Goal: Answer question/provide support: Share knowledge or assist other users

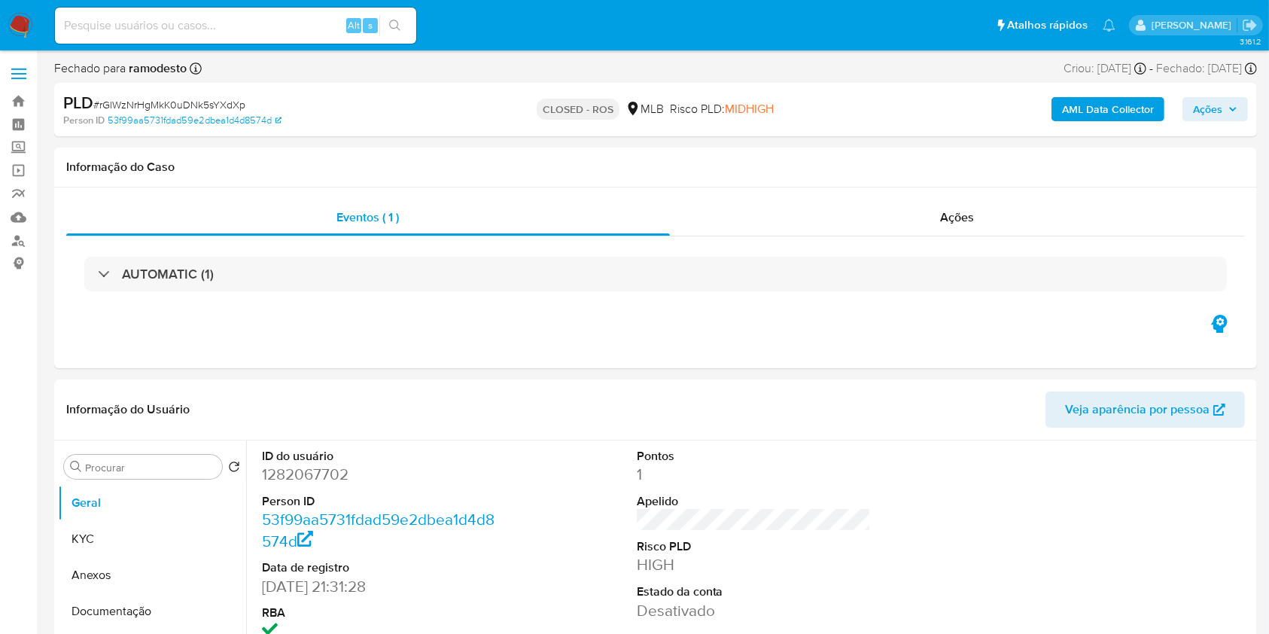
select select "10"
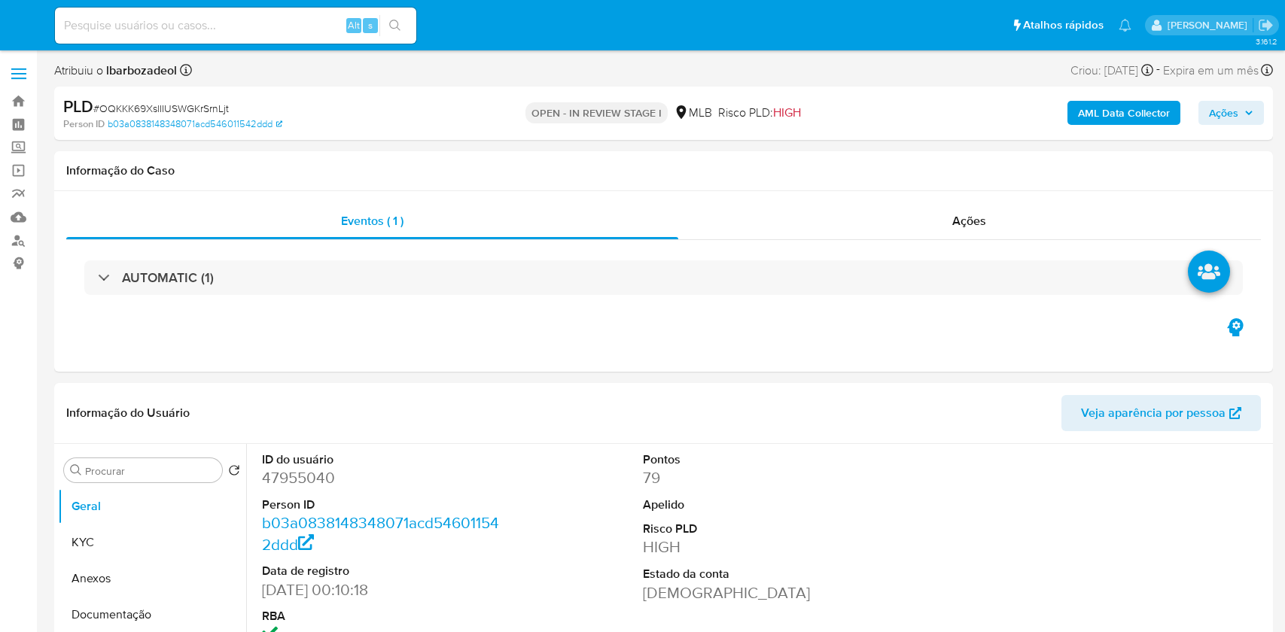
select select "10"
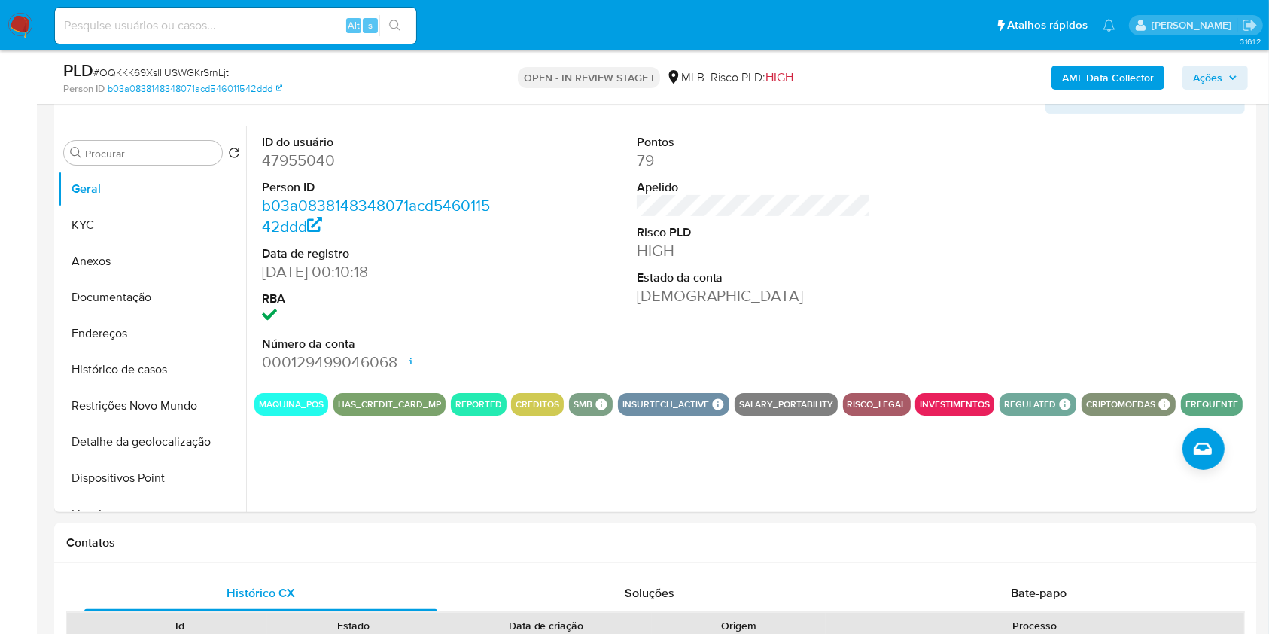
scroll to position [254, 0]
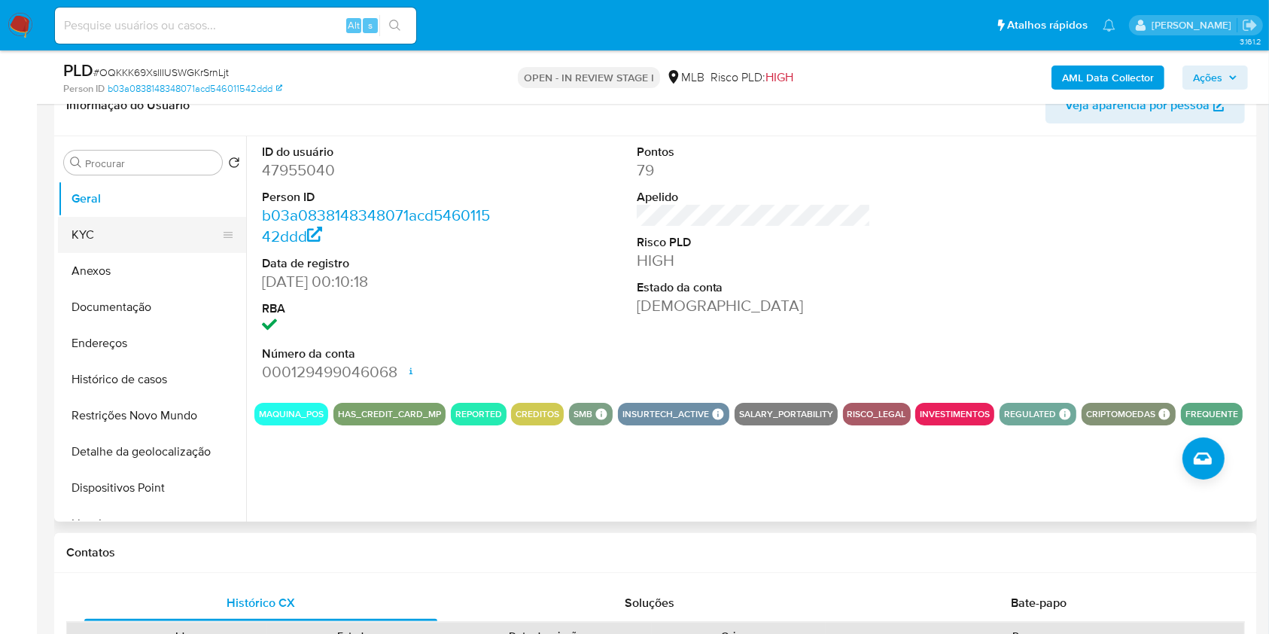
click at [120, 231] on button "KYC" at bounding box center [146, 235] width 176 height 36
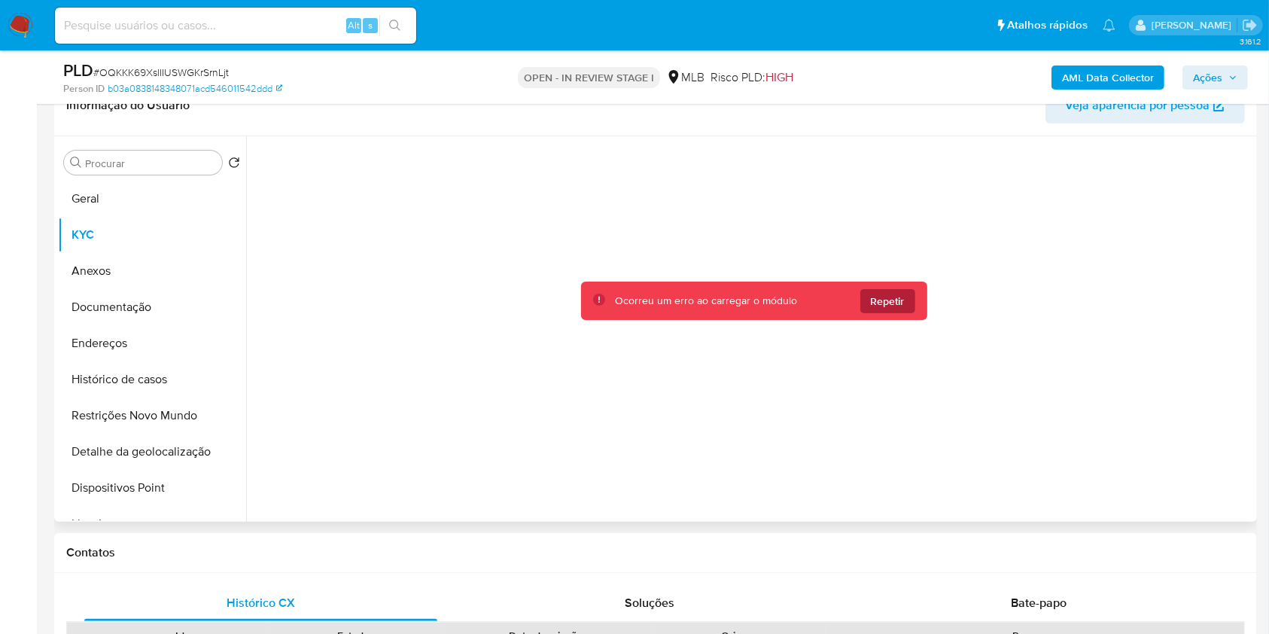
click at [903, 301] on button "Repetir" at bounding box center [887, 301] width 55 height 24
click at [879, 294] on span "Repetir" at bounding box center [888, 301] width 34 height 24
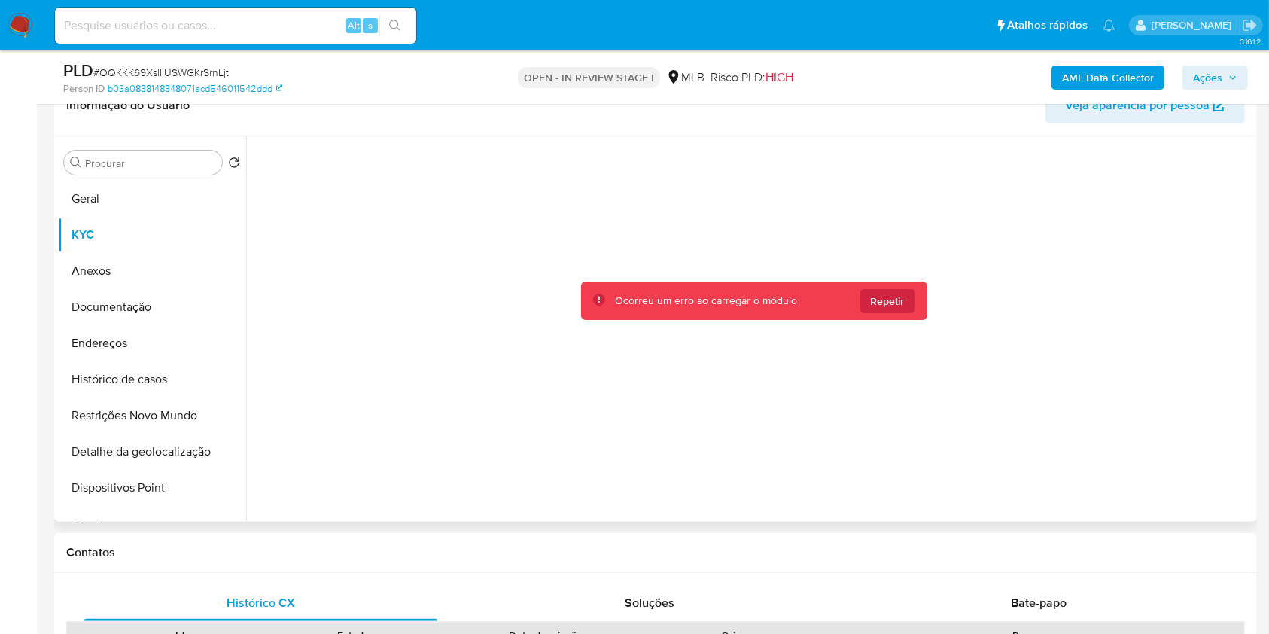
click at [879, 294] on span "Repetir" at bounding box center [888, 301] width 34 height 24
click at [879, 294] on div "Ocorreu um erro ao carregar o módulo Repetir" at bounding box center [753, 325] width 999 height 378
click at [879, 294] on span "Repetir" at bounding box center [888, 301] width 34 height 24
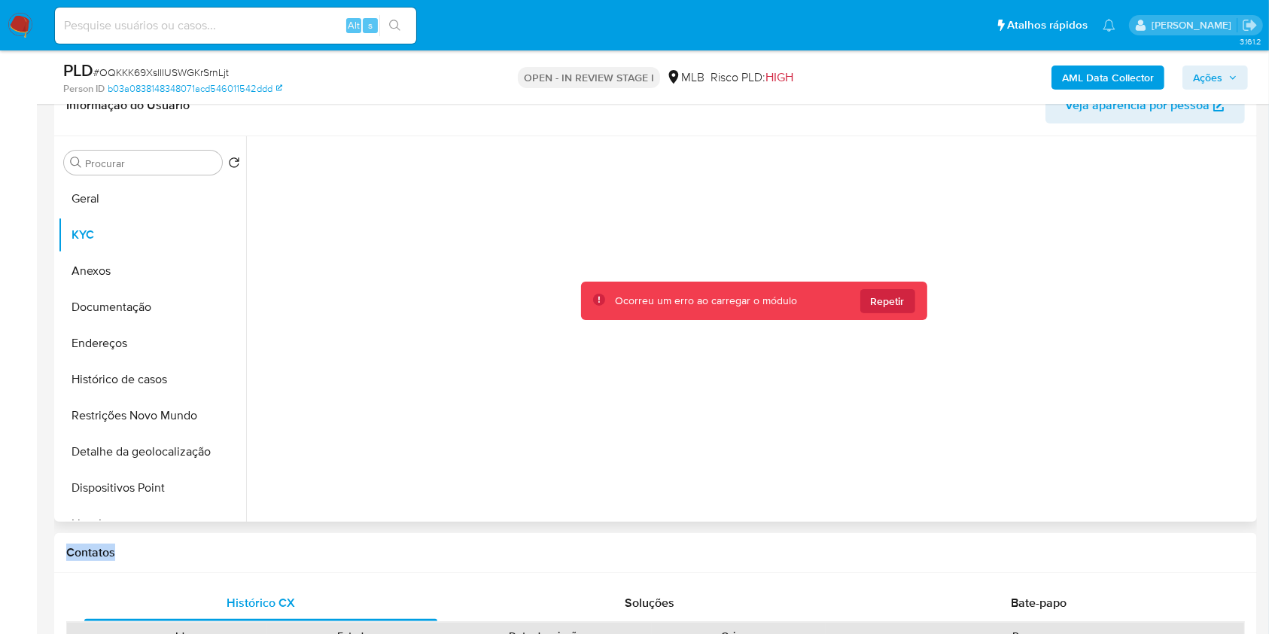
click at [879, 294] on span "Repetir" at bounding box center [888, 301] width 34 height 24
click at [892, 302] on span "Repetir" at bounding box center [888, 301] width 34 height 24
click at [883, 302] on span "Repetir" at bounding box center [888, 301] width 34 height 24
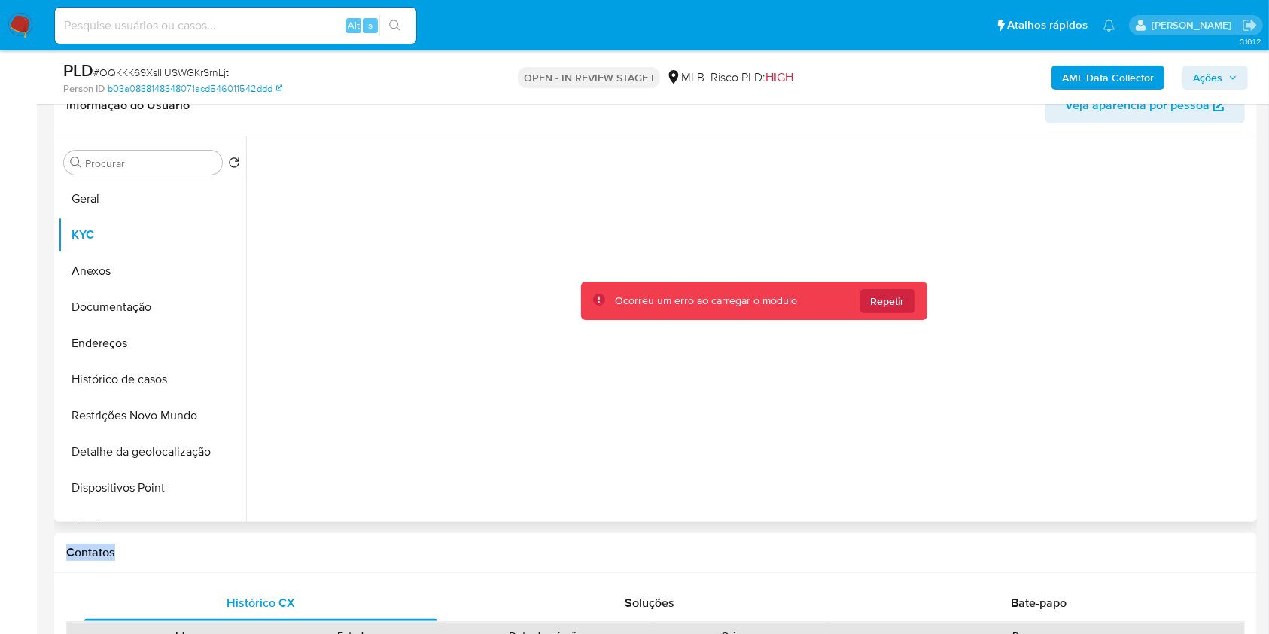
click at [883, 302] on span "Repetir" at bounding box center [888, 301] width 34 height 24
click at [883, 455] on div at bounding box center [753, 325] width 999 height 378
click at [895, 309] on span "Repetir" at bounding box center [888, 301] width 34 height 24
click at [145, 206] on button "Geral" at bounding box center [146, 199] width 176 height 36
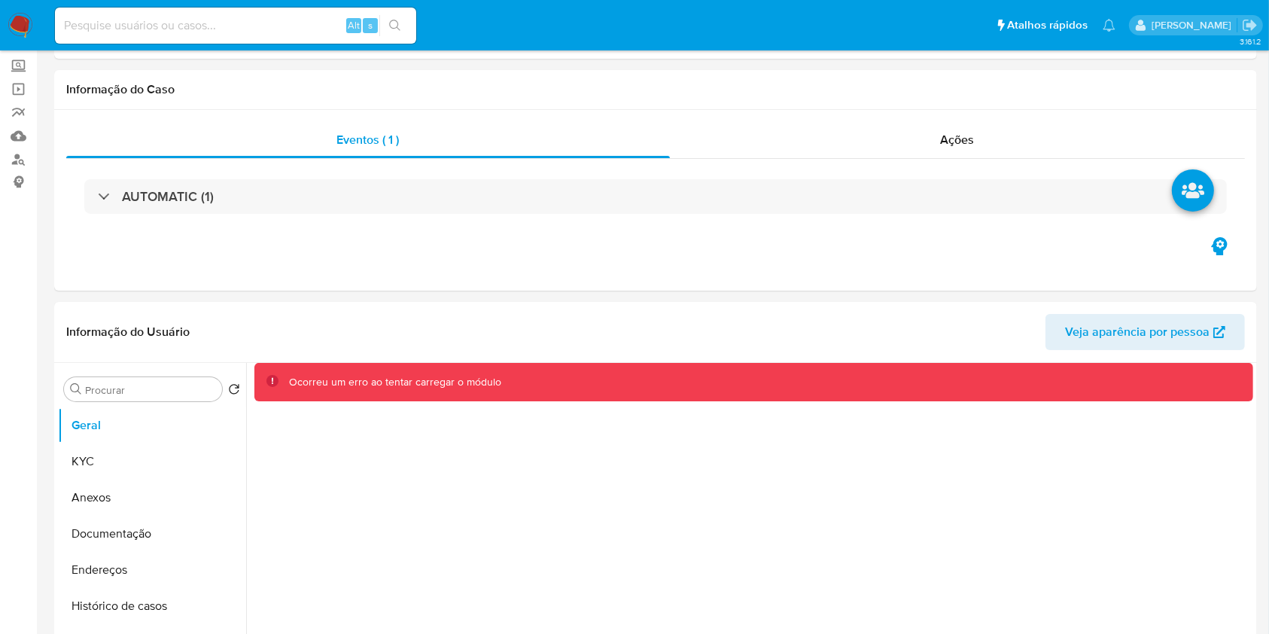
scroll to position [0, 0]
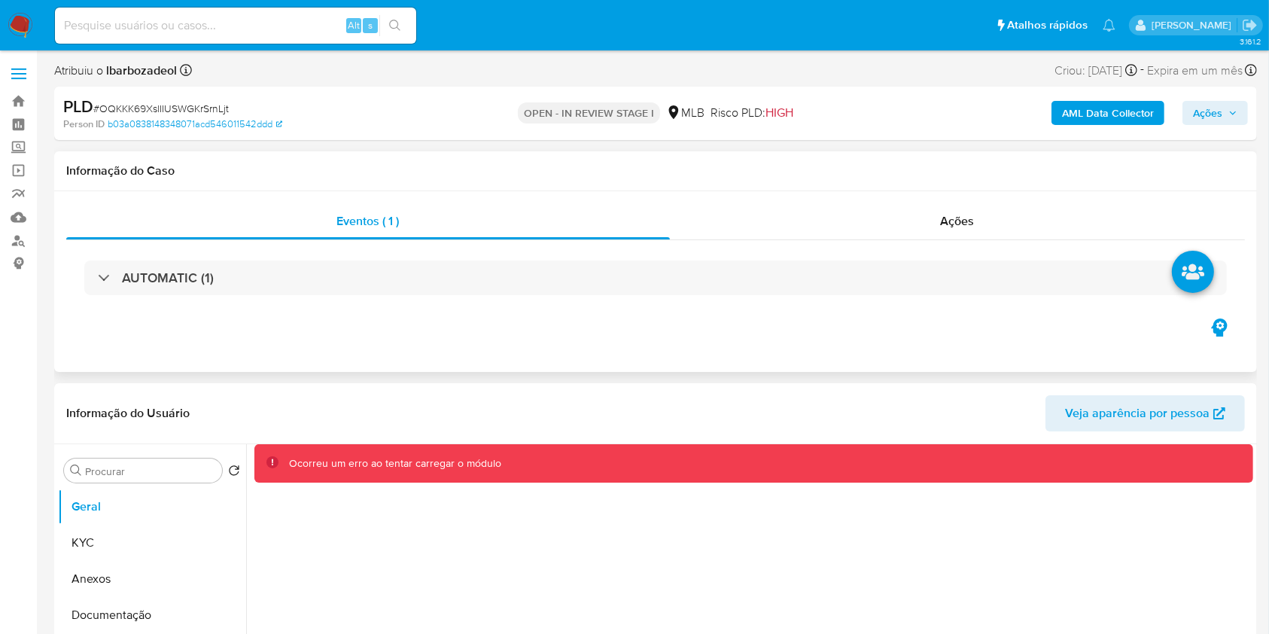
click at [737, 357] on div "Eventos ( 1 ) Ações AUTOMATIC (1)" at bounding box center [655, 281] width 1203 height 181
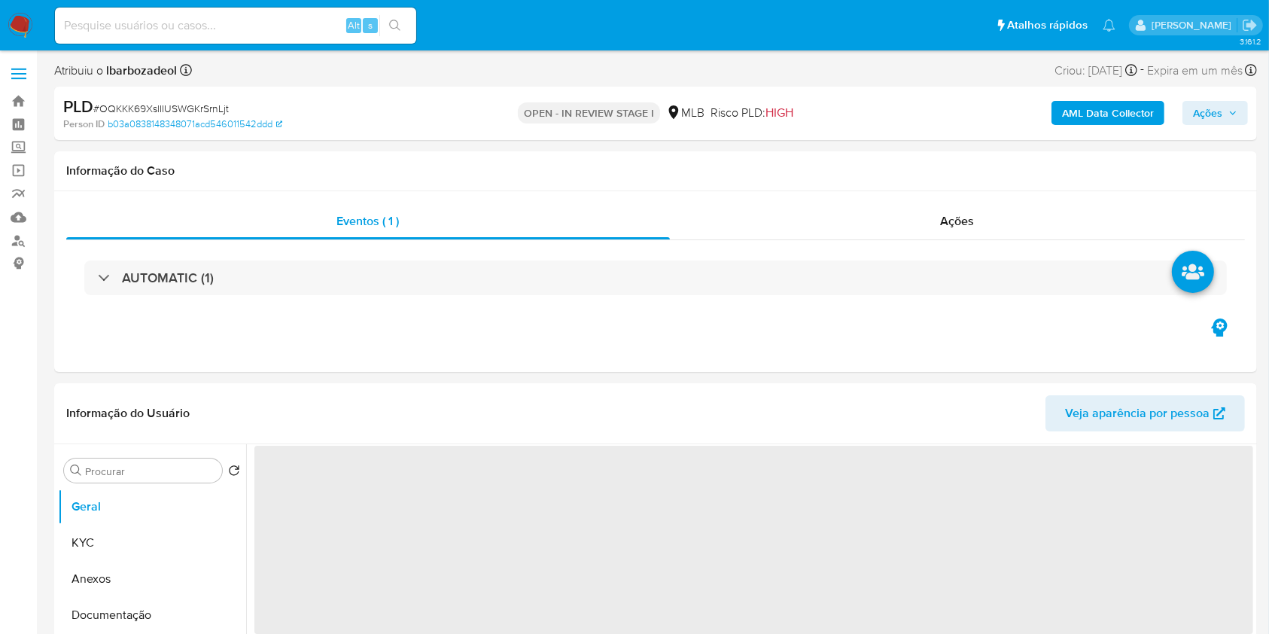
select select "10"
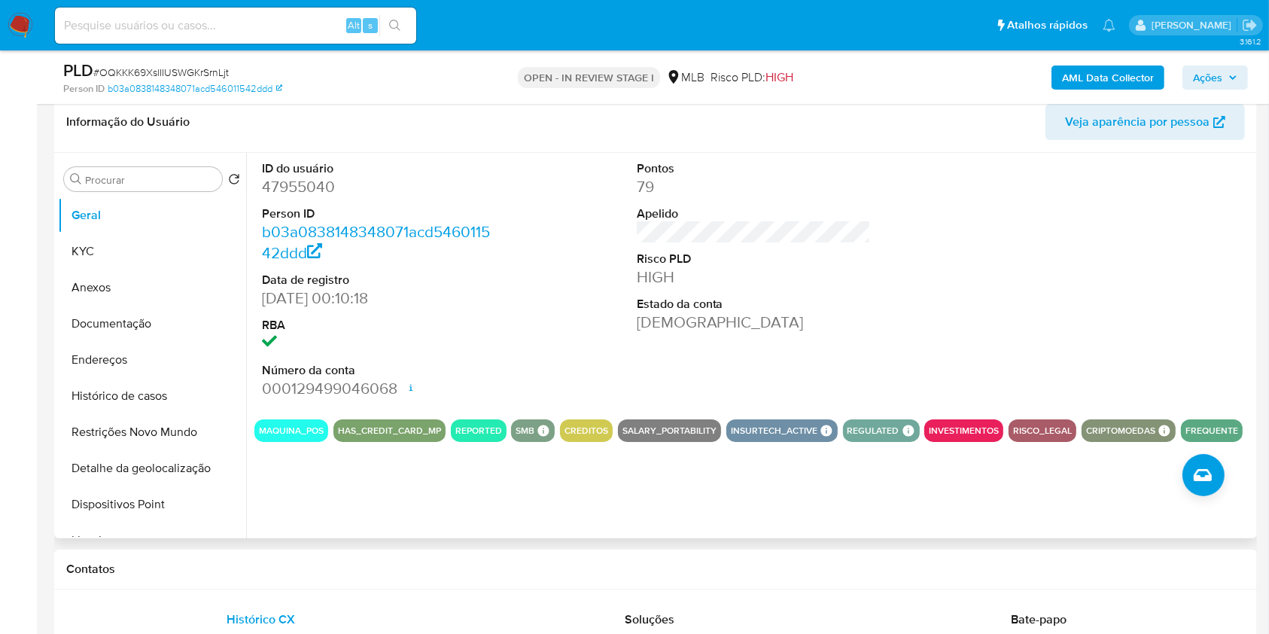
scroll to position [241, 0]
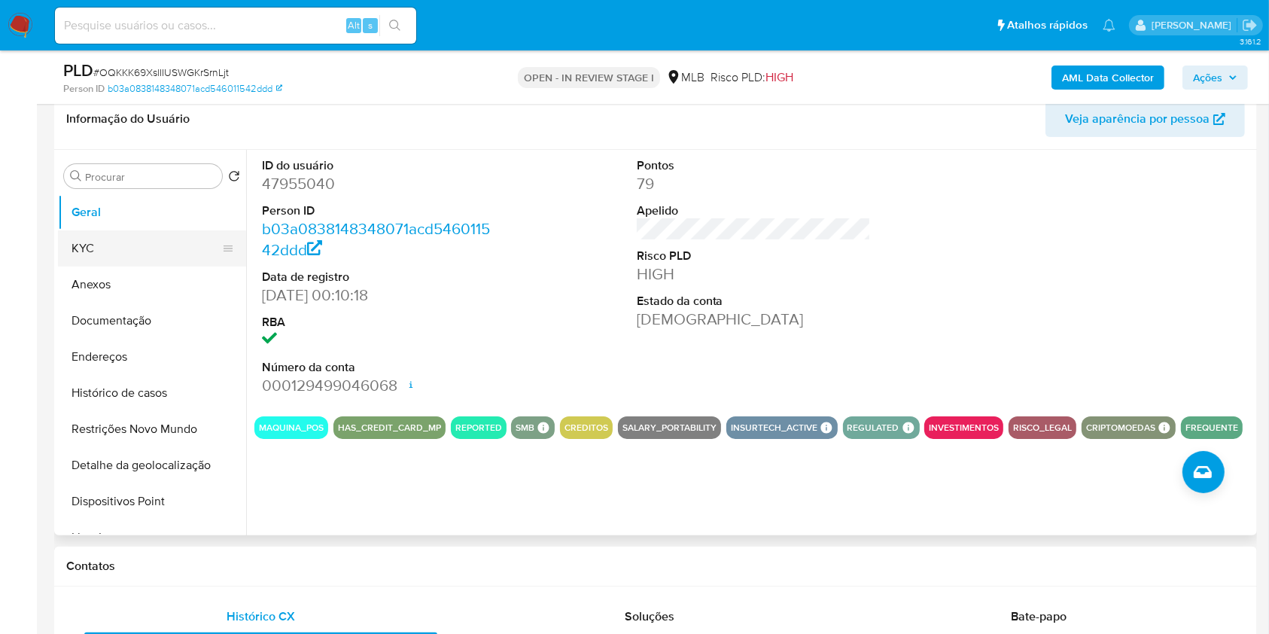
click at [128, 249] on button "KYC" at bounding box center [146, 248] width 176 height 36
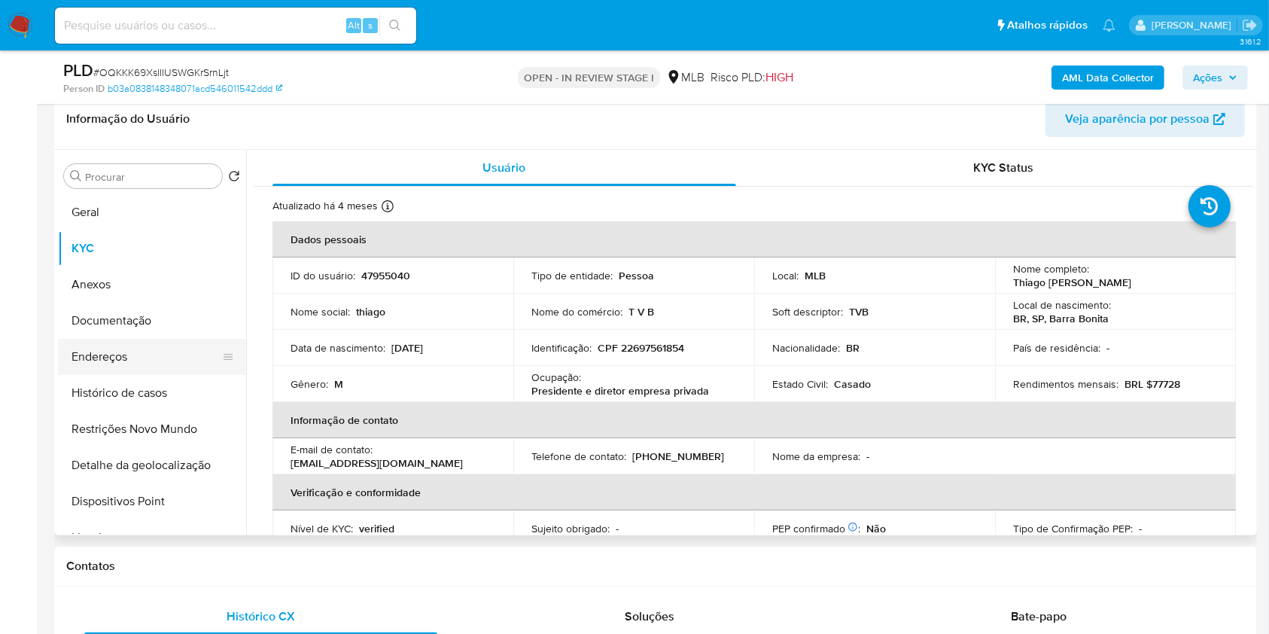
click at [160, 358] on button "Endereços" at bounding box center [146, 357] width 176 height 36
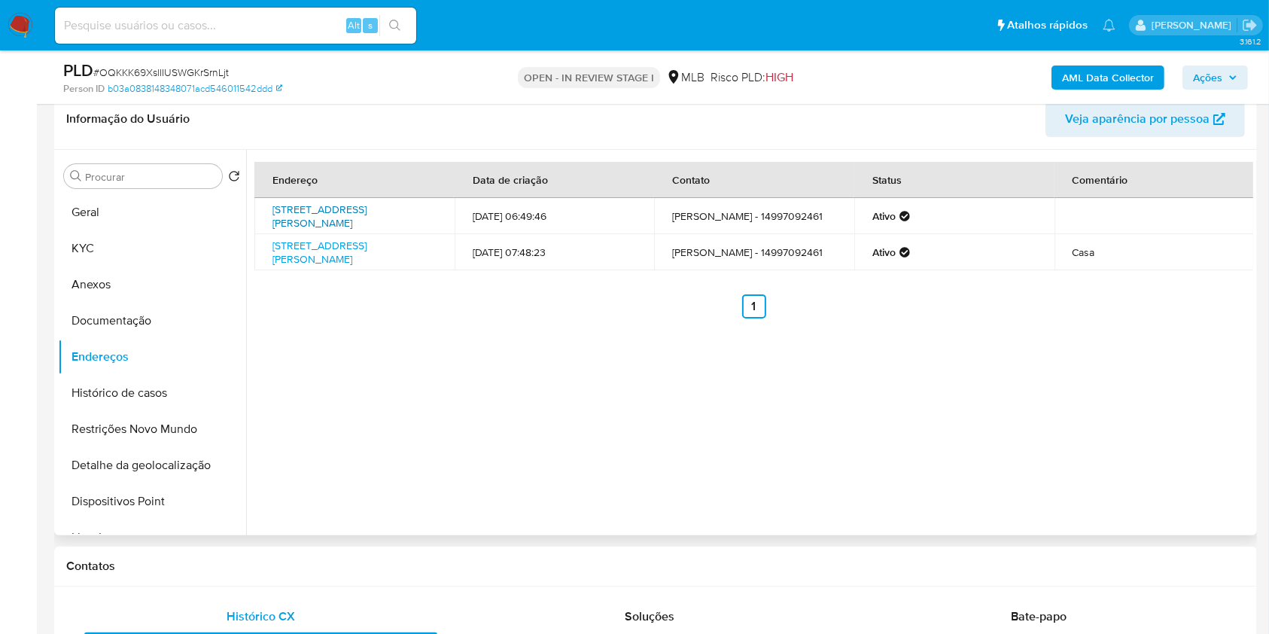
click at [356, 208] on link "Avenida Amelia De Almeida Pompeu 221, Barra Bonita, São Paulo, 17340334, Brasil…" at bounding box center [319, 216] width 94 height 29
click at [348, 258] on link "Rua Amélia Petri 119, Barra Bonita, São Paulo, 17347150, Brasil 119" at bounding box center [319, 252] width 94 height 29
drag, startPoint x: 126, startPoint y: 317, endPoint x: 186, endPoint y: 319, distance: 59.5
click at [126, 317] on button "Documentação" at bounding box center [146, 321] width 176 height 36
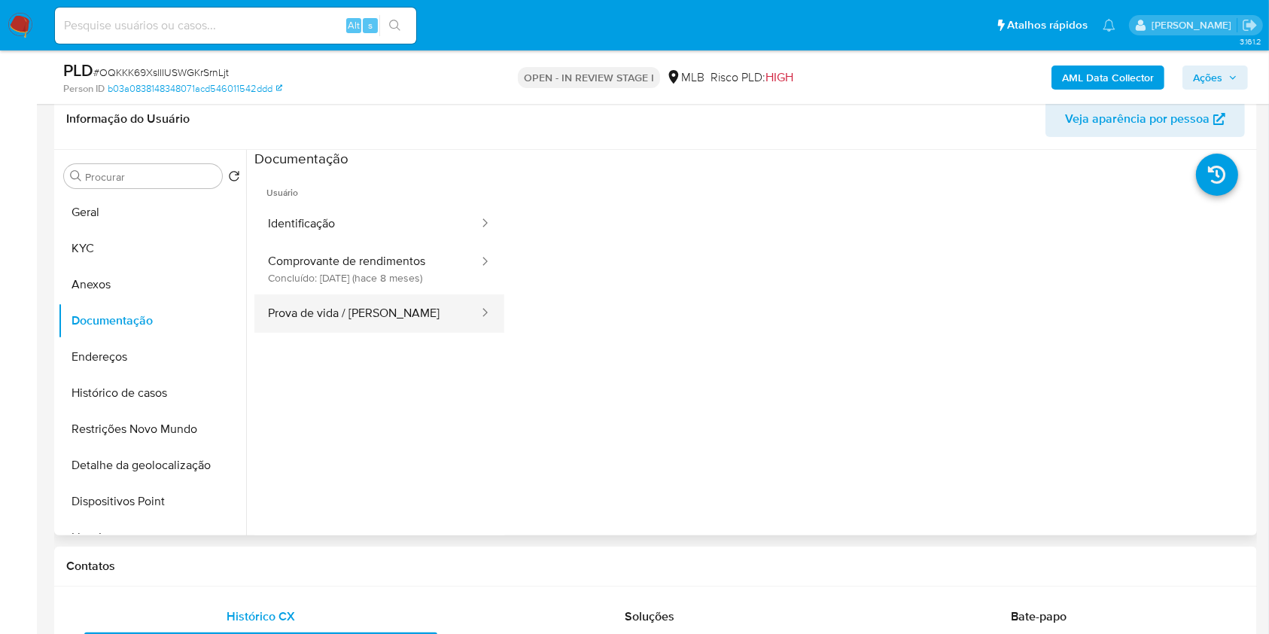
click at [421, 313] on button "Prova de vida / [PERSON_NAME]" at bounding box center [367, 313] width 226 height 38
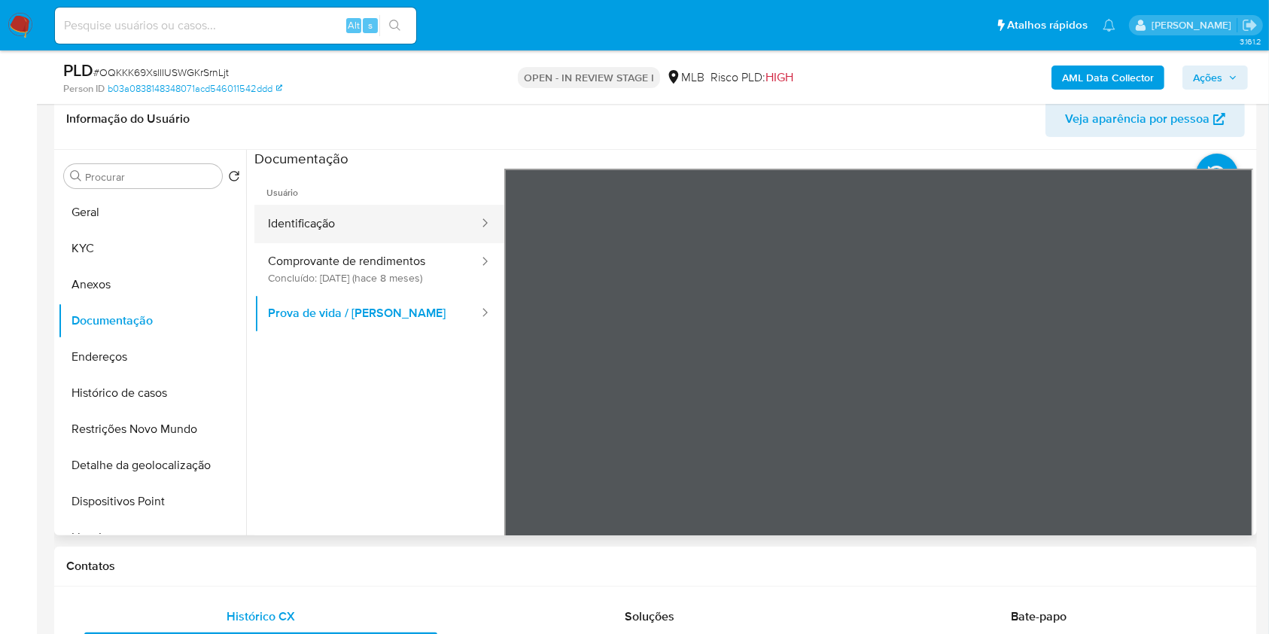
click at [369, 211] on button "Identificação" at bounding box center [367, 224] width 226 height 38
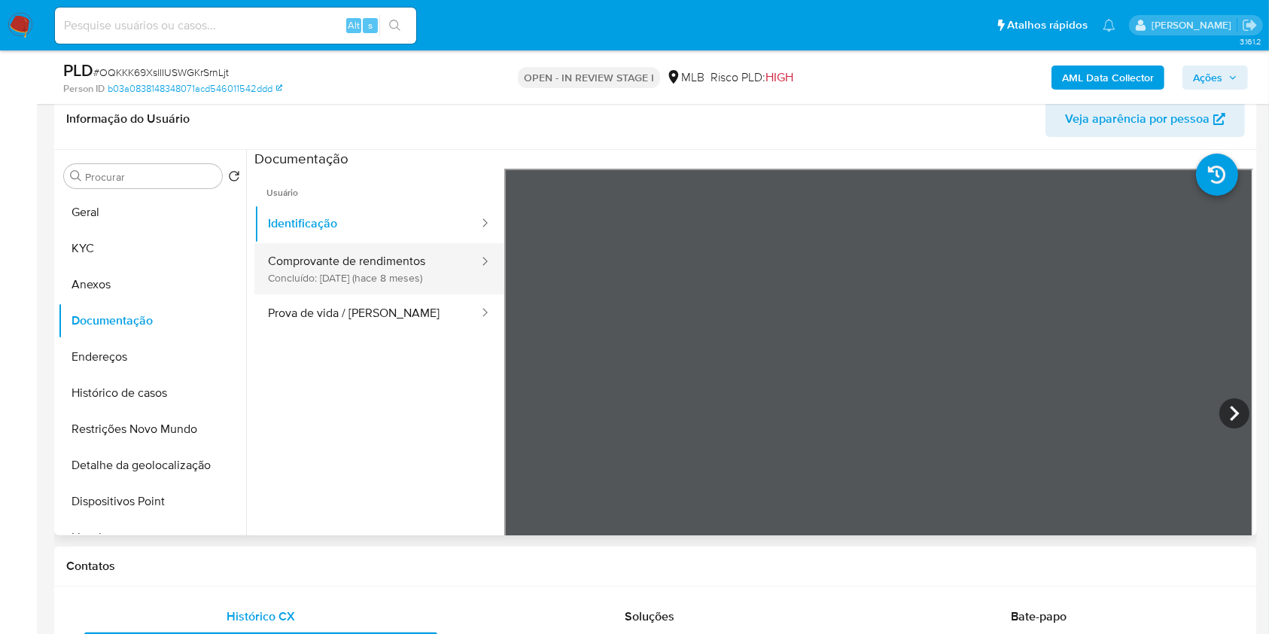
click at [388, 261] on button "Comprovante de rendimentos Concluído: 18/01/2025 (hace 8 meses)" at bounding box center [367, 268] width 226 height 51
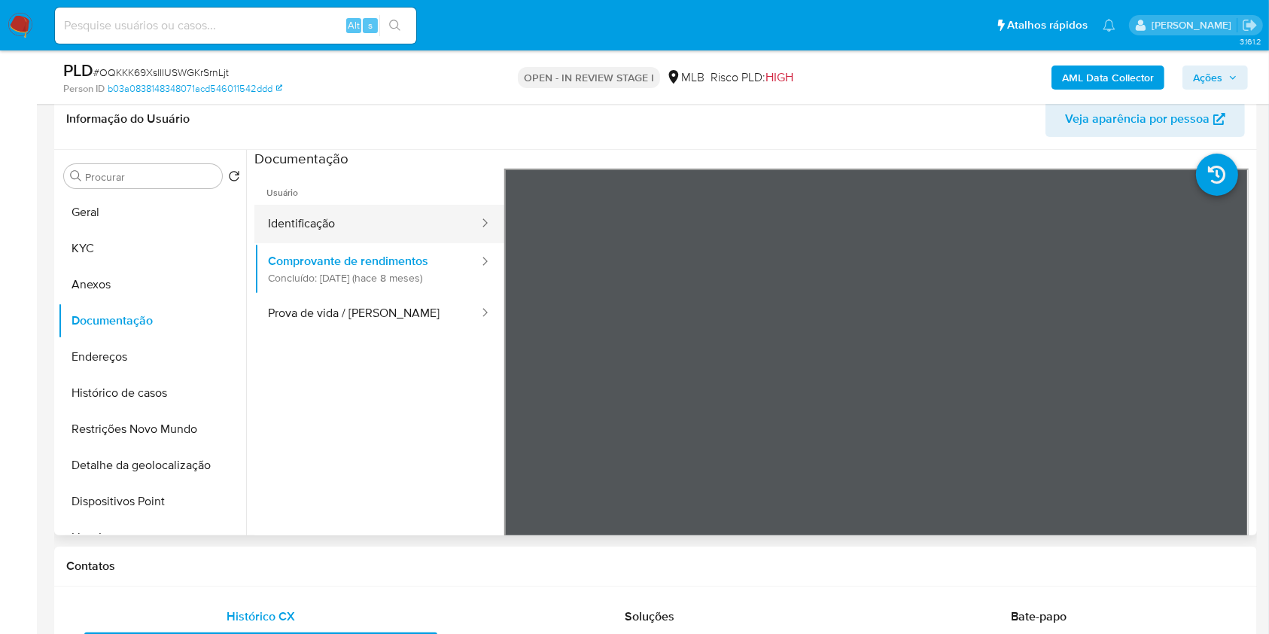
click at [361, 227] on button "Identificação" at bounding box center [367, 224] width 226 height 38
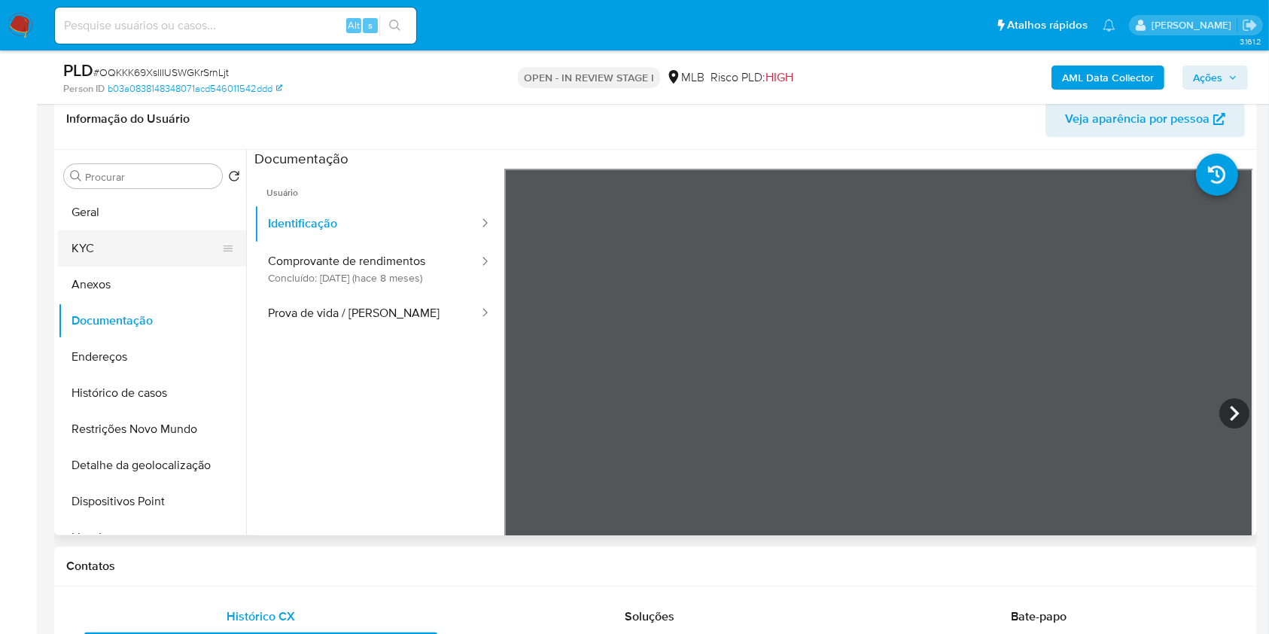
click at [123, 251] on button "KYC" at bounding box center [146, 248] width 176 height 36
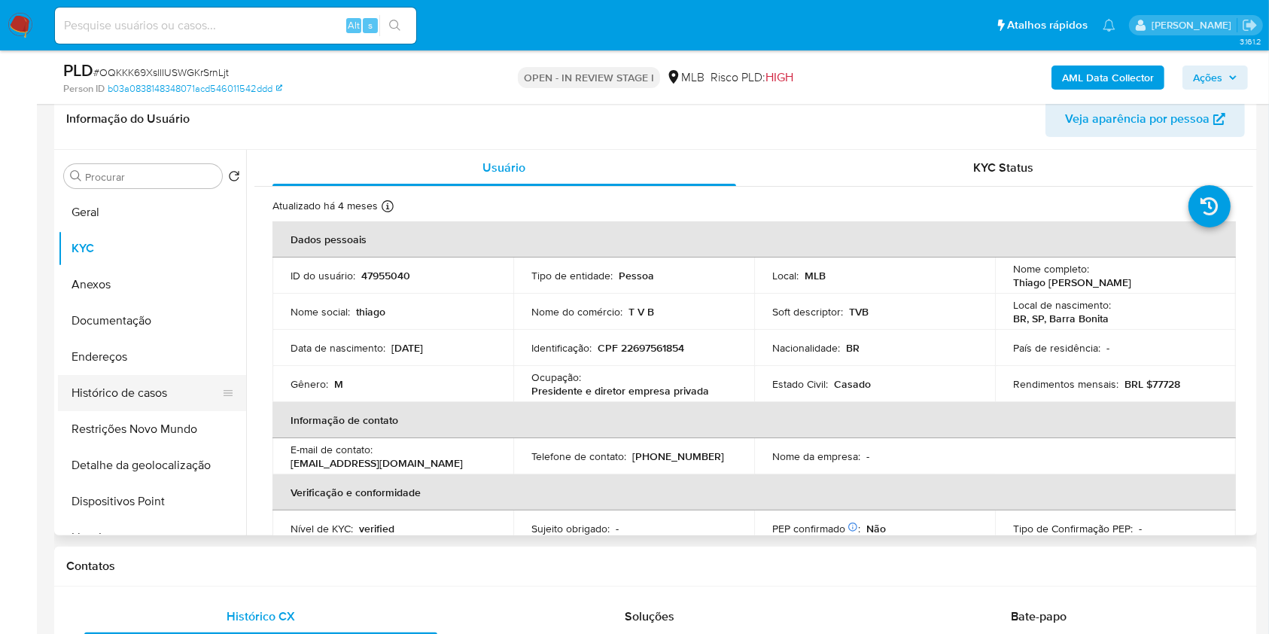
click at [171, 392] on button "Histórico de casos" at bounding box center [146, 393] width 176 height 36
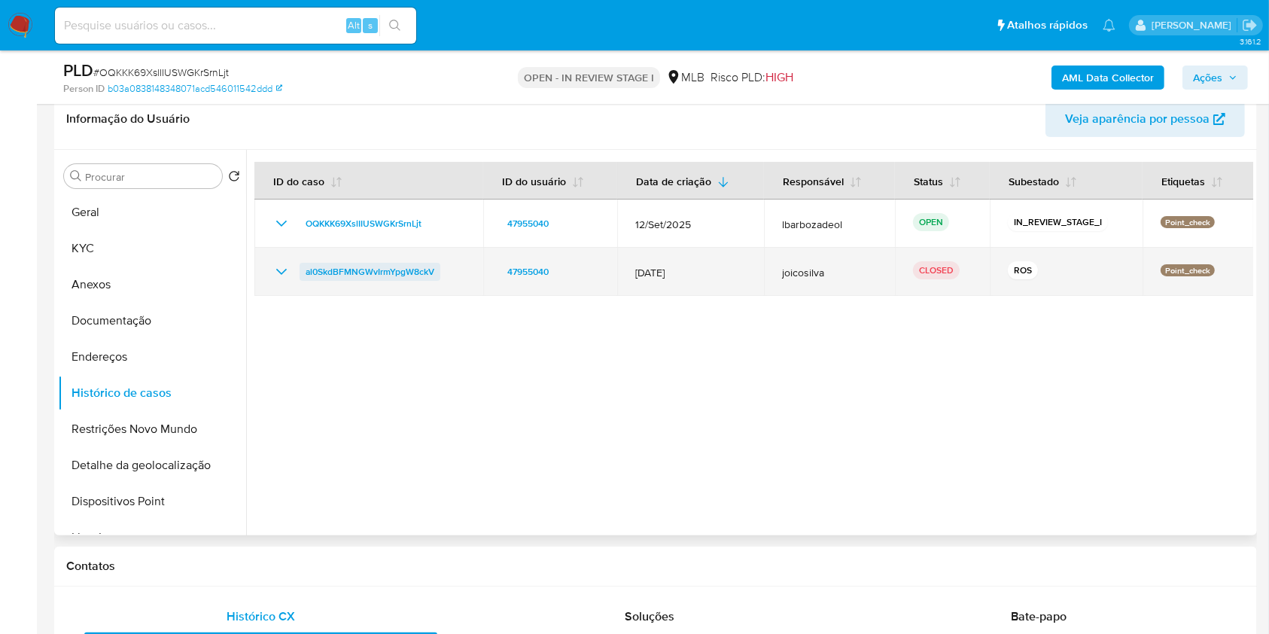
click at [388, 273] on span "al0SkdBFMNGWvIrmYpgW8ckV" at bounding box center [370, 272] width 129 height 18
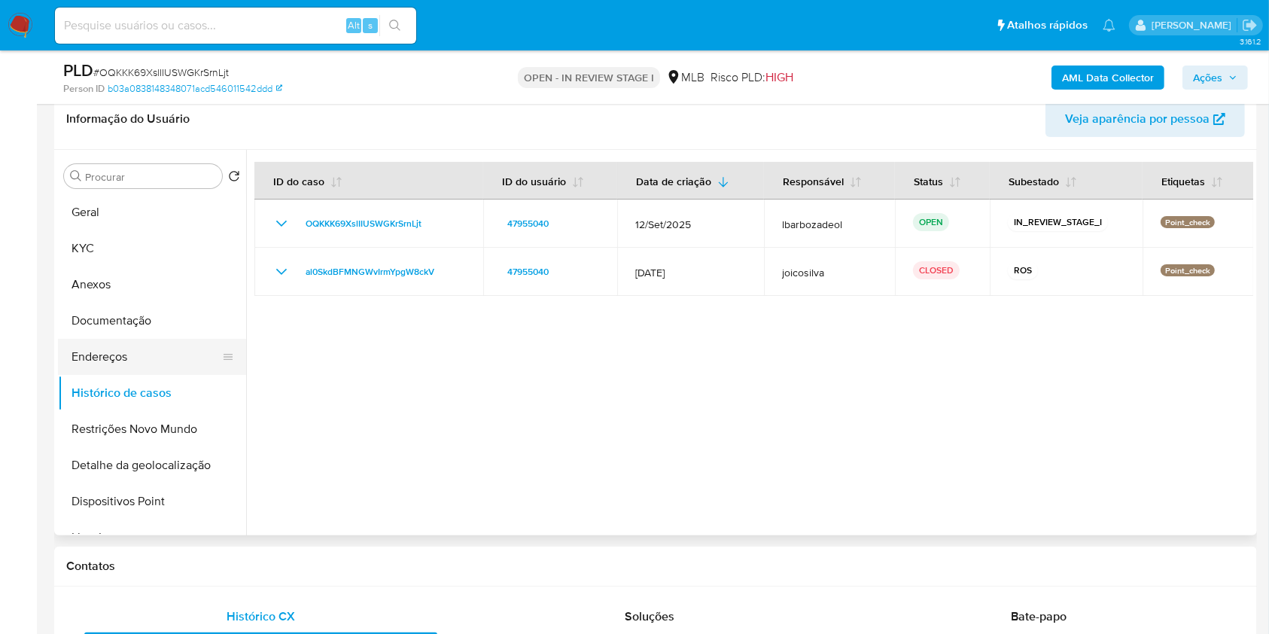
click at [138, 359] on button "Endereços" at bounding box center [146, 357] width 176 height 36
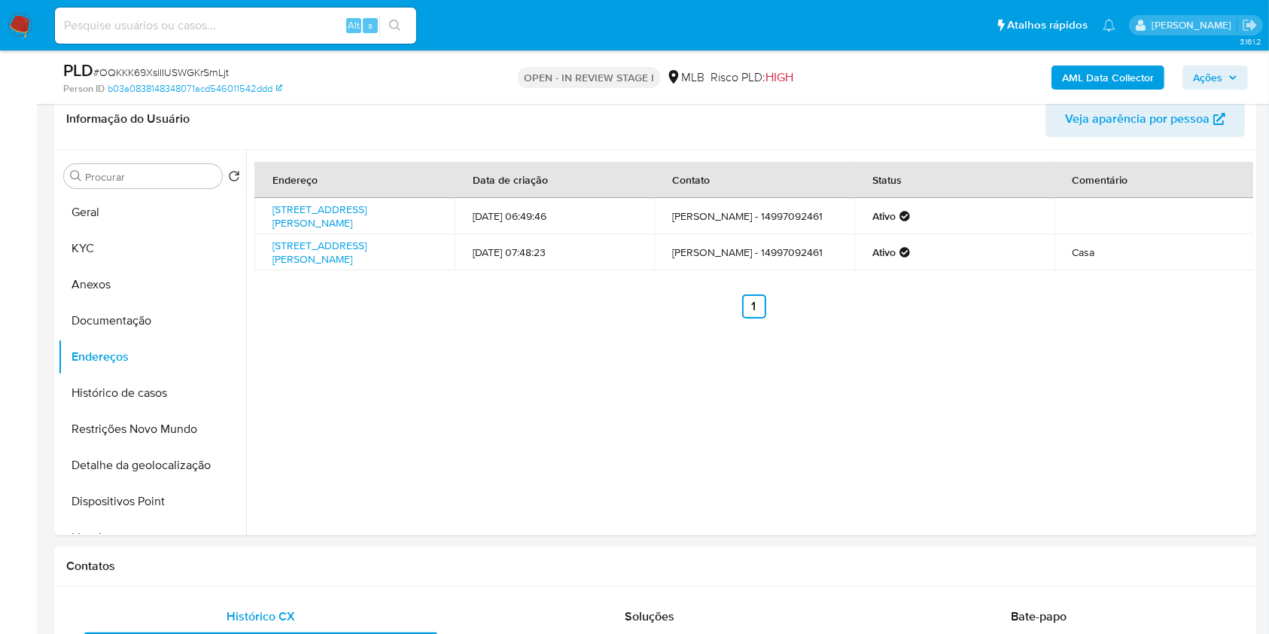
click at [1220, 65] on span "Ações" at bounding box center [1207, 77] width 29 height 24
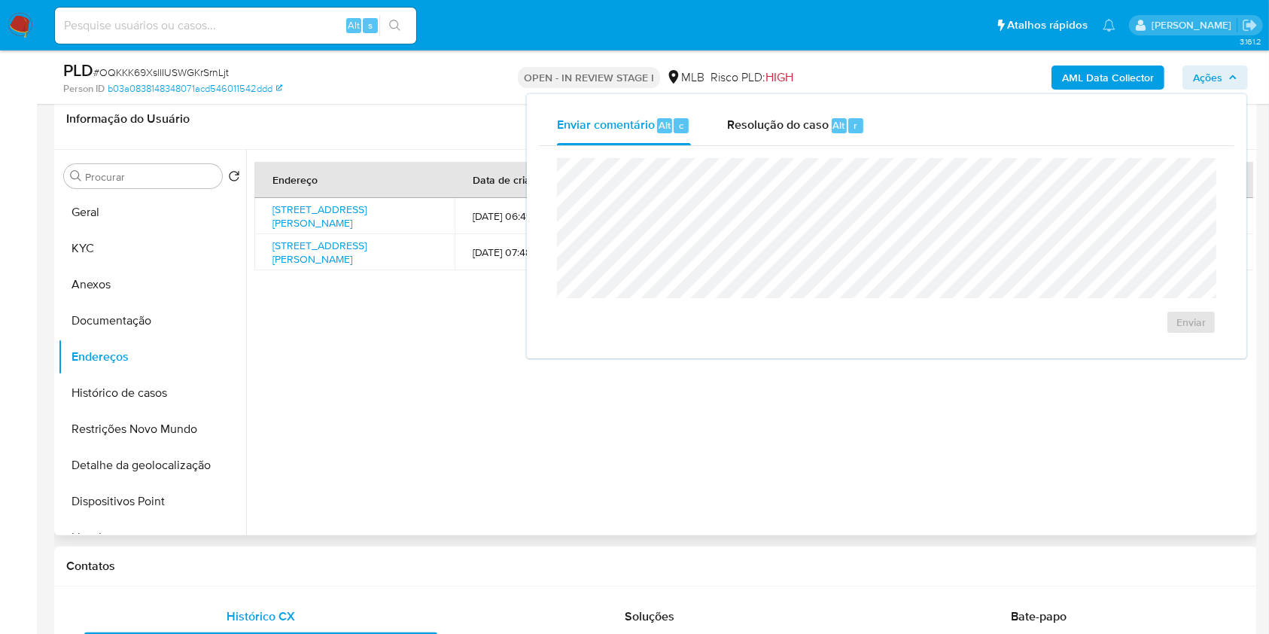
click at [518, 485] on div "Endereço Data de criação Contato Status Comentário Avenida Amelia De Almeida Po…" at bounding box center [749, 342] width 1007 height 385
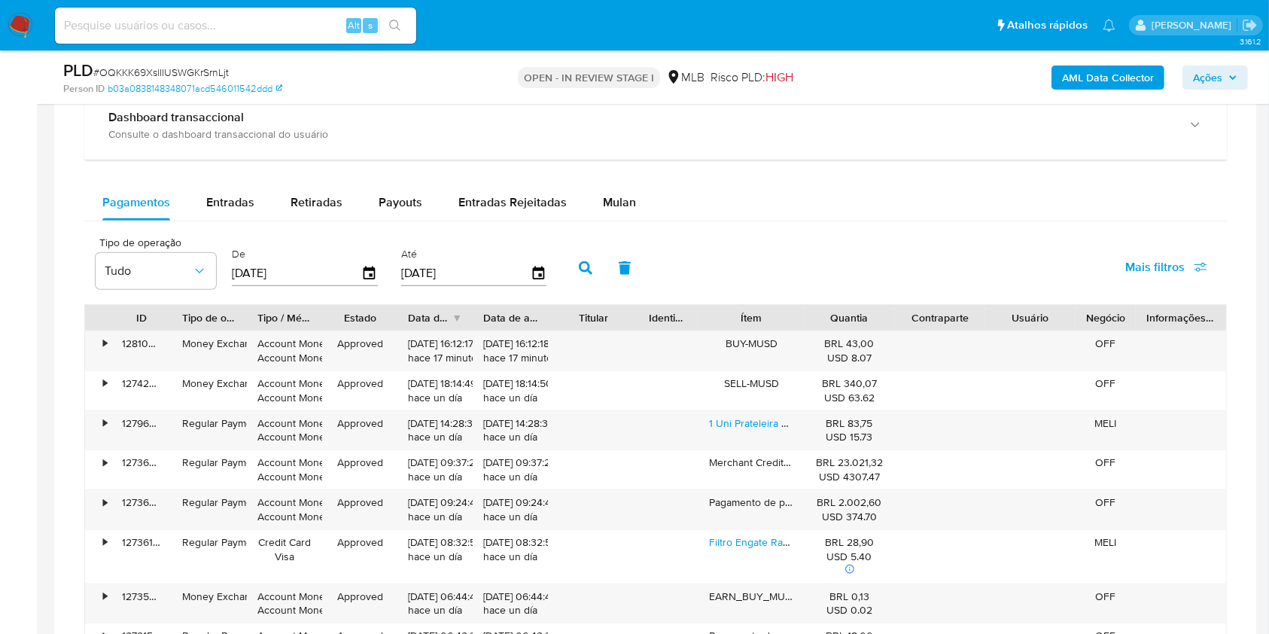
scroll to position [1185, 0]
click at [396, 192] on div "Payouts" at bounding box center [401, 204] width 44 height 36
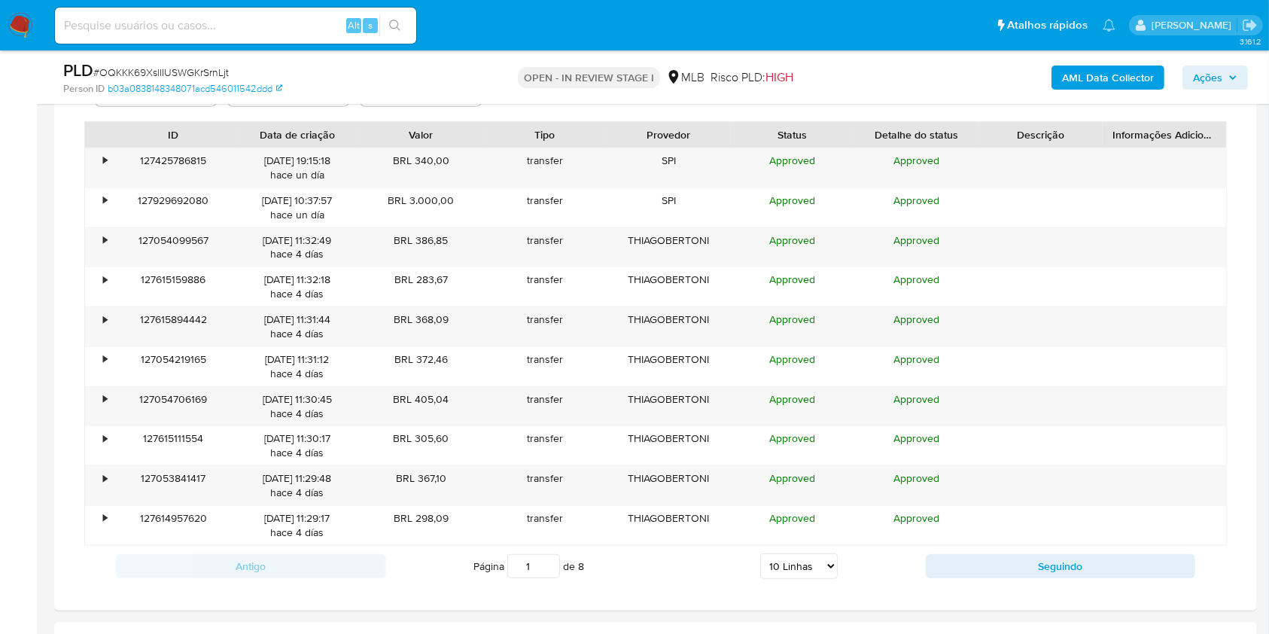
scroll to position [1371, 0]
click at [781, 550] on div "Página 1 de 8 5 Linhas 10 Linhas 20 Linhas 25 Linhas 50 Linhas 100 Linhas" at bounding box center [656, 565] width 540 height 30
click at [790, 559] on select "5 Linhas 10 Linhas 20 Linhas 25 Linhas 50 Linhas 100 Linhas" at bounding box center [799, 565] width 78 height 26
select select "100"
click at [760, 552] on select "5 Linhas 10 Linhas 20 Linhas 25 Linhas 50 Linhas 100 Linhas" at bounding box center [799, 565] width 78 height 26
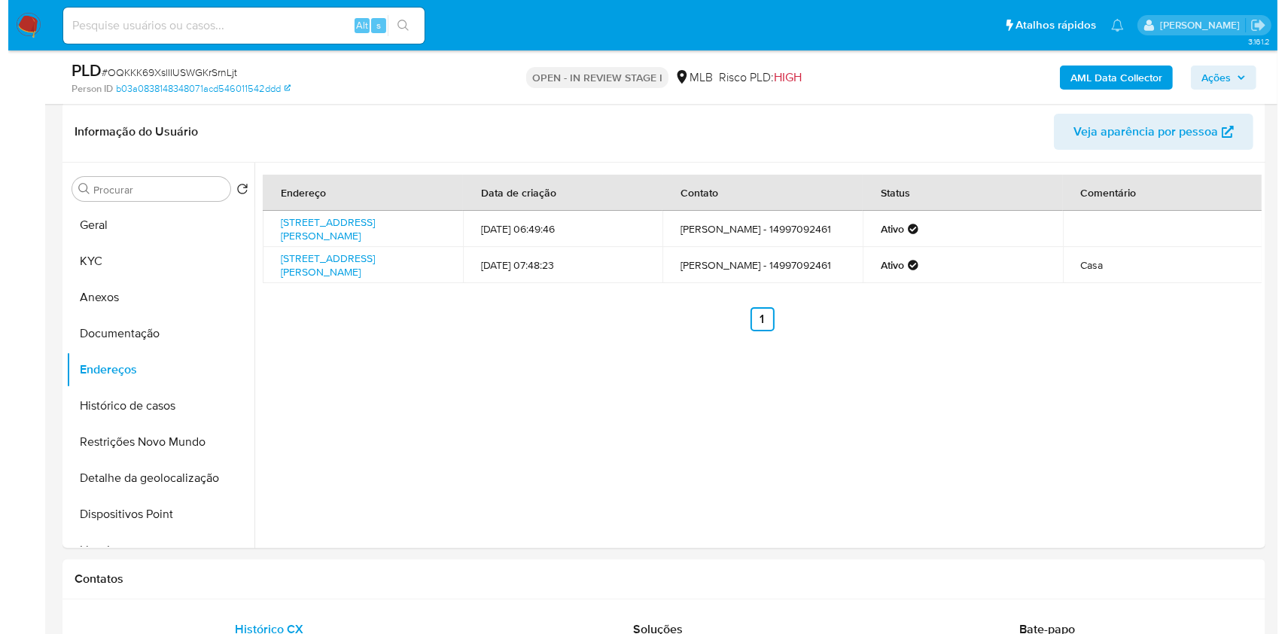
scroll to position [211, 0]
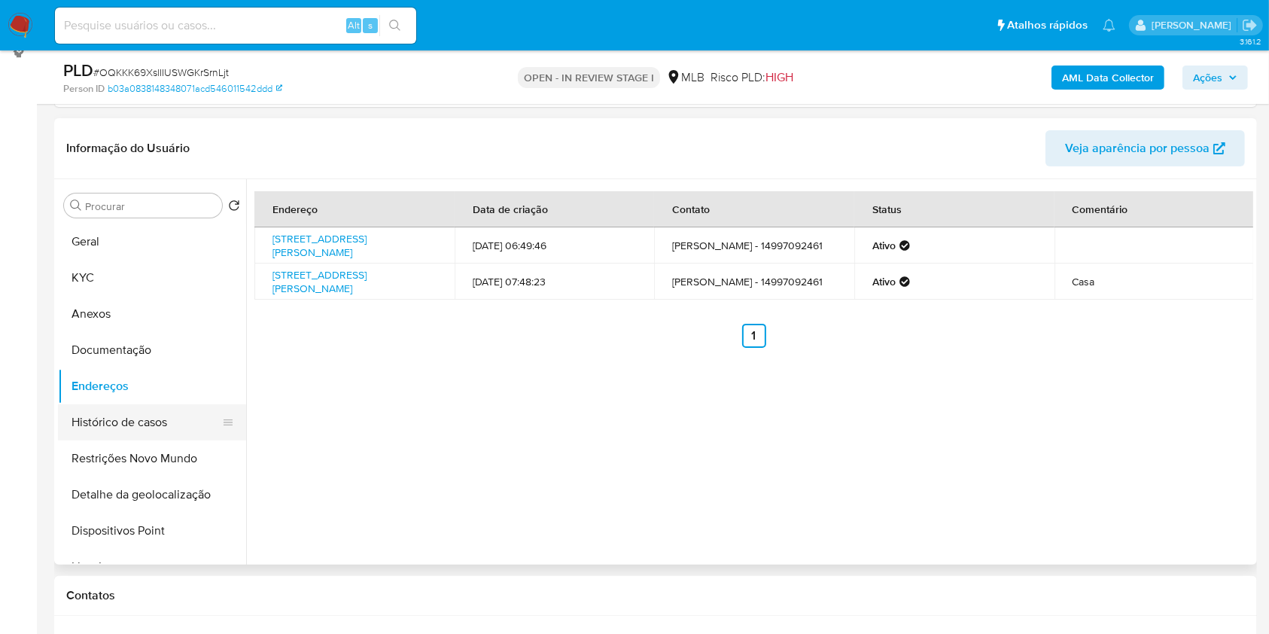
click at [151, 415] on button "Histórico de casos" at bounding box center [146, 422] width 176 height 36
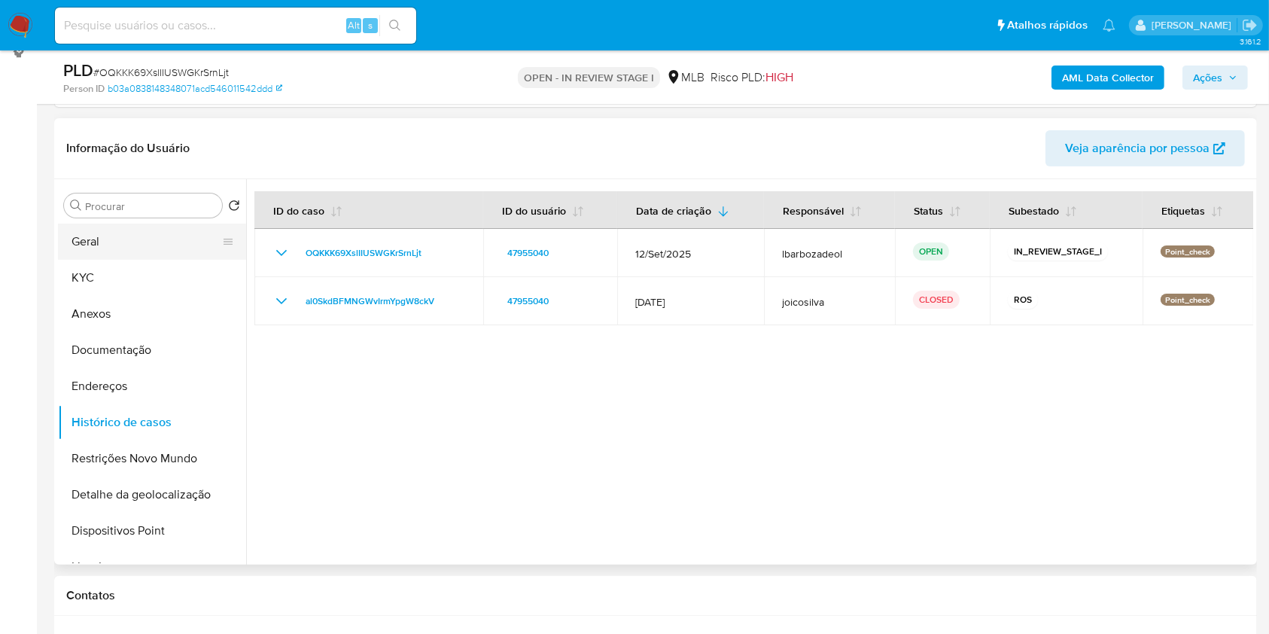
click at [157, 248] on button "Geral" at bounding box center [146, 242] width 176 height 36
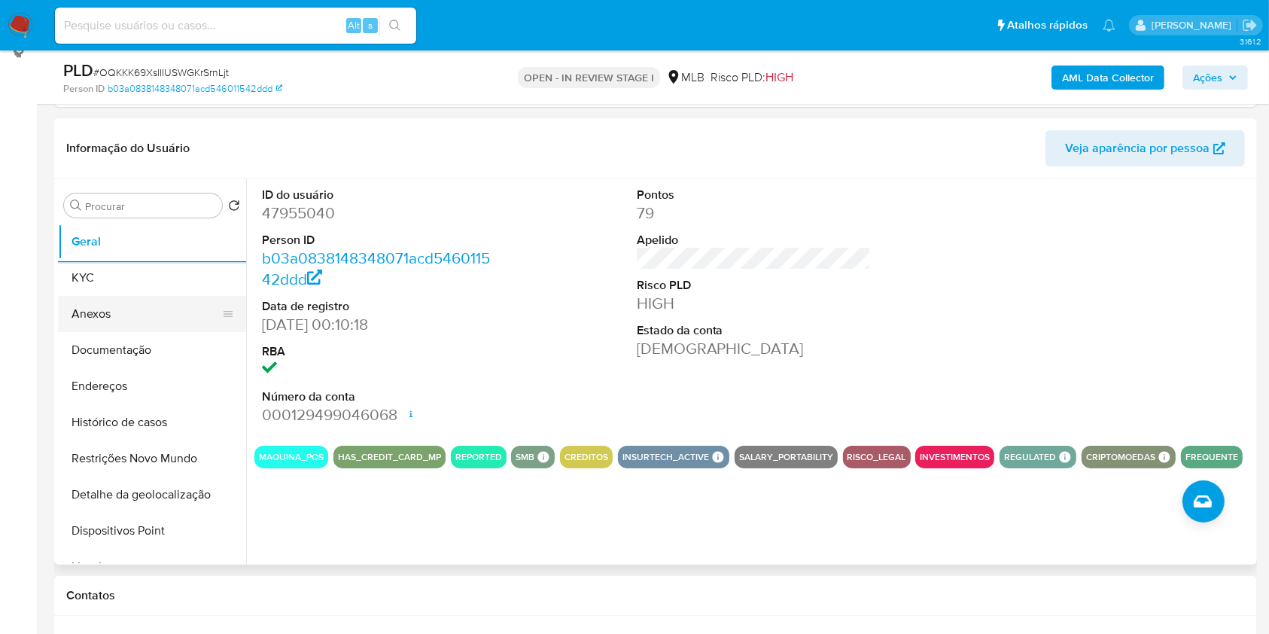
click at [127, 296] on button "Anexos" at bounding box center [146, 314] width 176 height 36
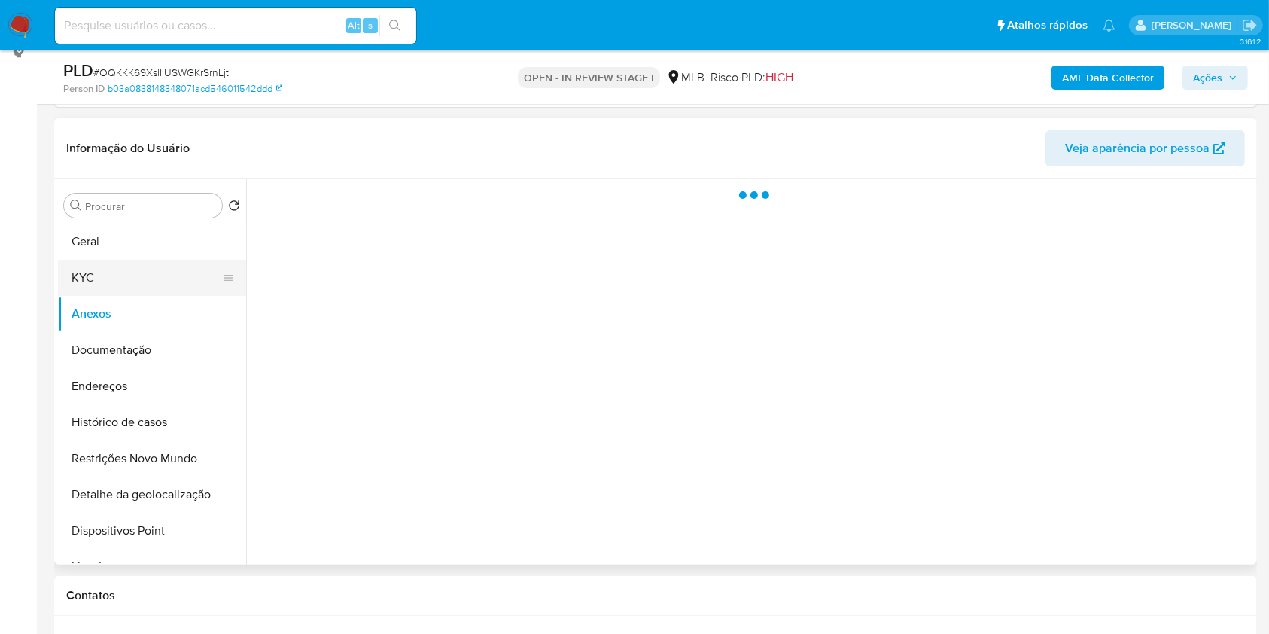
click at [135, 273] on button "KYC" at bounding box center [146, 278] width 176 height 36
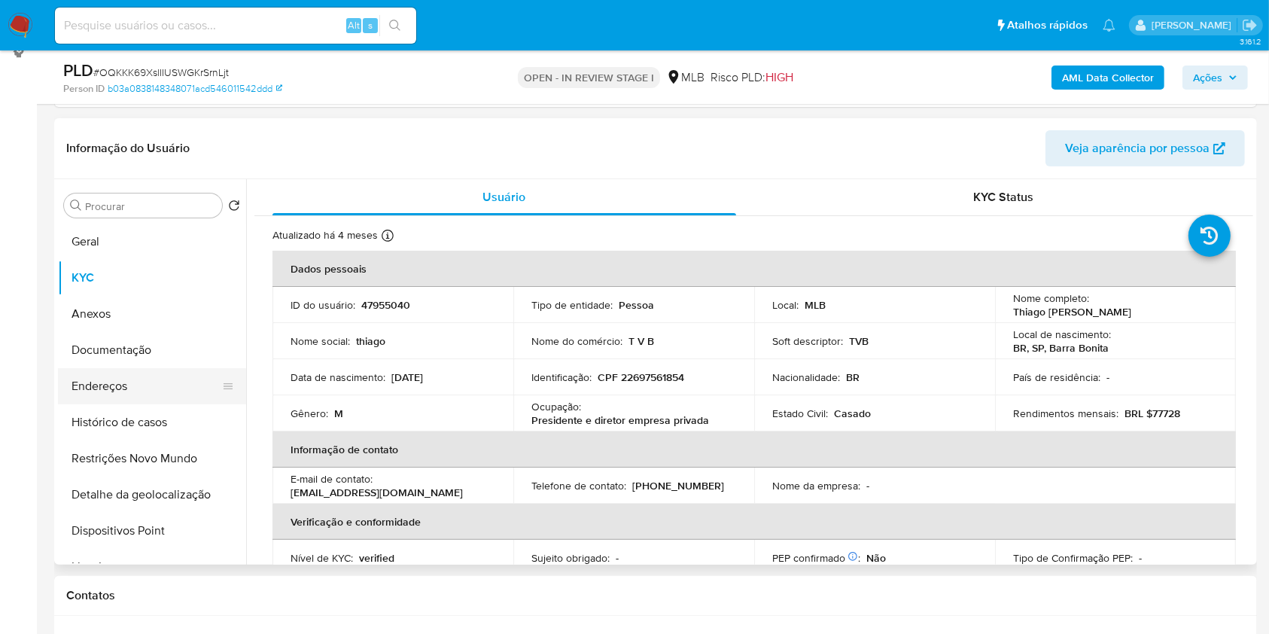
click at [102, 377] on button "Endereços" at bounding box center [146, 386] width 176 height 36
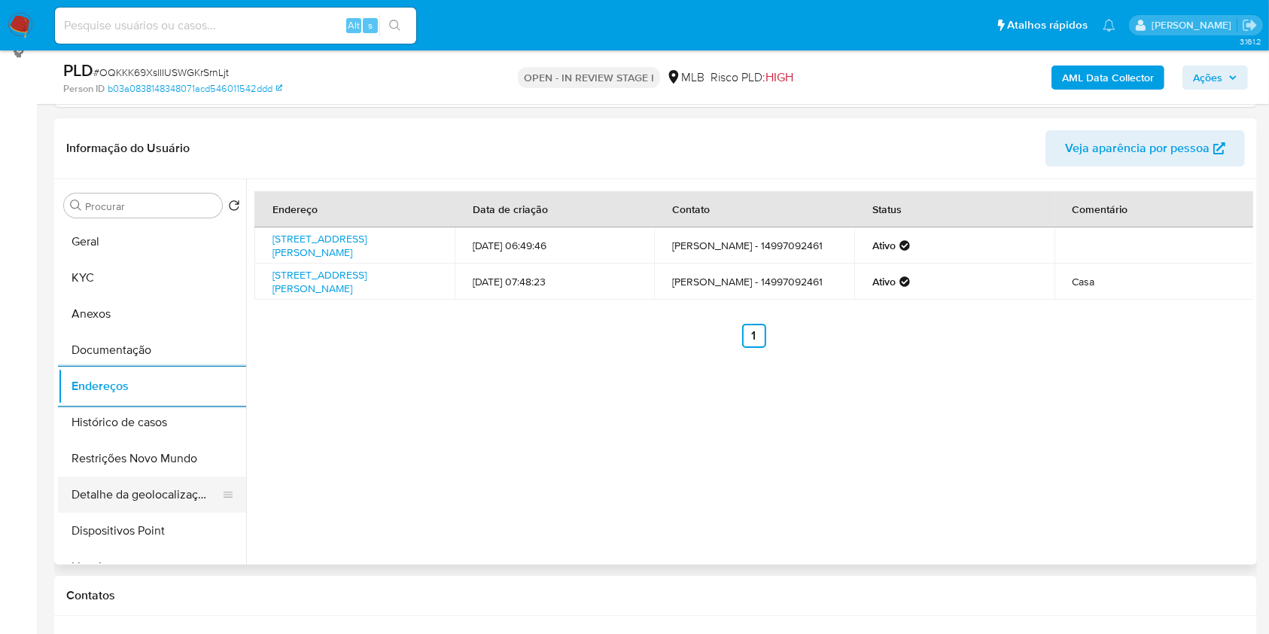
click at [179, 489] on button "Detalhe da geolocalização" at bounding box center [146, 494] width 176 height 36
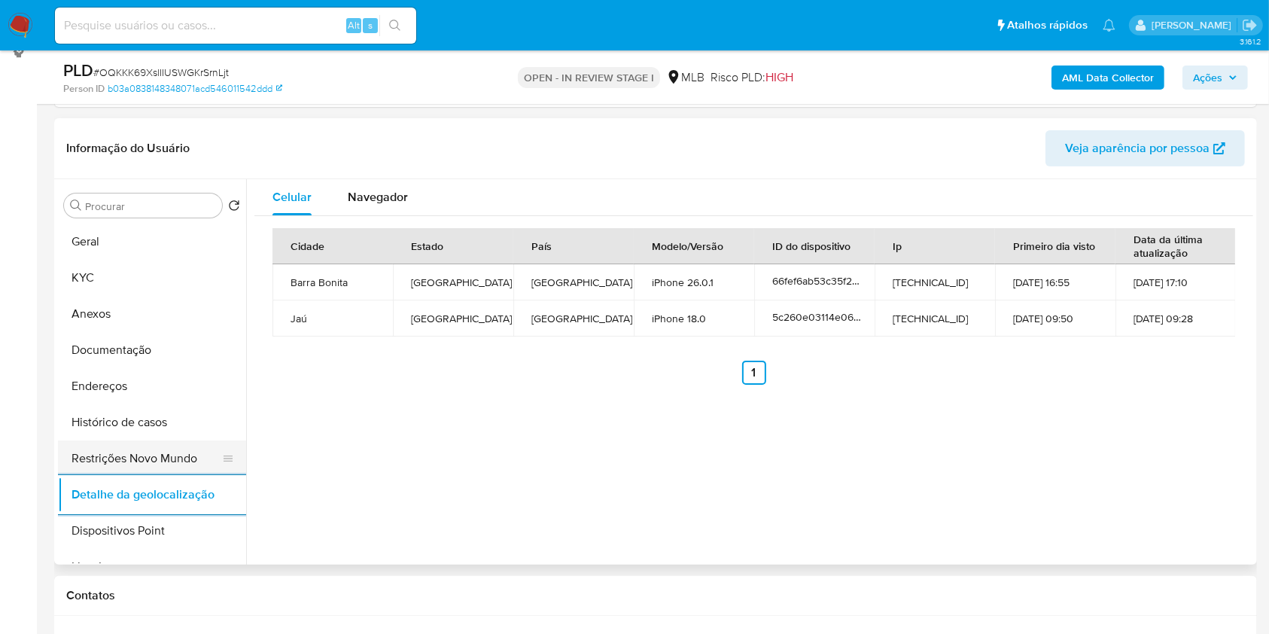
click at [176, 455] on button "Restrições Novo Mundo" at bounding box center [146, 458] width 176 height 36
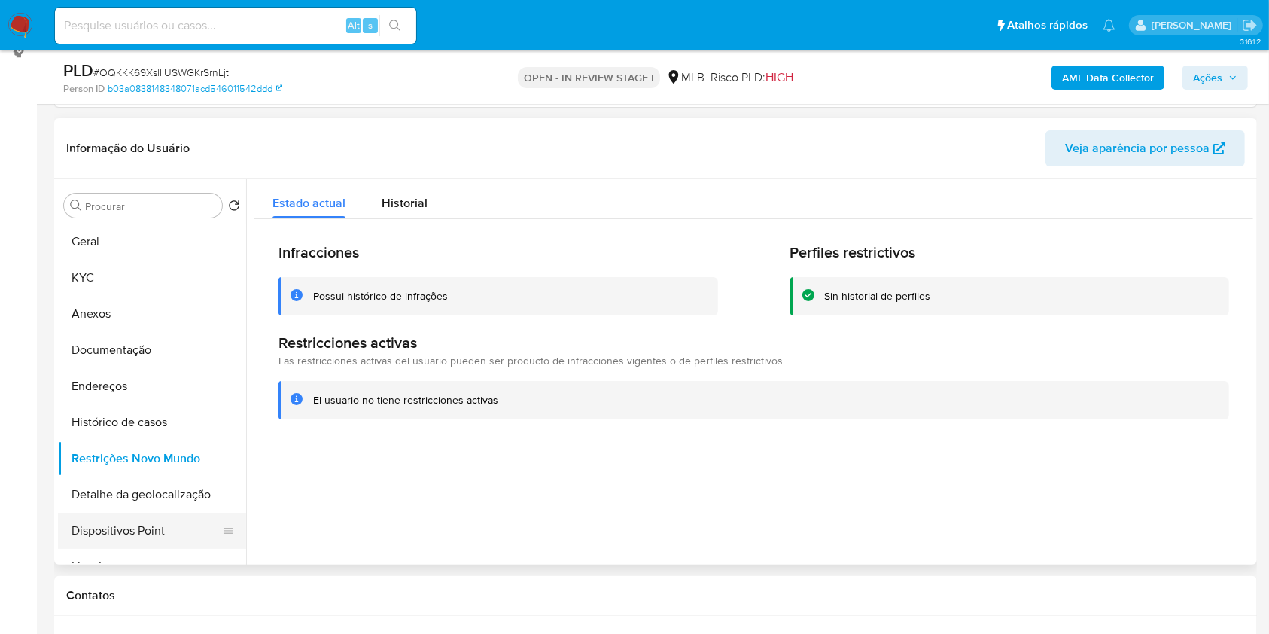
click at [166, 513] on button "Dispositivos Point" at bounding box center [146, 531] width 176 height 36
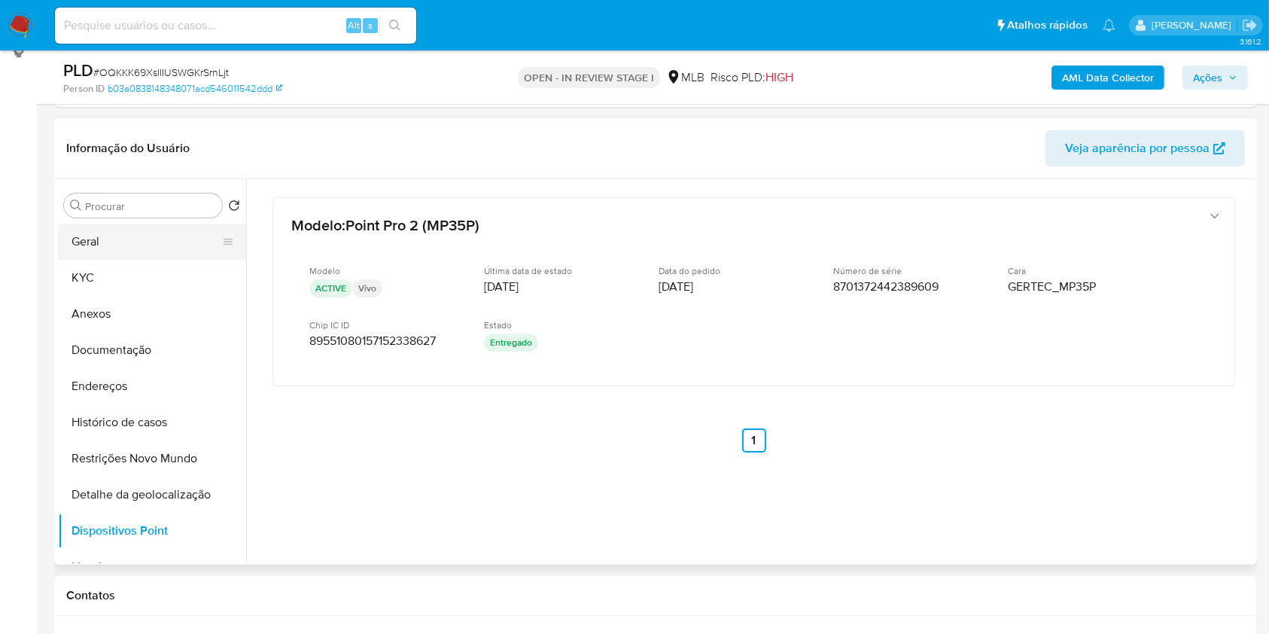
click at [156, 234] on button "Geral" at bounding box center [146, 242] width 176 height 36
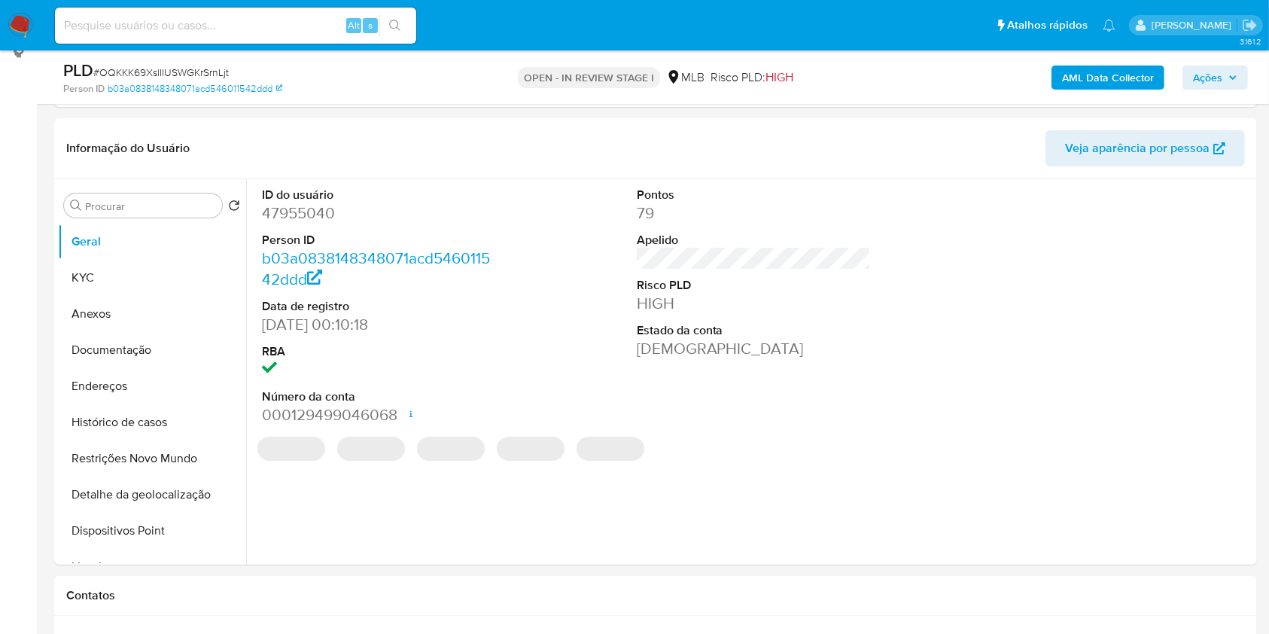
click at [1106, 81] on b "AML Data Collector" at bounding box center [1108, 77] width 92 height 24
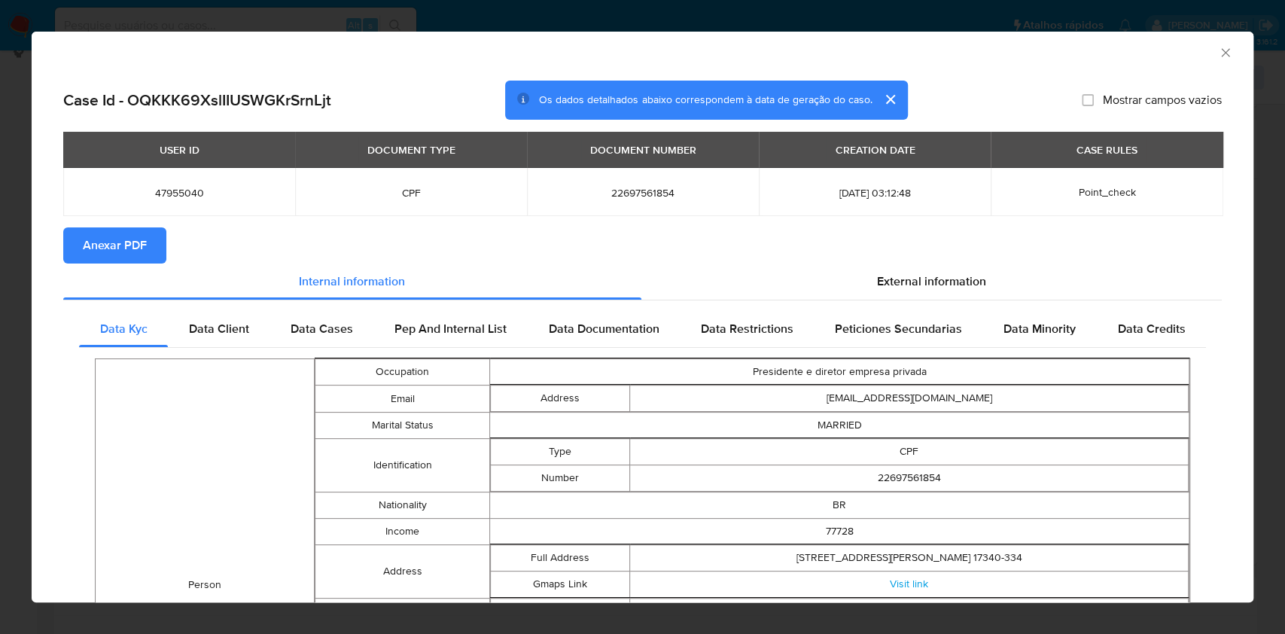
click at [138, 251] on span "Anexar PDF" at bounding box center [115, 245] width 64 height 33
click at [1218, 51] on icon "Fechar a janela" at bounding box center [1225, 52] width 15 height 15
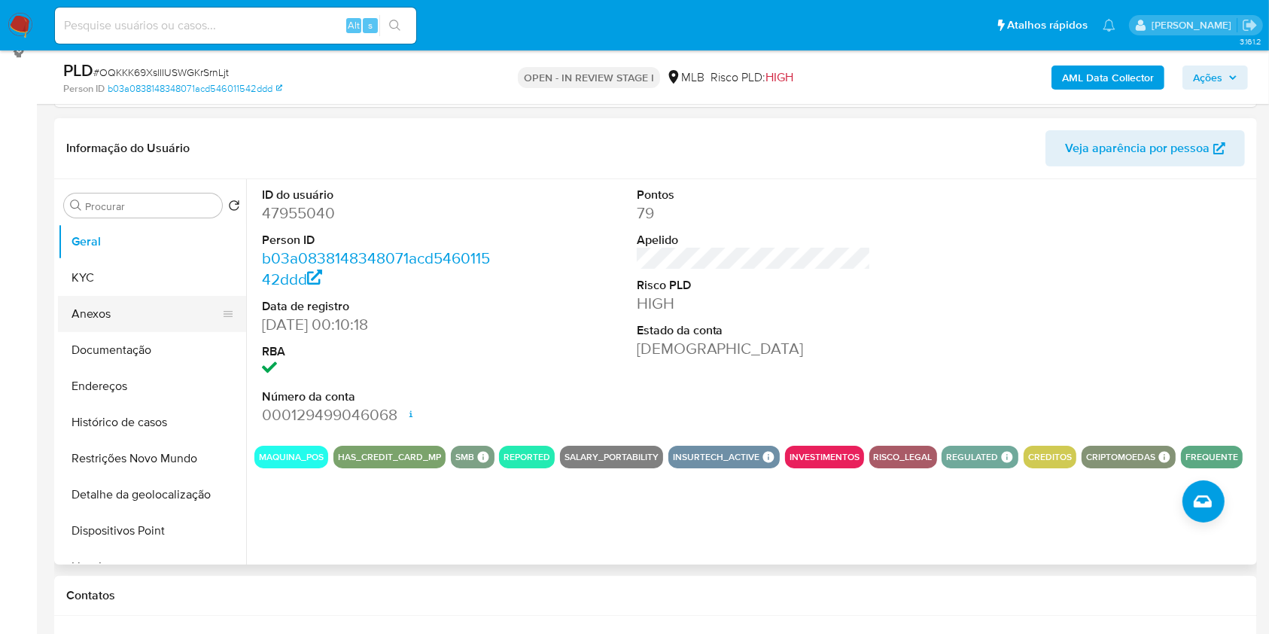
click at [102, 313] on button "Anexos" at bounding box center [146, 314] width 176 height 36
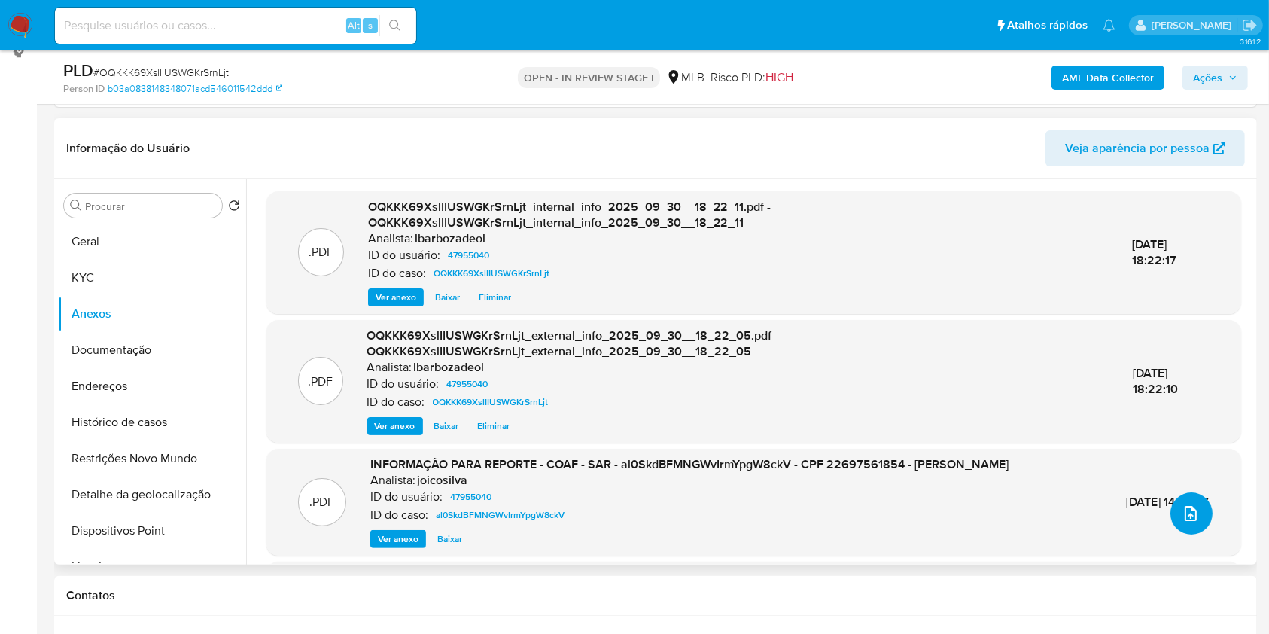
click at [1182, 509] on icon "upload-file" at bounding box center [1191, 513] width 18 height 18
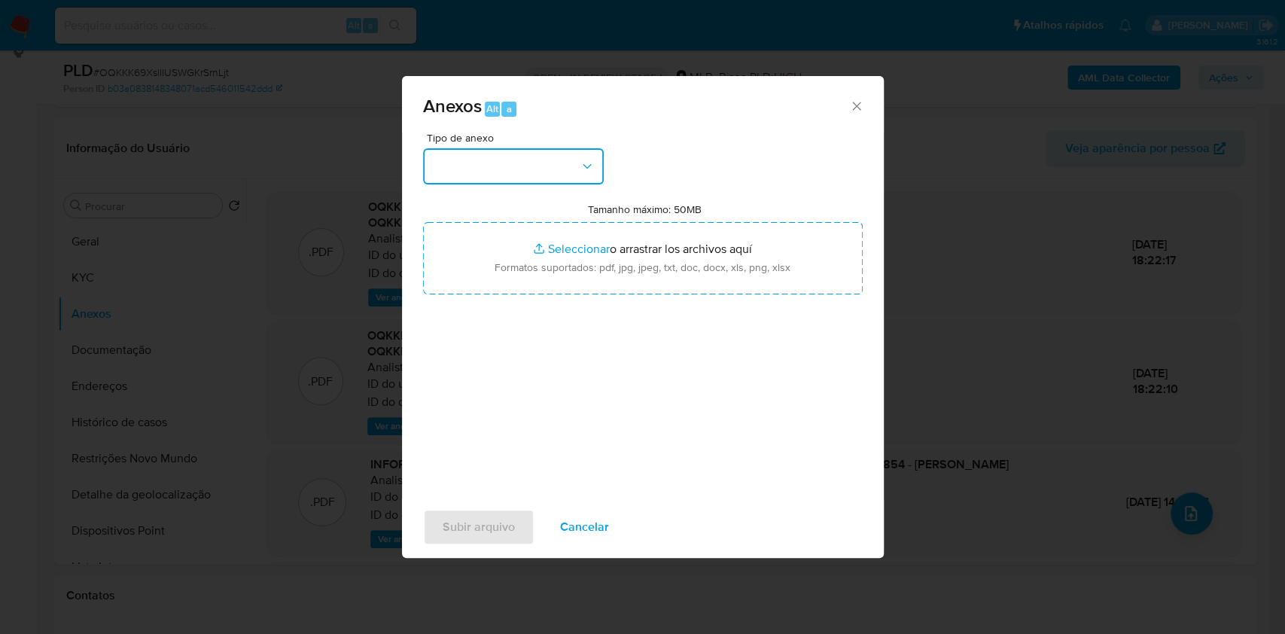
click at [582, 167] on icon "button" at bounding box center [587, 166] width 15 height 15
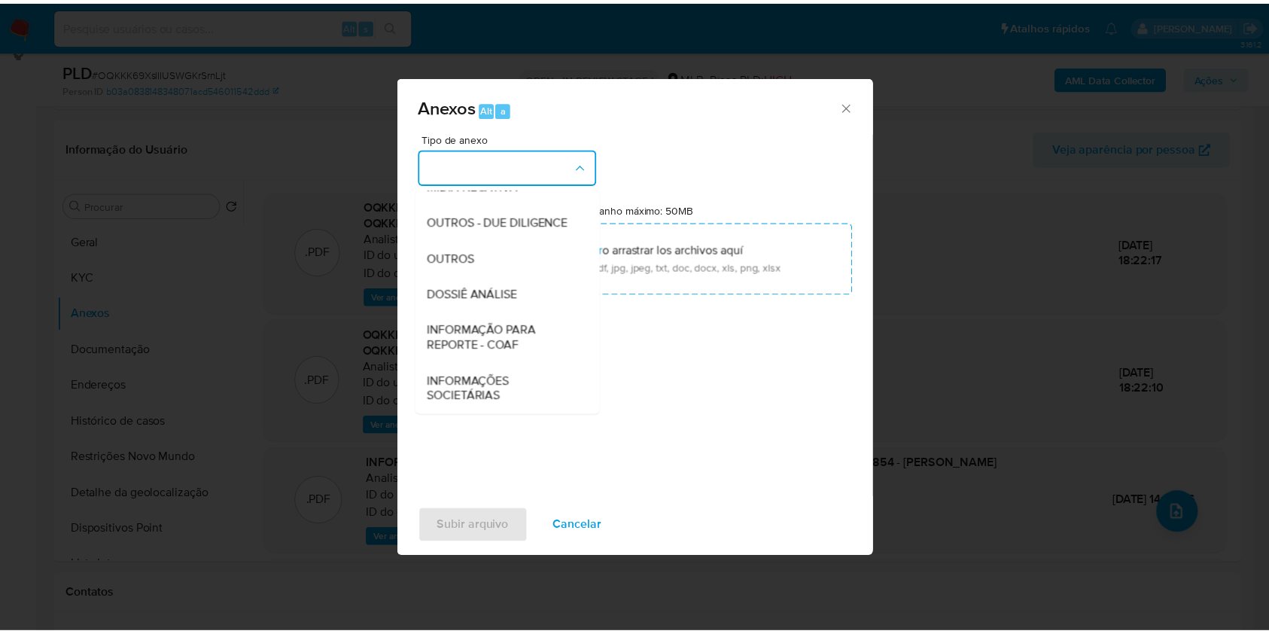
scroll to position [231, 0]
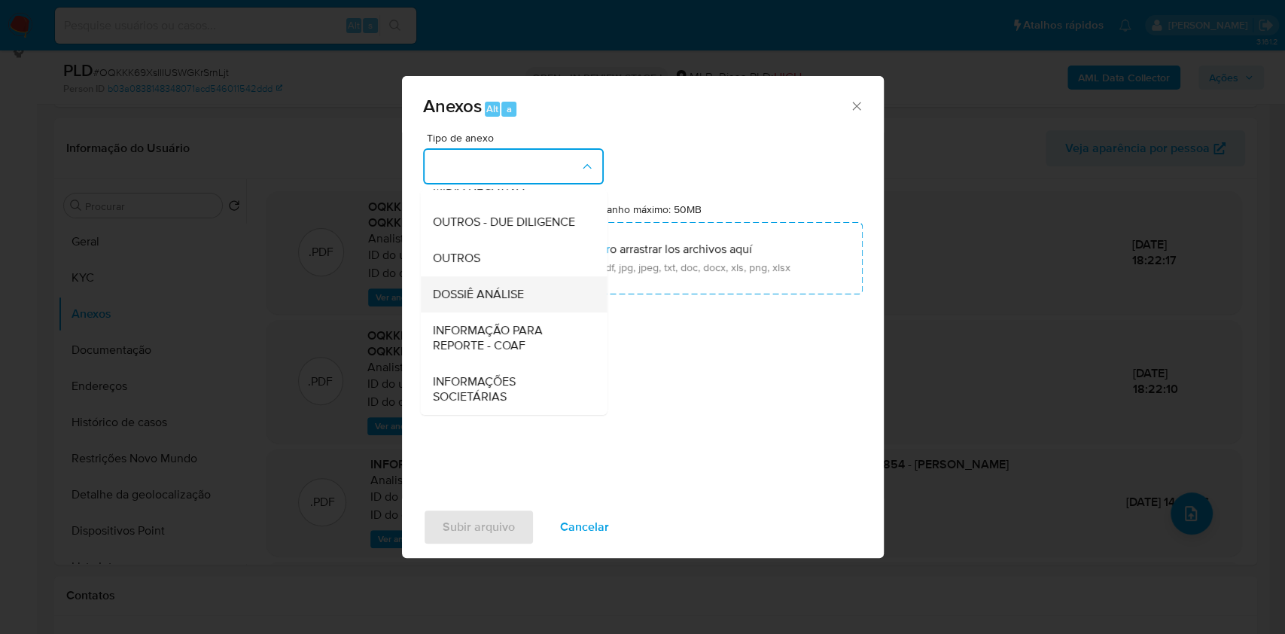
click at [540, 303] on div "DOSSIÊ ANÁLISE" at bounding box center [509, 294] width 154 height 36
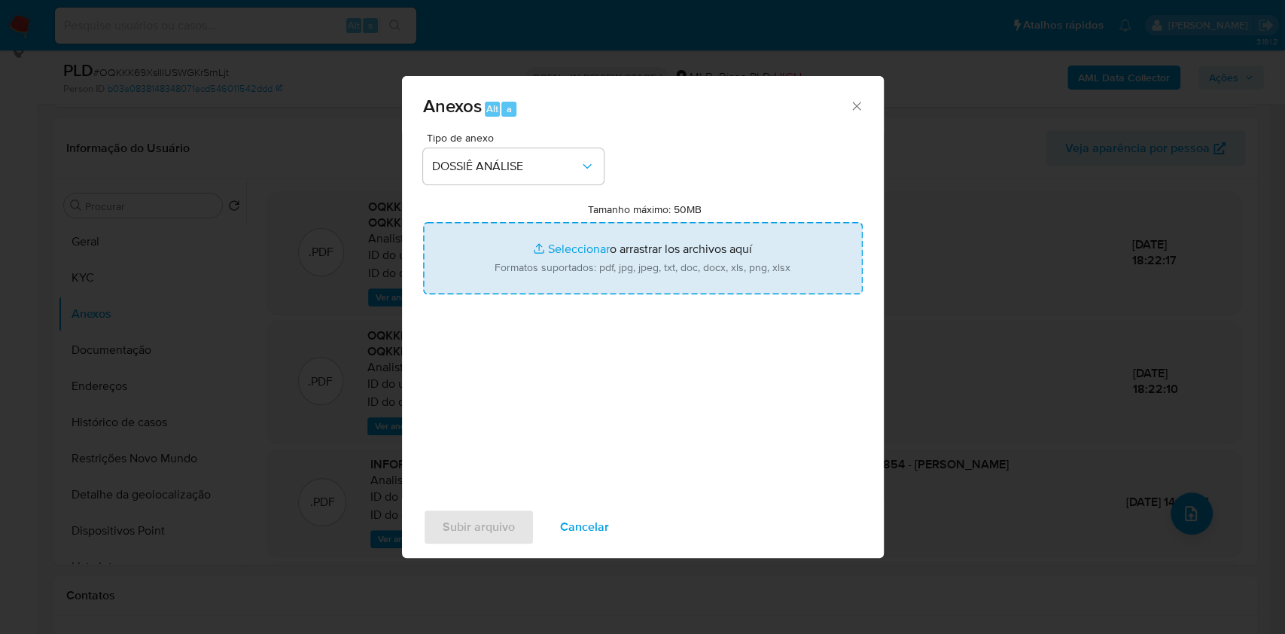
click at [566, 257] on input "Tamanho máximo: 50MB Seleccionar archivos" at bounding box center [643, 258] width 440 height 72
type input "C:\fakepath\2° SAR - XXXX - CPF 22697561854 - THIAGO VICENTE BERTONI.pdf"
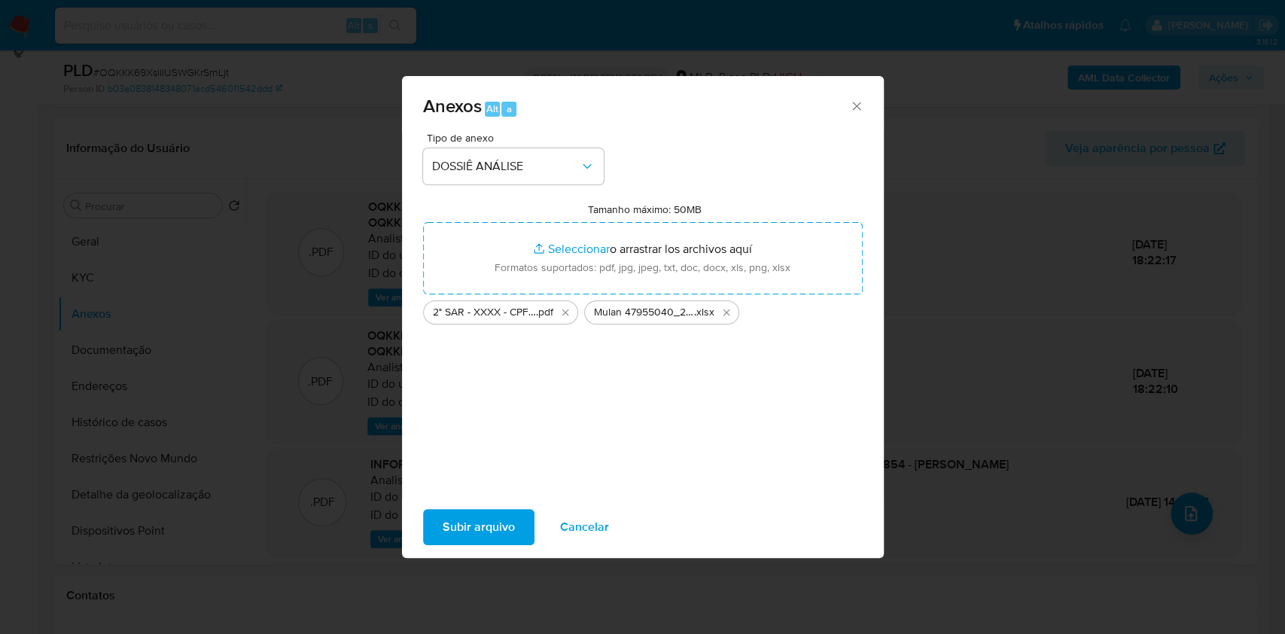
click at [483, 526] on span "Subir arquivo" at bounding box center [479, 526] width 72 height 33
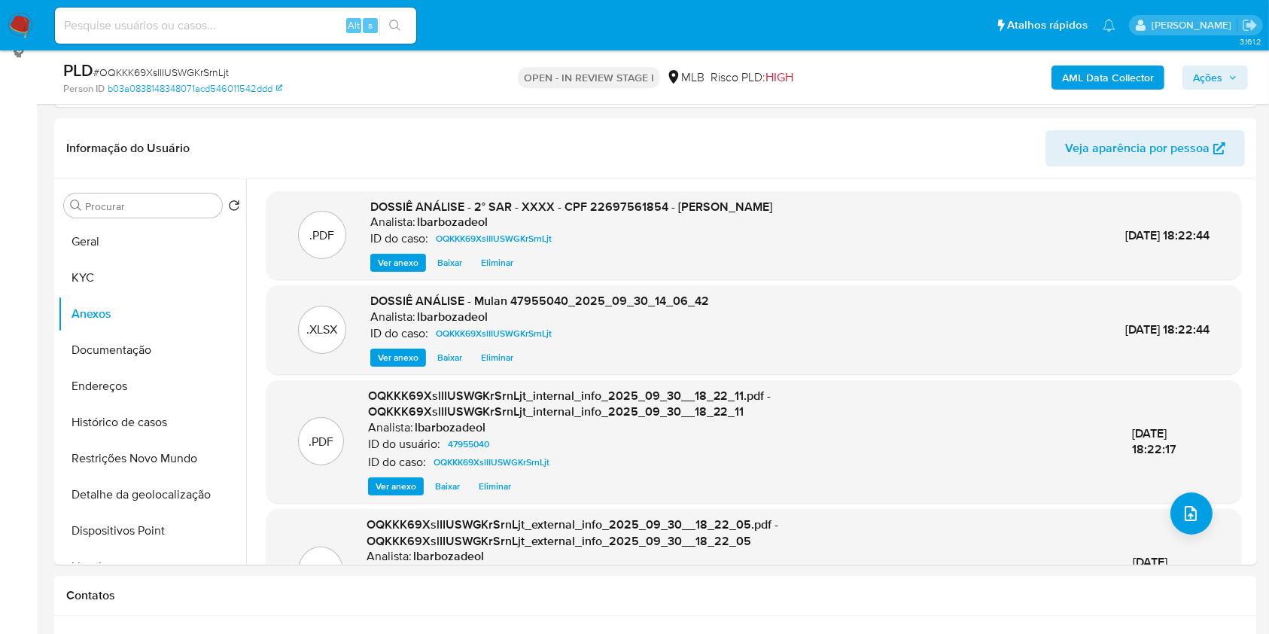
click at [1210, 76] on span "Ações" at bounding box center [1207, 77] width 29 height 24
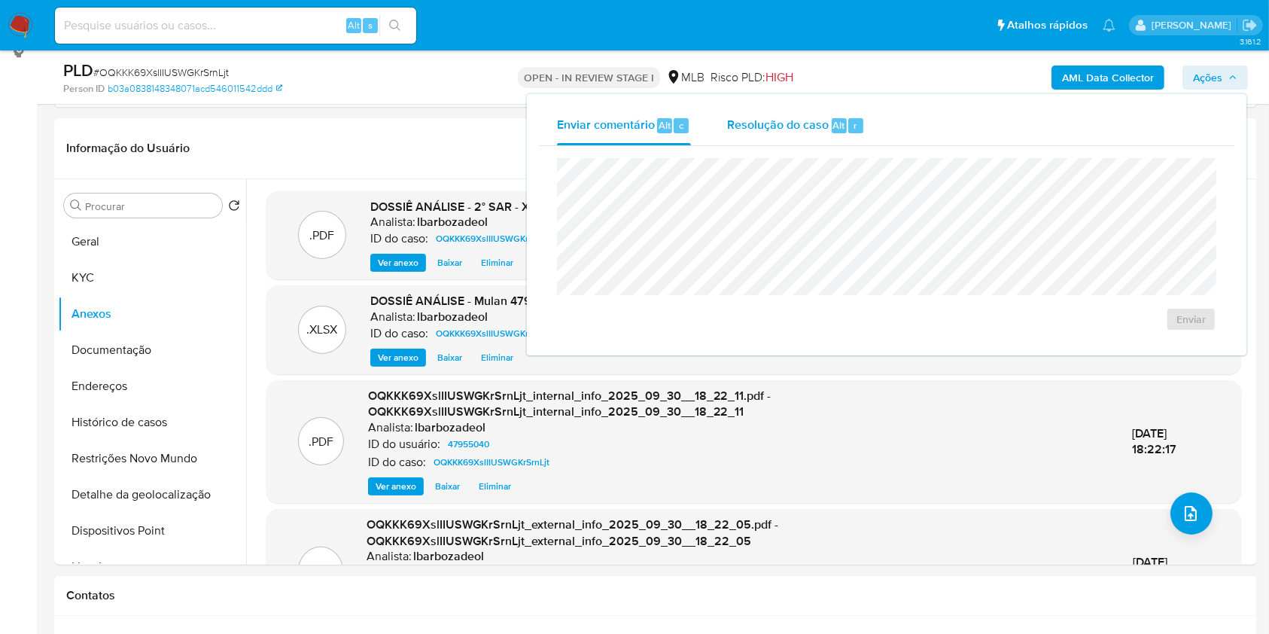
click at [759, 129] on span "Resolução do caso" at bounding box center [778, 124] width 102 height 17
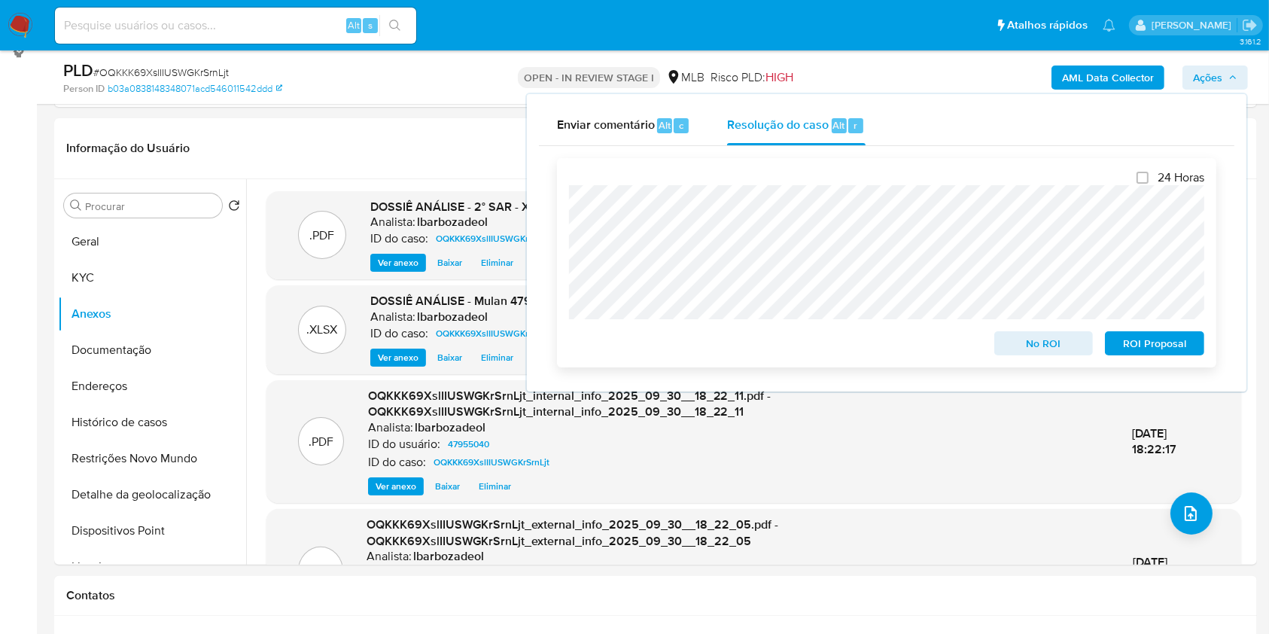
click at [1141, 347] on span "ROI Proposal" at bounding box center [1154, 343] width 78 height 21
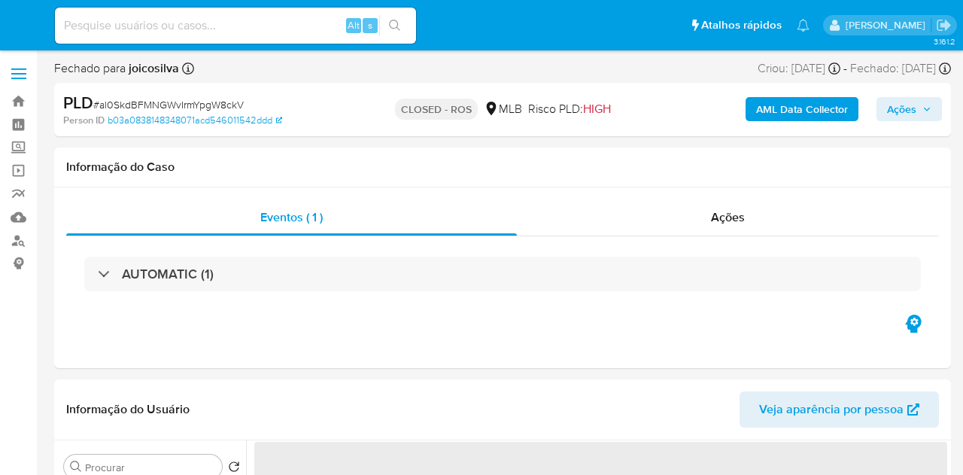
select select "10"
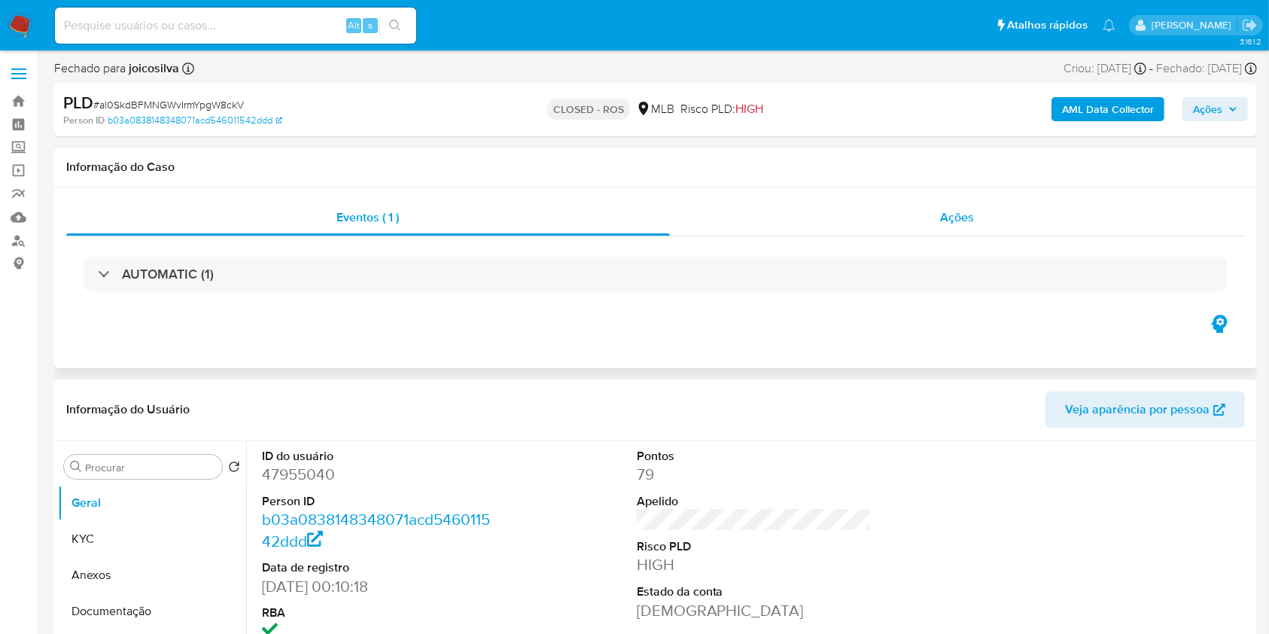
click at [899, 208] on div "Ações" at bounding box center [957, 217] width 575 height 36
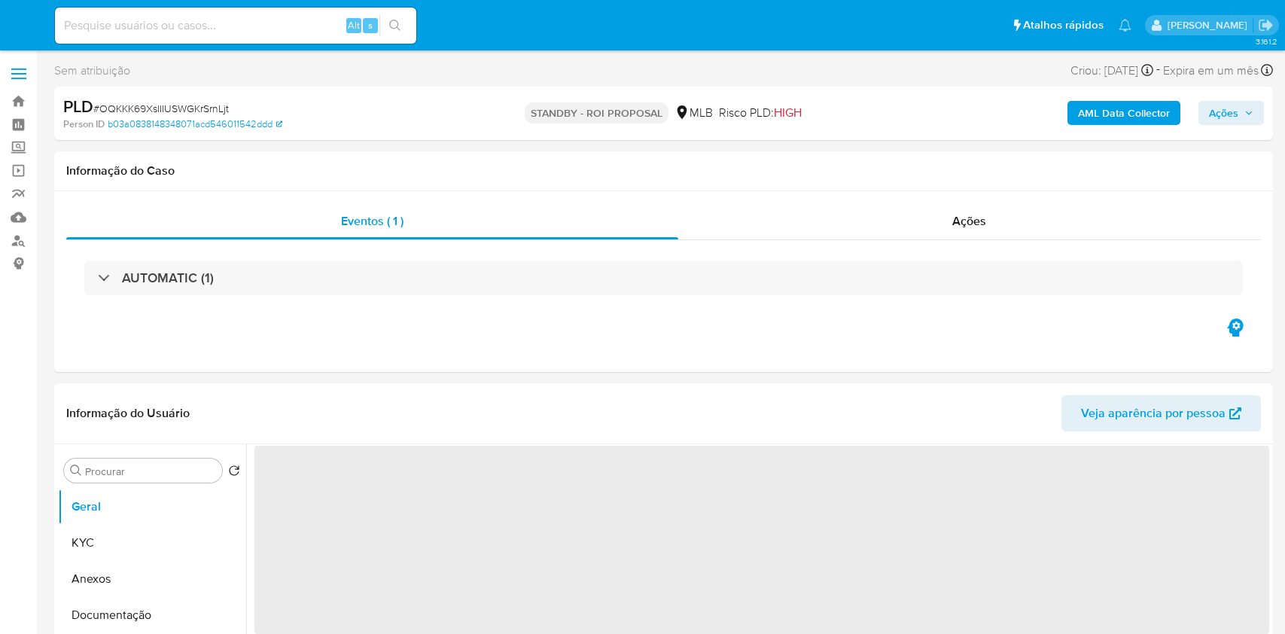
select select "10"
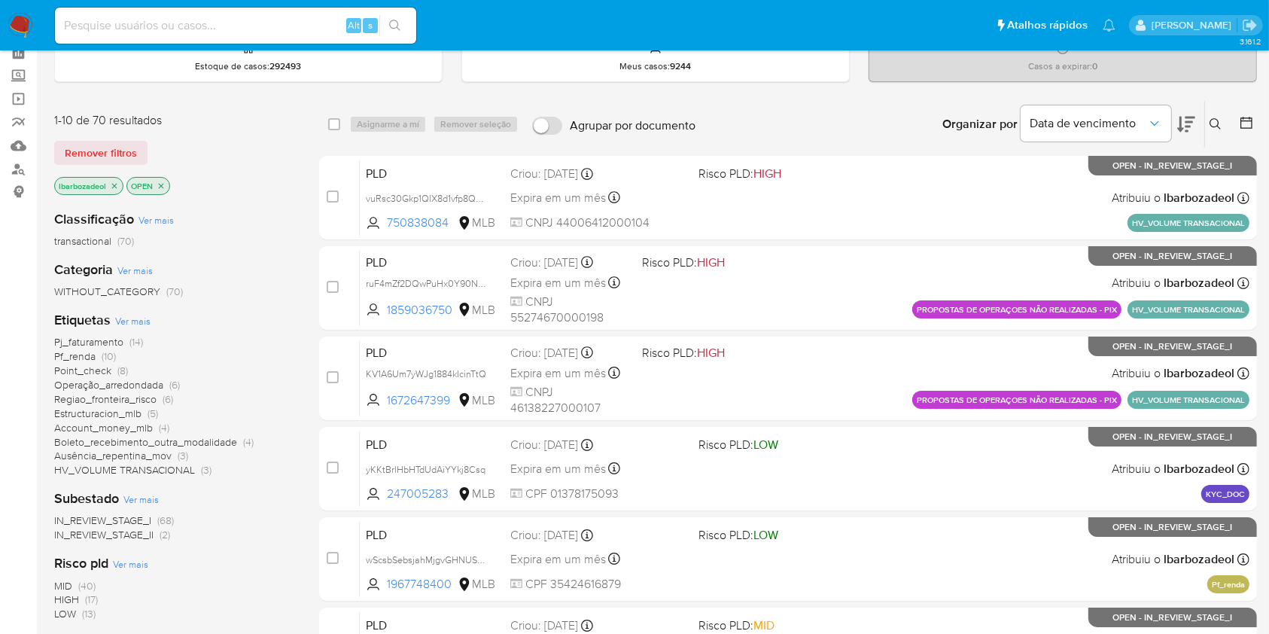
scroll to position [72, 0]
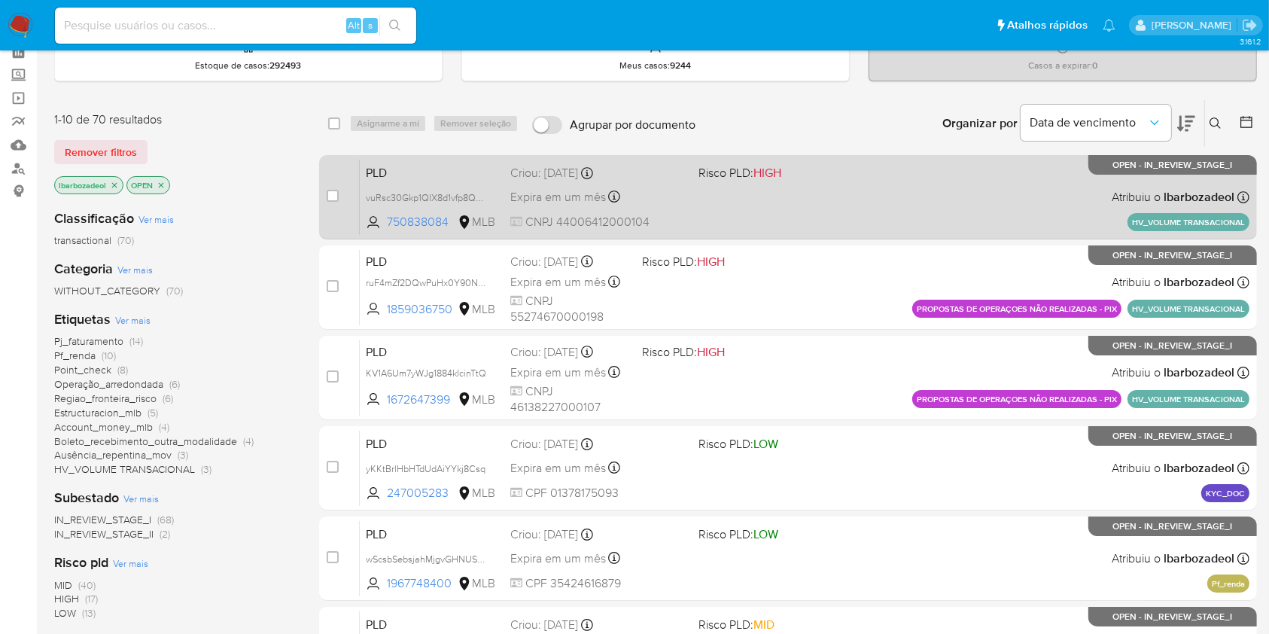
click at [732, 211] on div "PLD vuRsc30Gkp1QlX8d1vfp8Q8M 750838084 MLB Risco PLD: HIGH Criou: [DATE] Criou:…" at bounding box center [805, 197] width 890 height 76
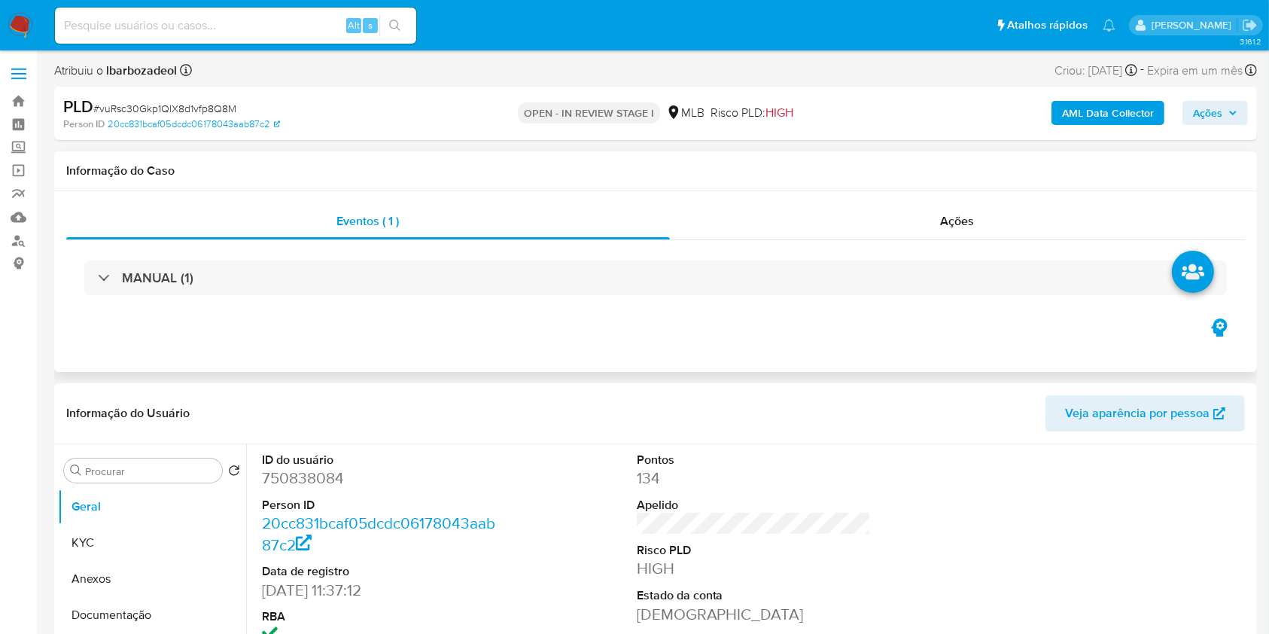
select select "10"
drag, startPoint x: 708, startPoint y: 371, endPoint x: 717, endPoint y: 257, distance: 114.0
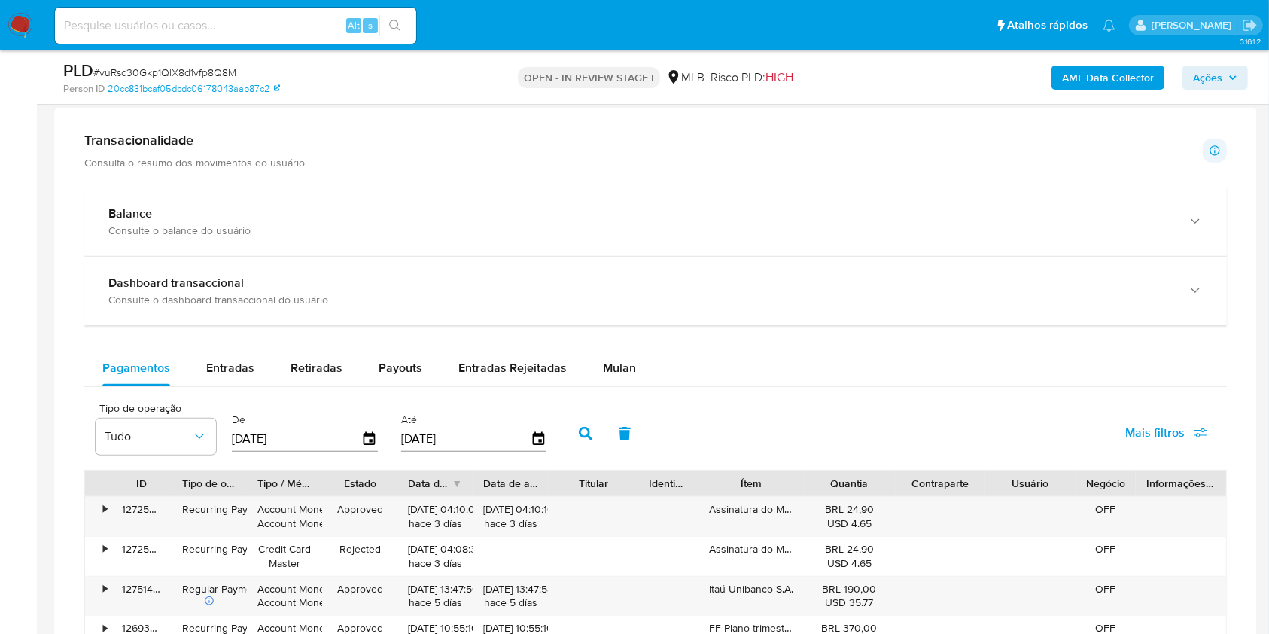
scroll to position [1023, 0]
click at [594, 380] on button "Mulan" at bounding box center [619, 366] width 69 height 36
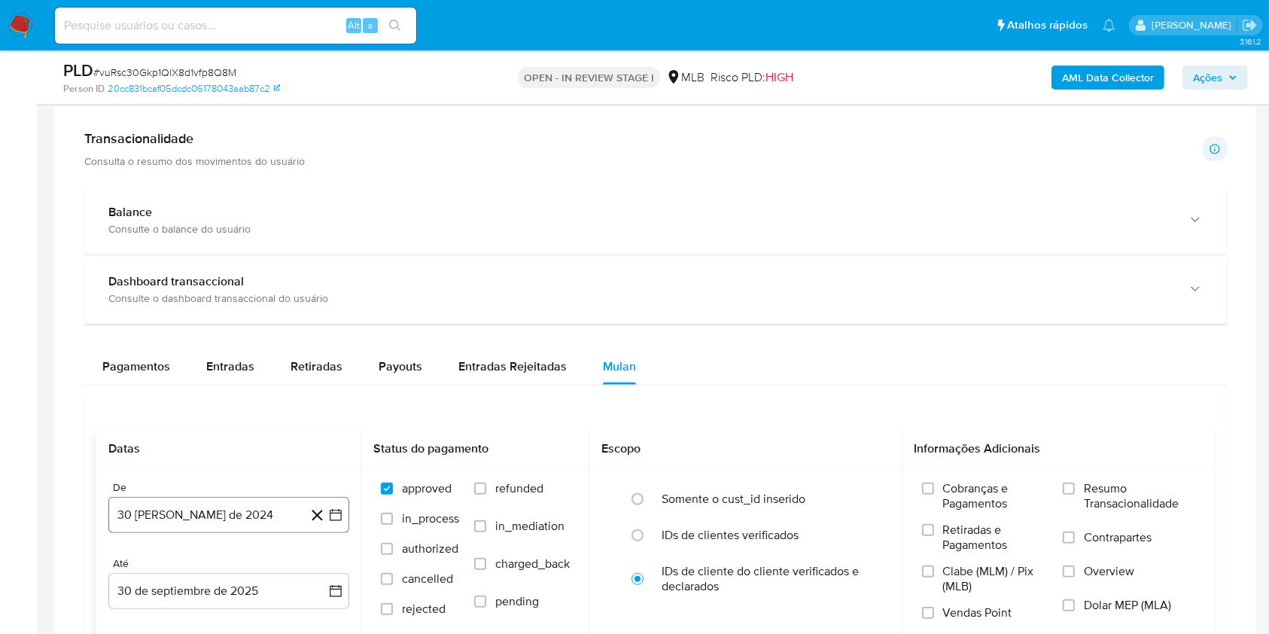
click at [247, 514] on button "30 [PERSON_NAME] de 2024" at bounding box center [228, 515] width 241 height 36
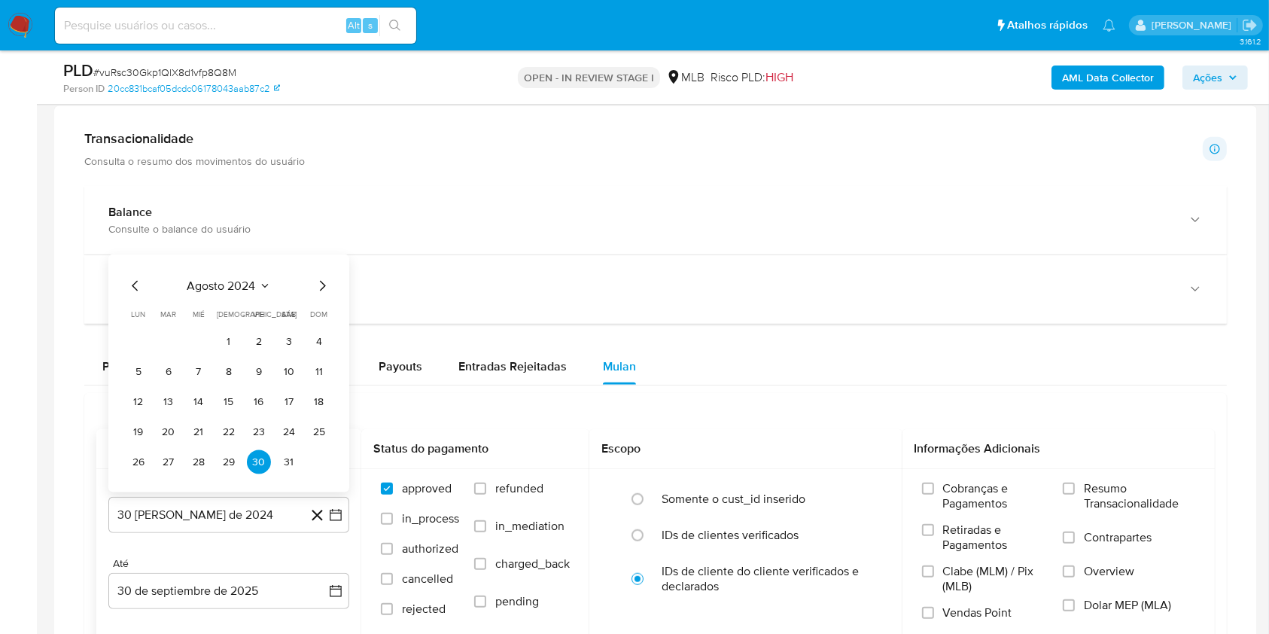
click at [245, 286] on span "agosto 2024" at bounding box center [221, 285] width 68 height 15
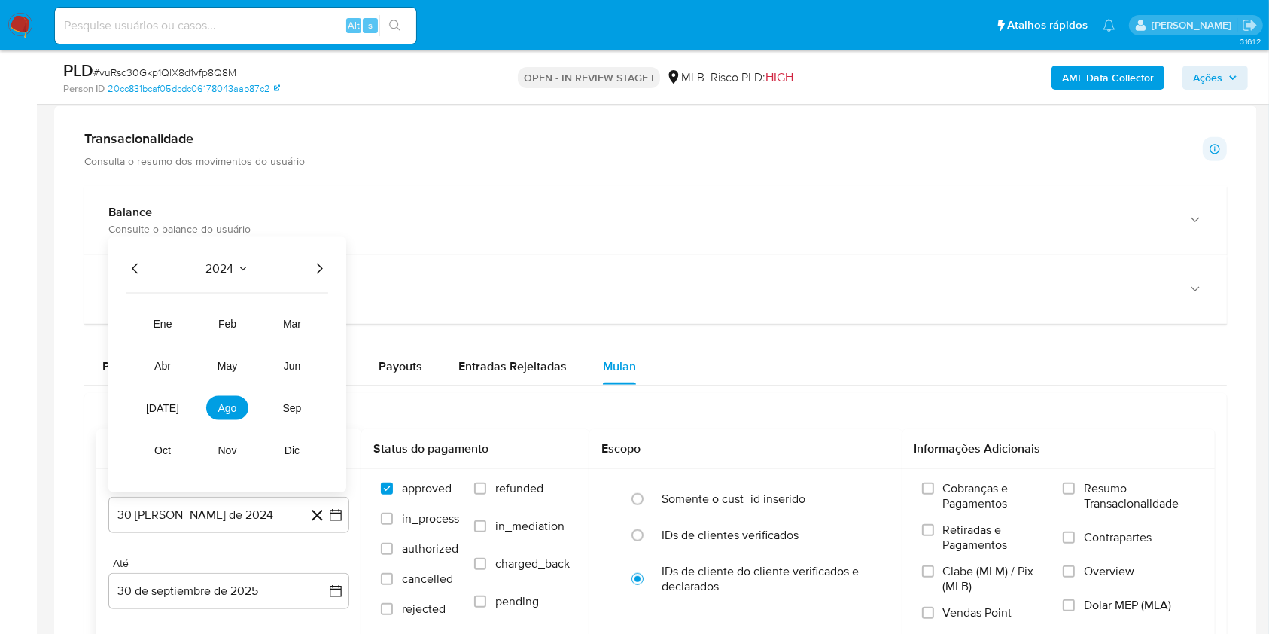
click at [313, 273] on icon "Año siguiente" at bounding box center [319, 269] width 18 height 18
click at [218, 407] on span "ago" at bounding box center [227, 408] width 19 height 12
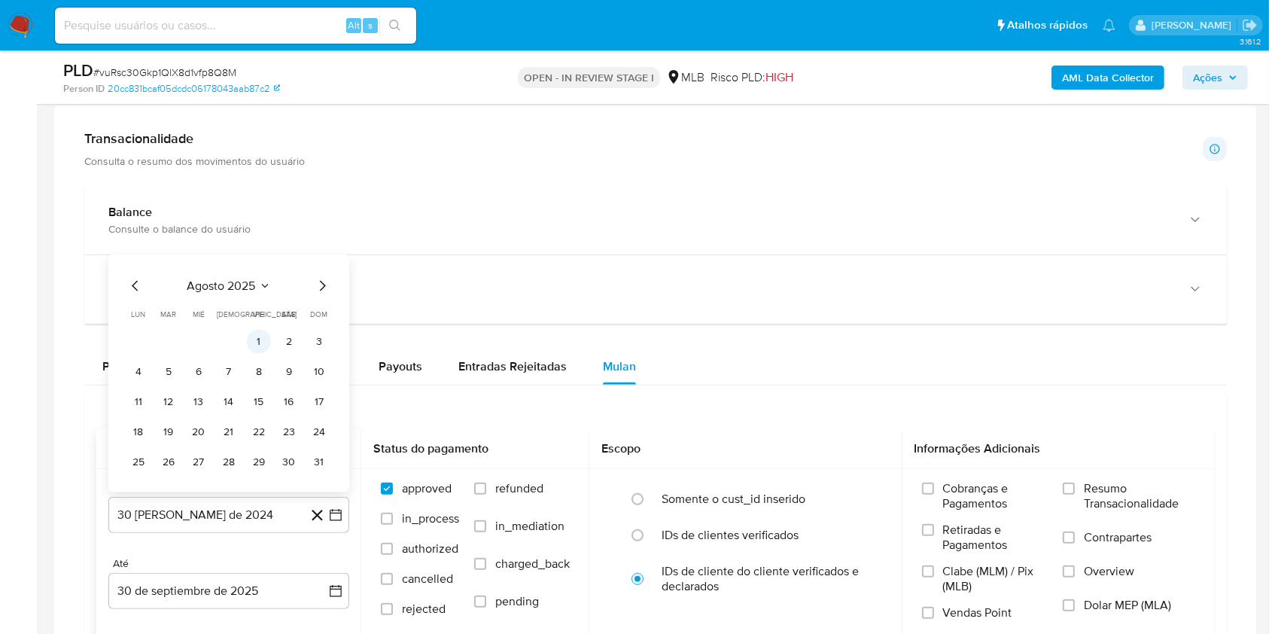
click at [266, 335] on button "1" at bounding box center [259, 342] width 24 height 24
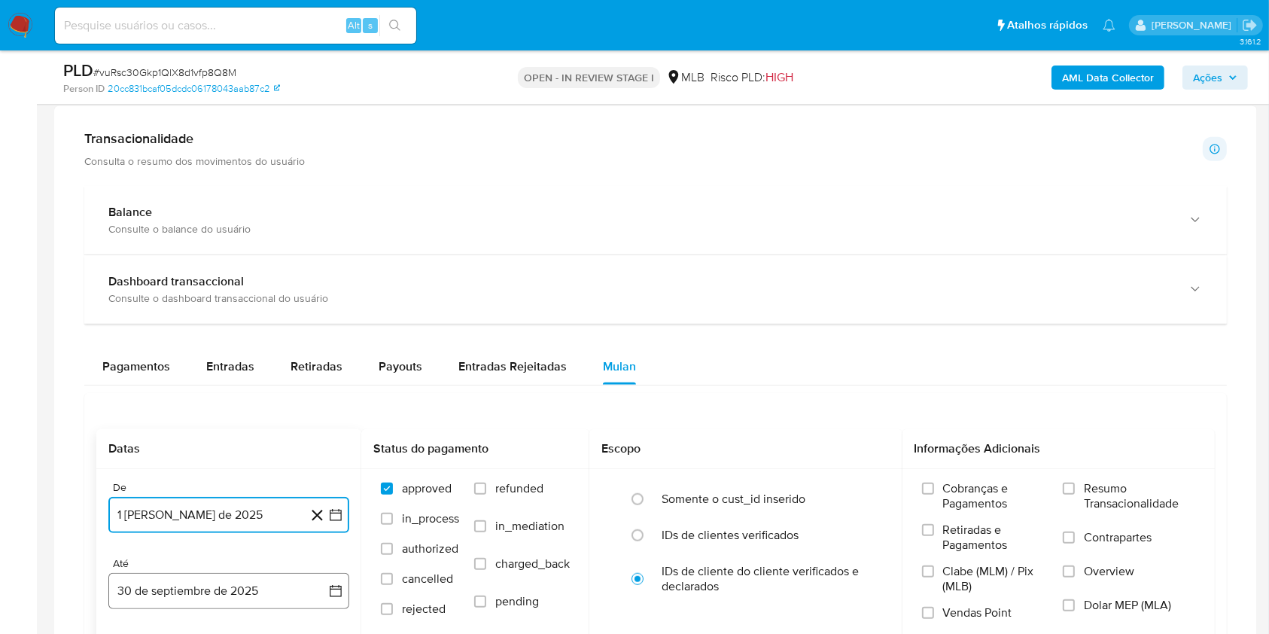
click at [251, 593] on button "30 de septiembre de 2025" at bounding box center [228, 591] width 241 height 36
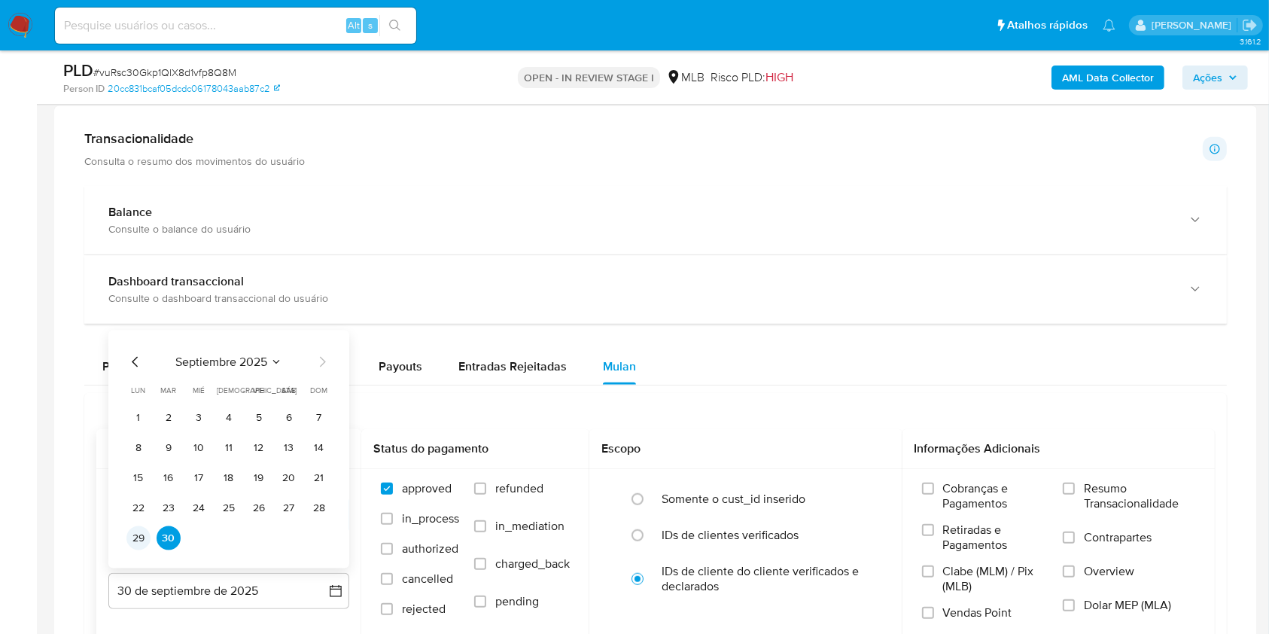
click at [148, 534] on button "29" at bounding box center [138, 538] width 24 height 24
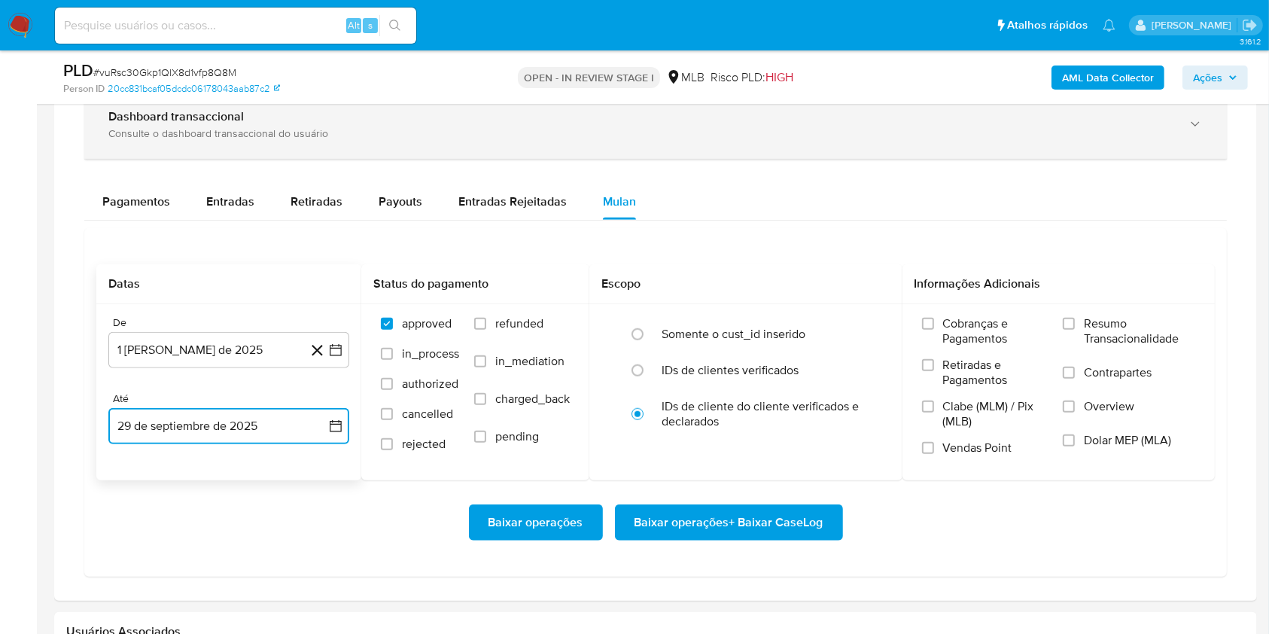
scroll to position [1189, 0]
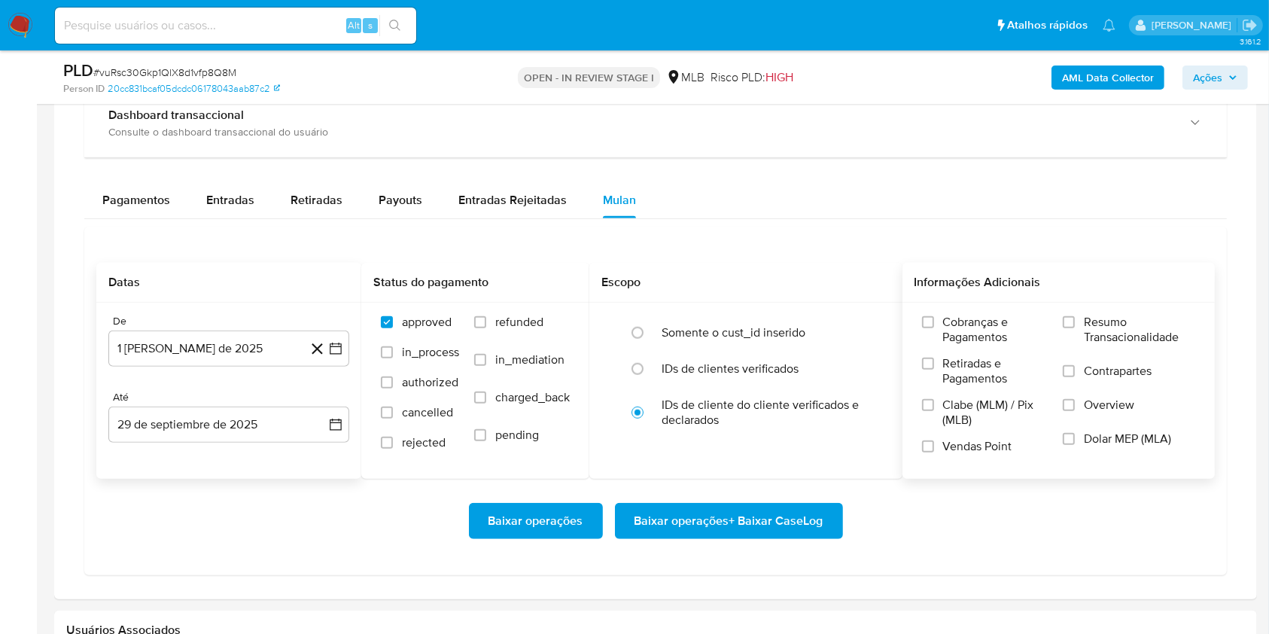
click at [1111, 322] on span "Resumo Transacionalidade" at bounding box center [1139, 330] width 111 height 30
click at [1075, 322] on input "Resumo Transacionalidade" at bounding box center [1069, 322] width 12 height 12
click at [712, 512] on span "Baixar operações + Baixar CaseLog" at bounding box center [728, 520] width 189 height 33
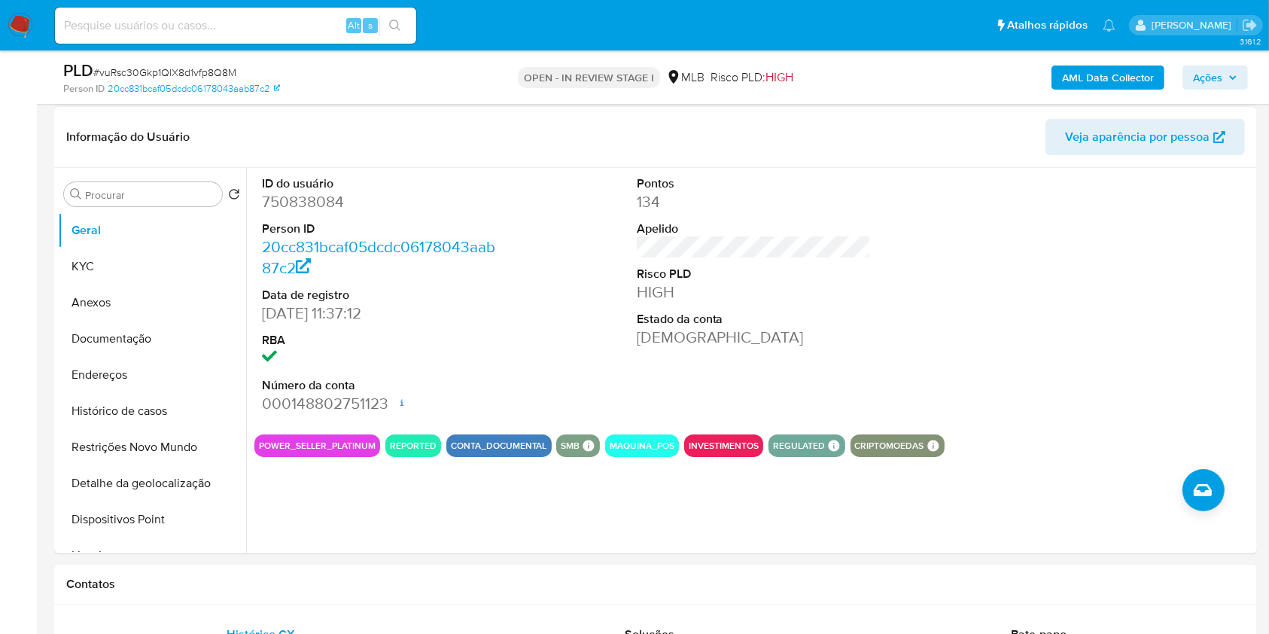
scroll to position [0, 0]
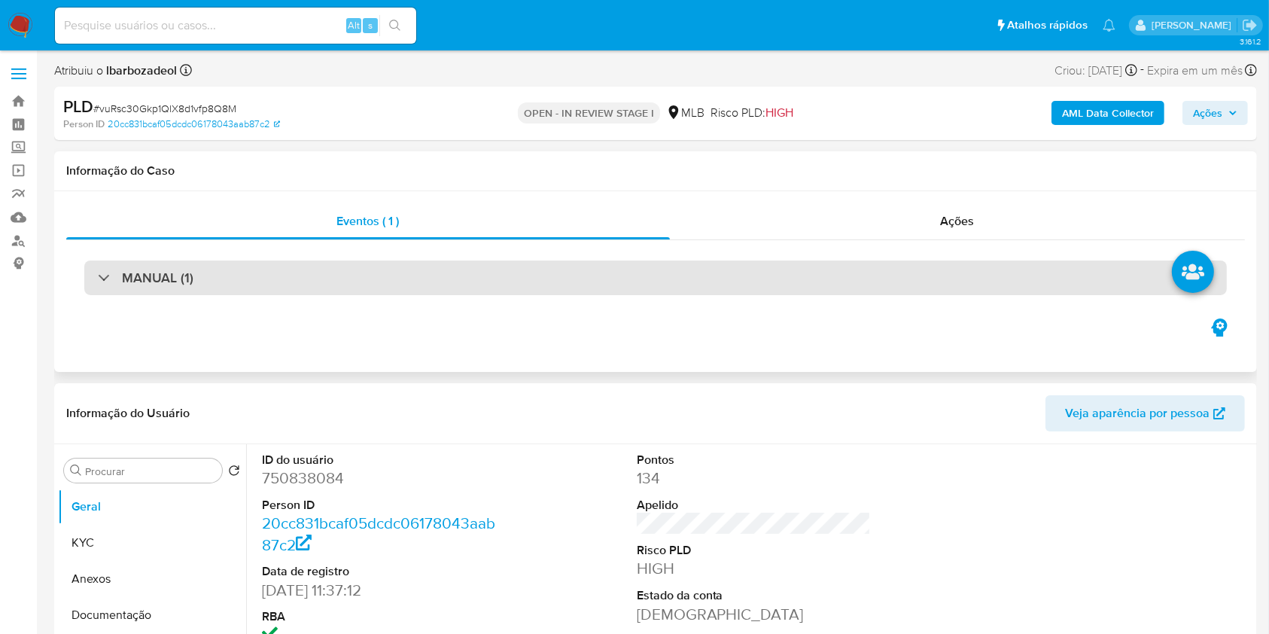
click at [866, 267] on div "MANUAL (1)" at bounding box center [655, 277] width 1143 height 35
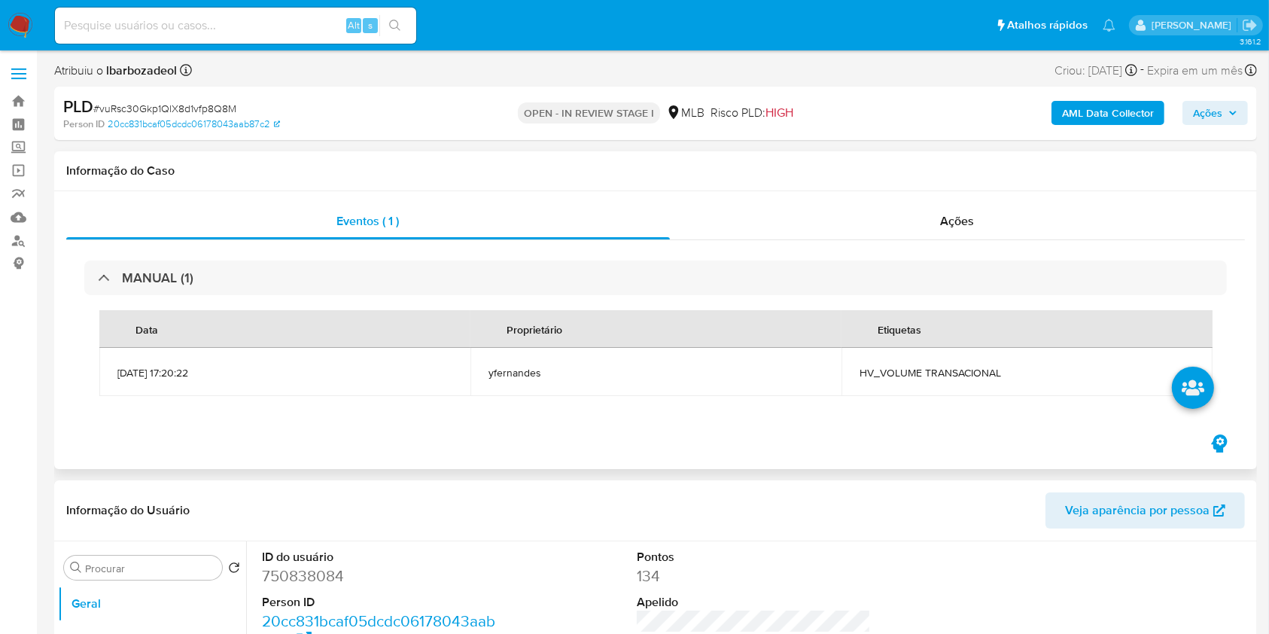
click at [915, 374] on span "HV_VOLUME TRANSACIONAL" at bounding box center [1027, 373] width 335 height 14
copy span "HV_VOLUME TRANSACIONAL"
click at [1193, 116] on span "Ações" at bounding box center [1207, 113] width 29 height 24
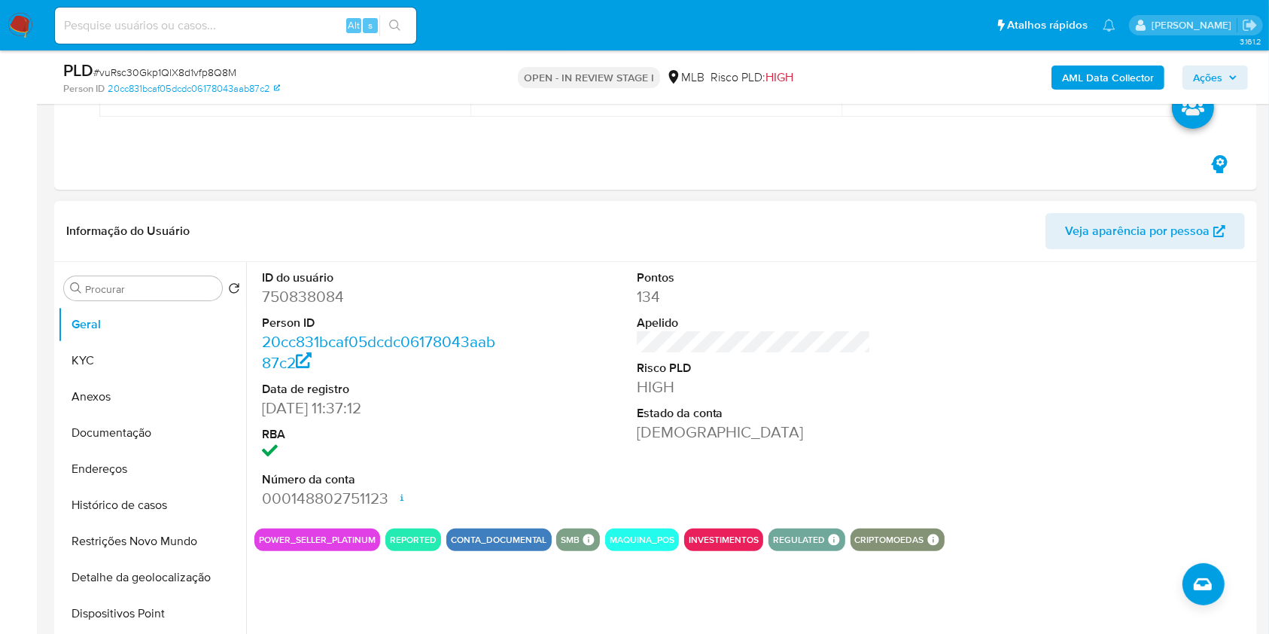
scroll to position [227, 0]
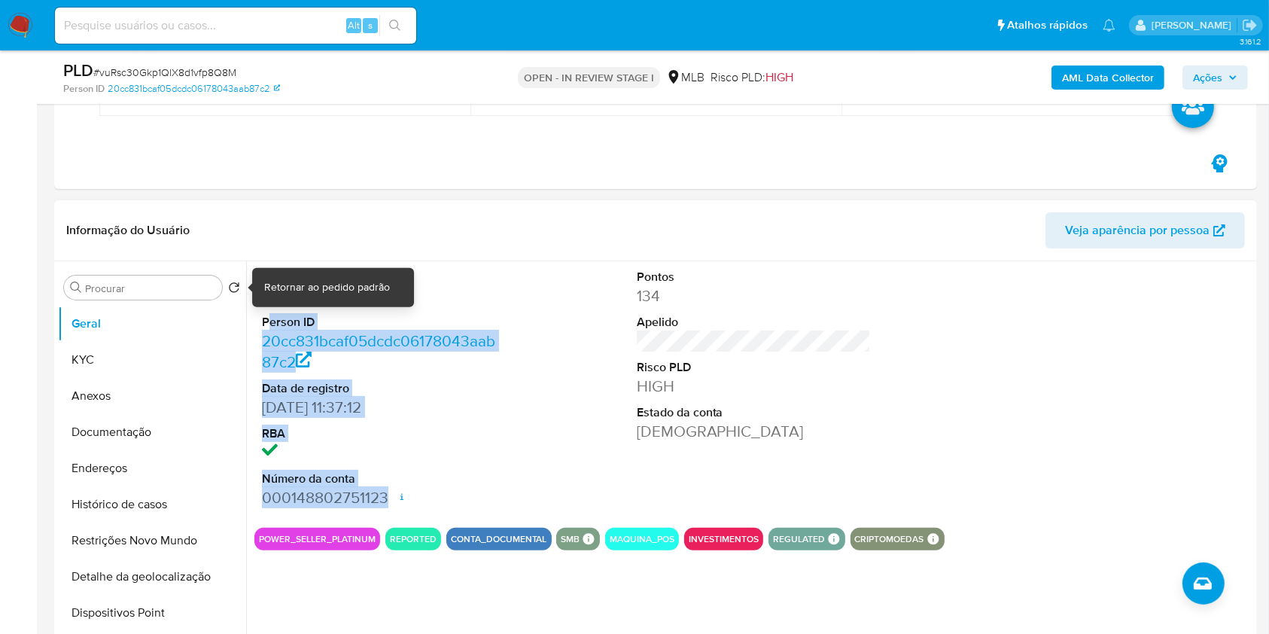
drag, startPoint x: 384, startPoint y: 493, endPoint x: 270, endPoint y: 306, distance: 218.5
click at [270, 306] on dl "ID do usuário 750838084 Person ID 20cc831bcaf05dcdc06178043aab87c2 Data de regi…" at bounding box center [379, 388] width 235 height 239
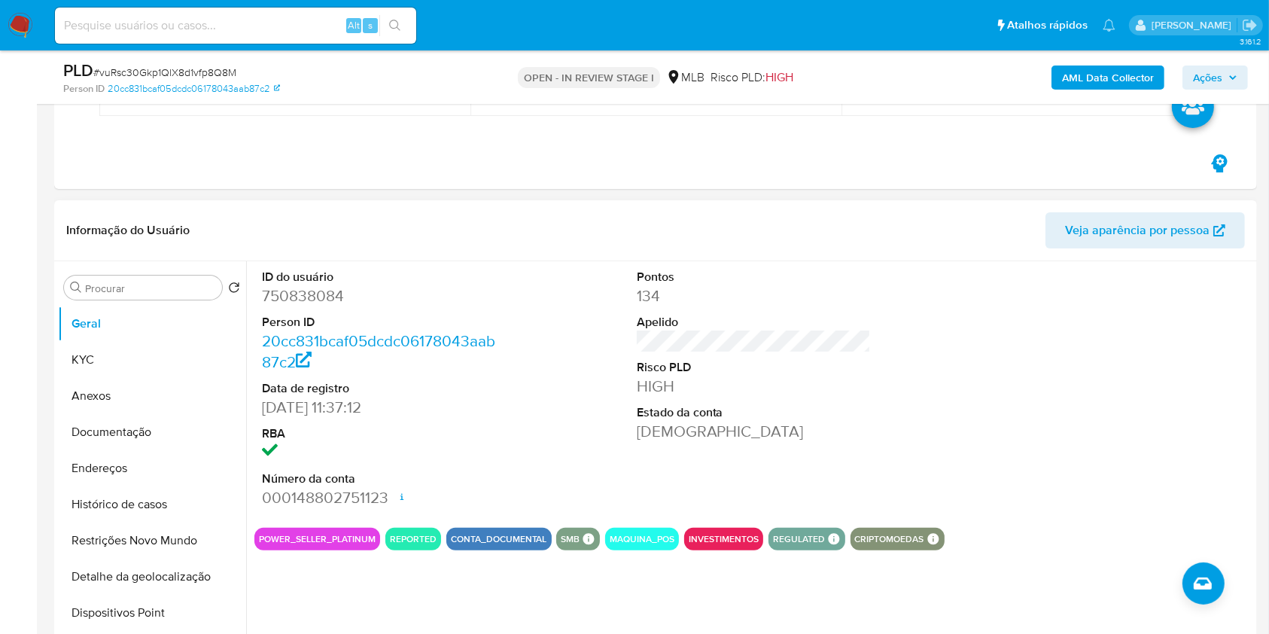
click at [264, 297] on dd "750838084" at bounding box center [379, 295] width 235 height 21
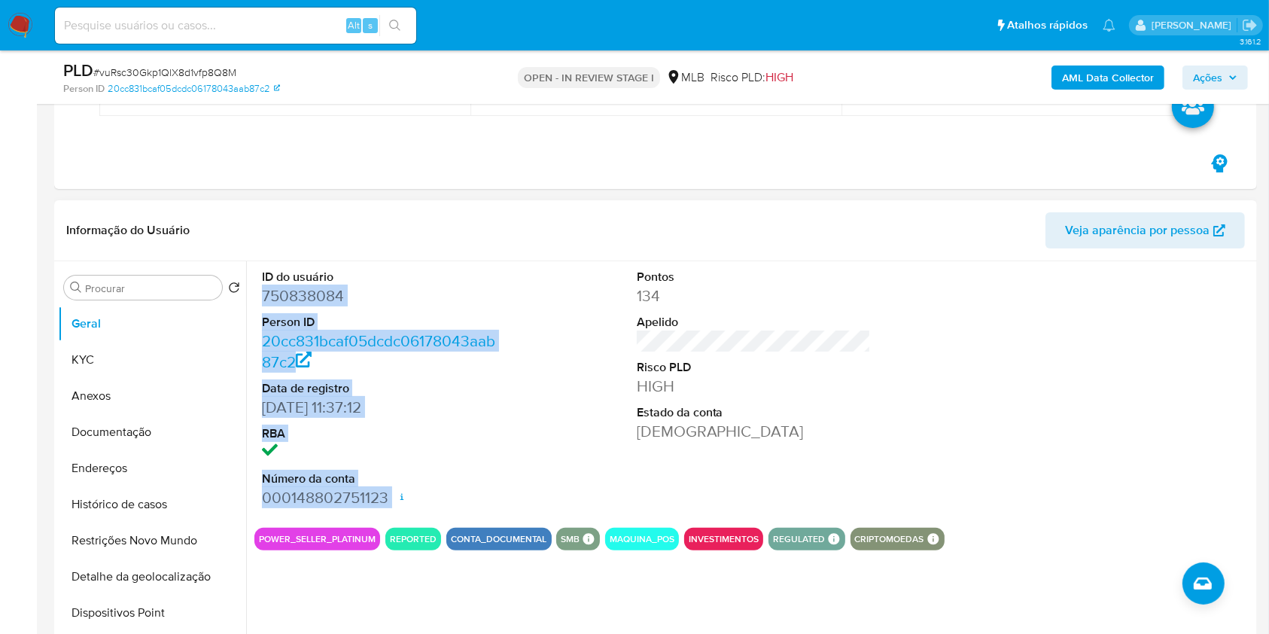
drag, startPoint x: 264, startPoint y: 297, endPoint x: 385, endPoint y: 501, distance: 236.9
click at [385, 501] on dl "ID do usuário 750838084 Person ID 20cc831bcaf05dcdc06178043aab87c2 Data de regi…" at bounding box center [379, 388] width 235 height 239
copy dl "750838084 Person ID 20cc831bcaf05dcdc06178043aab87c2 Data de registro [DATE] 11…"
drag, startPoint x: 1220, startPoint y: 68, endPoint x: 1191, endPoint y: 85, distance: 33.4
click at [1221, 68] on span "Ações" at bounding box center [1207, 77] width 29 height 24
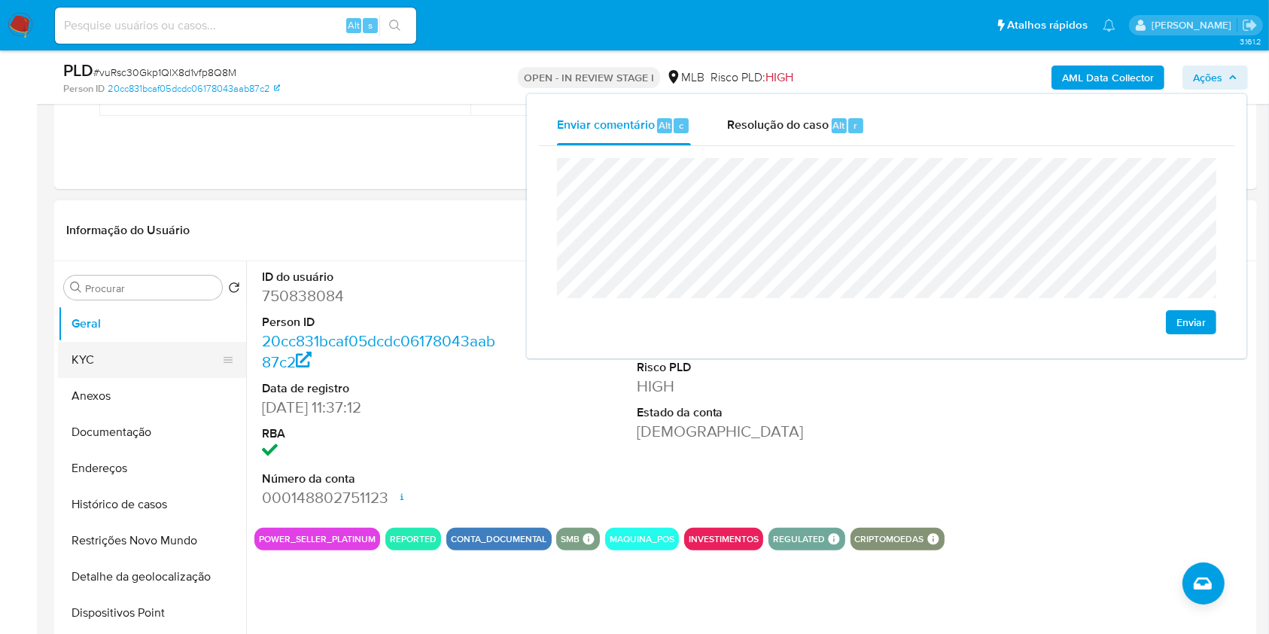
click at [175, 364] on button "KYC" at bounding box center [146, 360] width 176 height 36
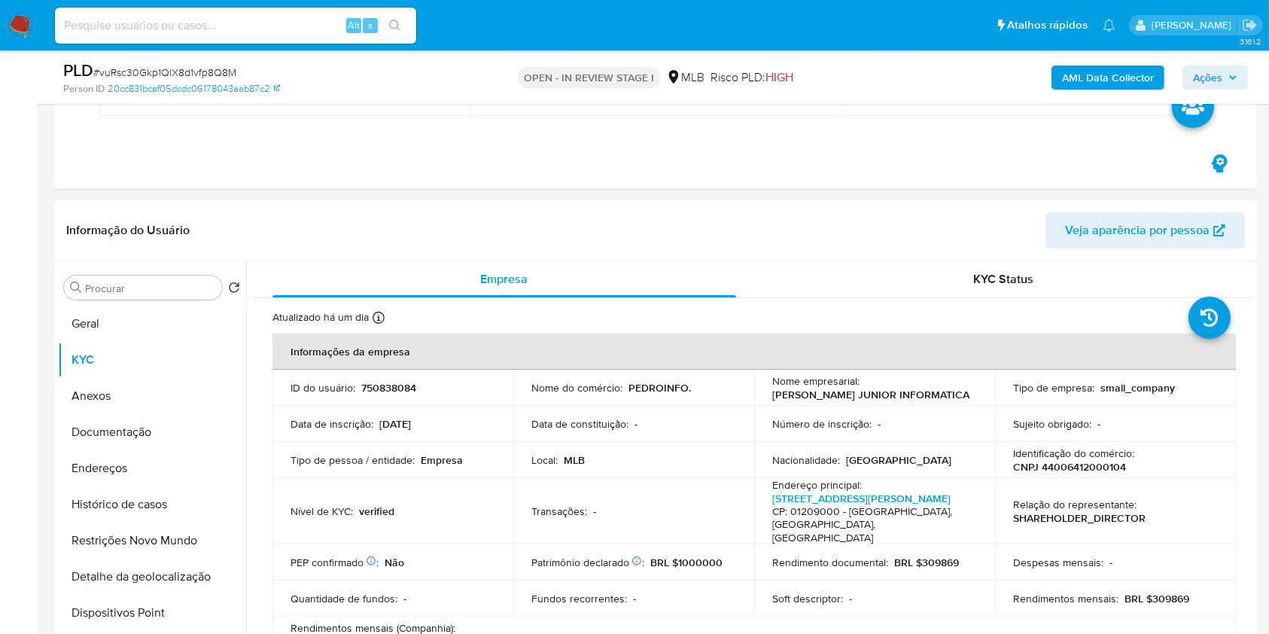
click at [1078, 470] on p "CNPJ 44006412000104" at bounding box center [1069, 467] width 113 height 14
copy p "44006412000104"
click at [1221, 75] on span "Ações" at bounding box center [1207, 77] width 29 height 24
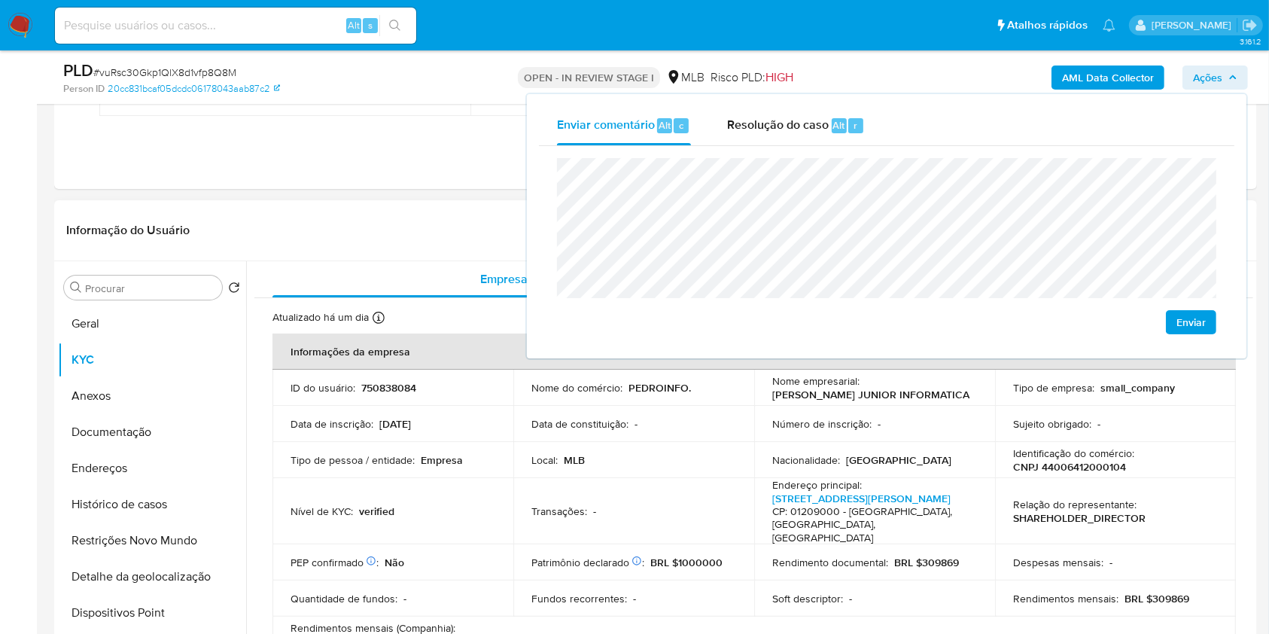
click at [647, 498] on td "Transações : -" at bounding box center [633, 511] width 241 height 67
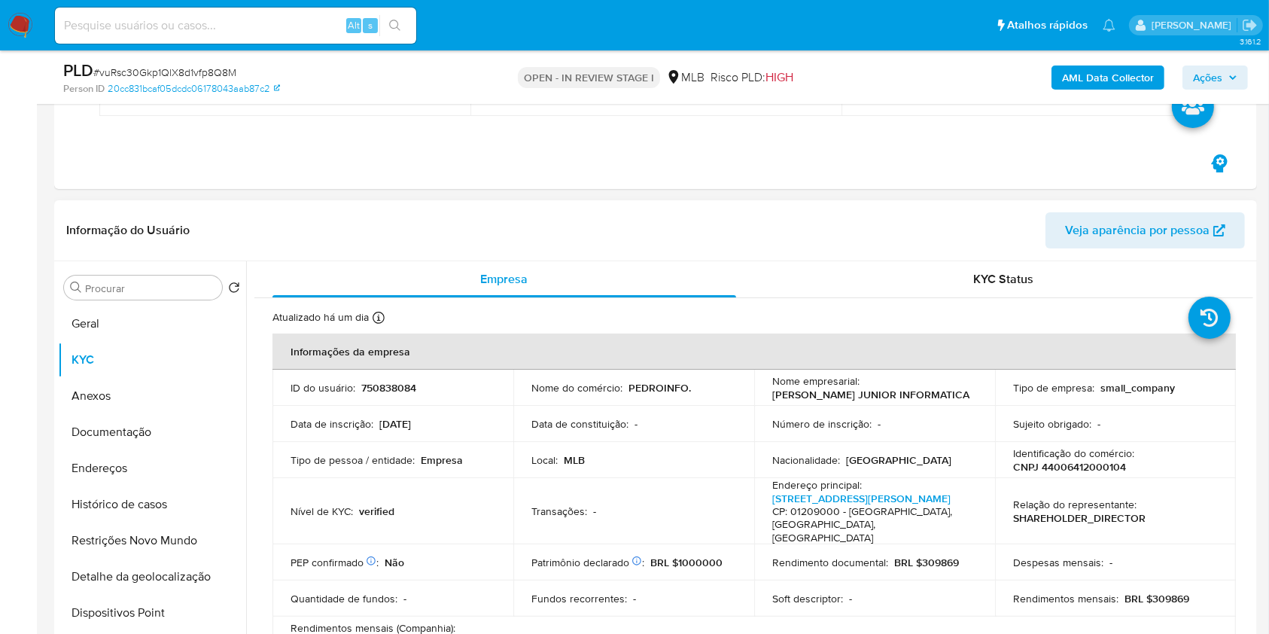
click at [441, 378] on td "ID do usuário : 750838084" at bounding box center [392, 388] width 241 height 36
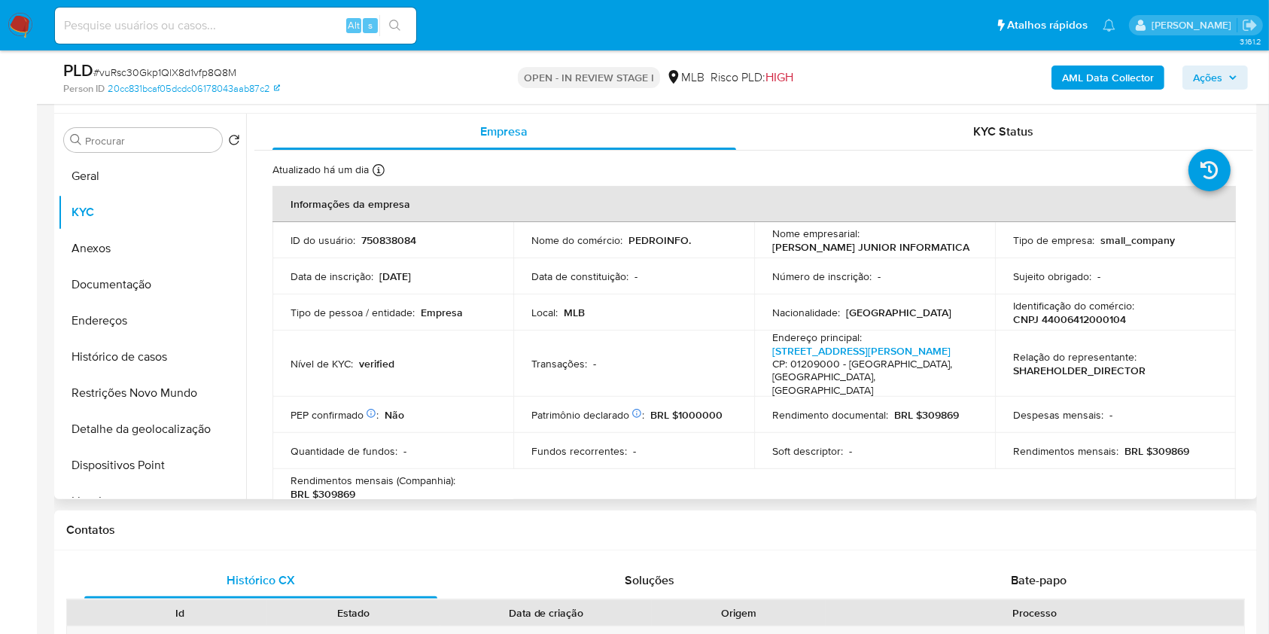
scroll to position [373, 0]
click at [650, 332] on td "Local : MLB" at bounding box center [633, 314] width 241 height 36
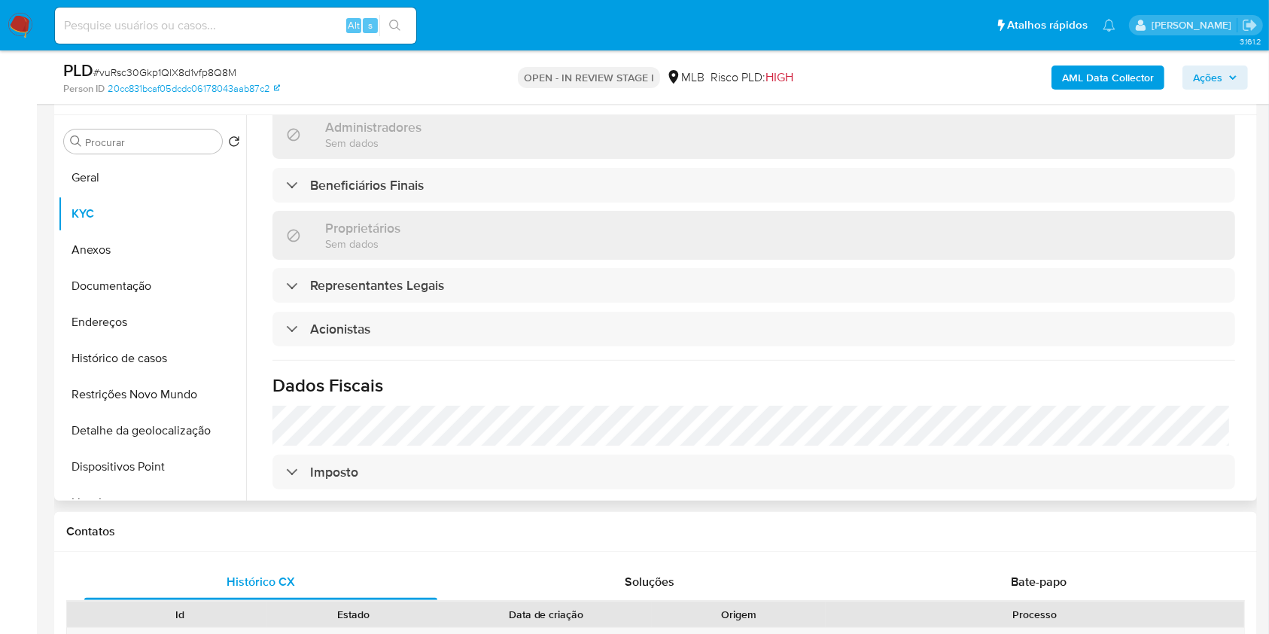
scroll to position [696, 0]
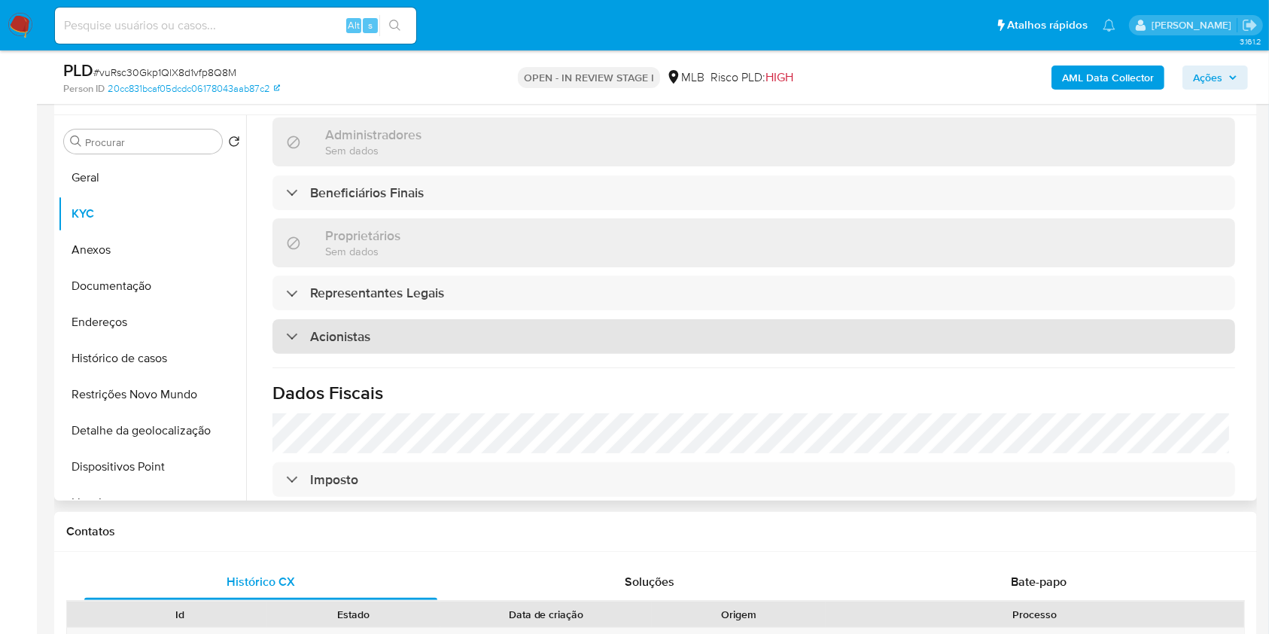
click at [622, 319] on div "Acionistas" at bounding box center [753, 336] width 963 height 35
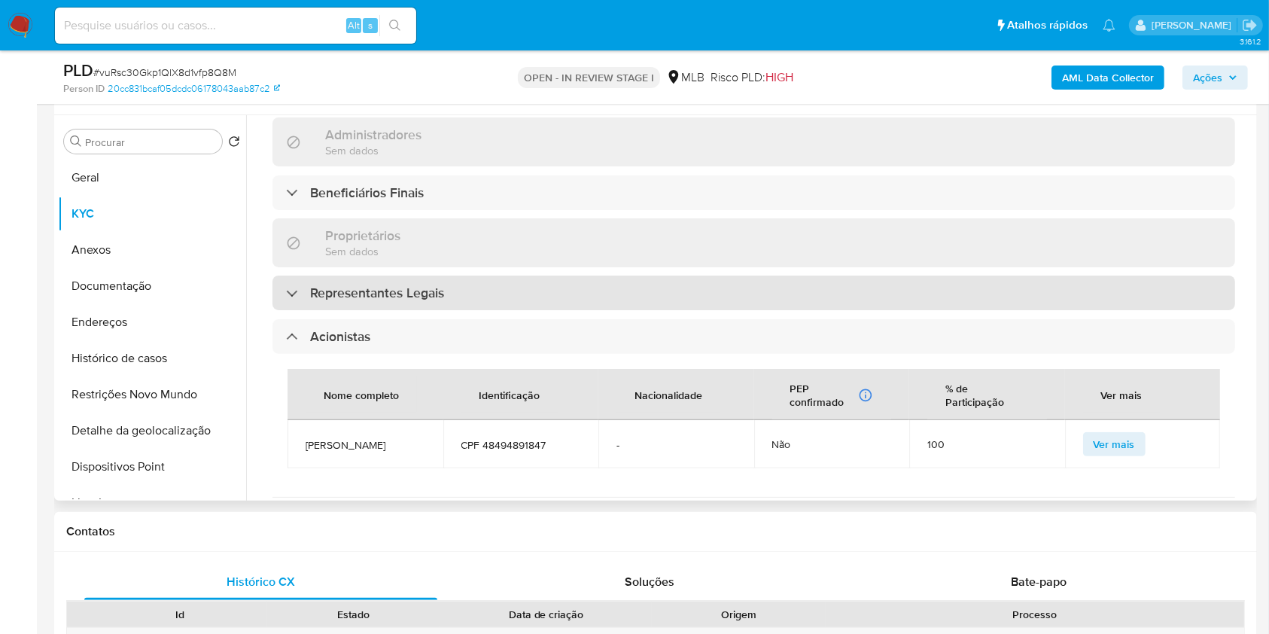
click at [620, 275] on div "Representantes Legais" at bounding box center [753, 292] width 963 height 35
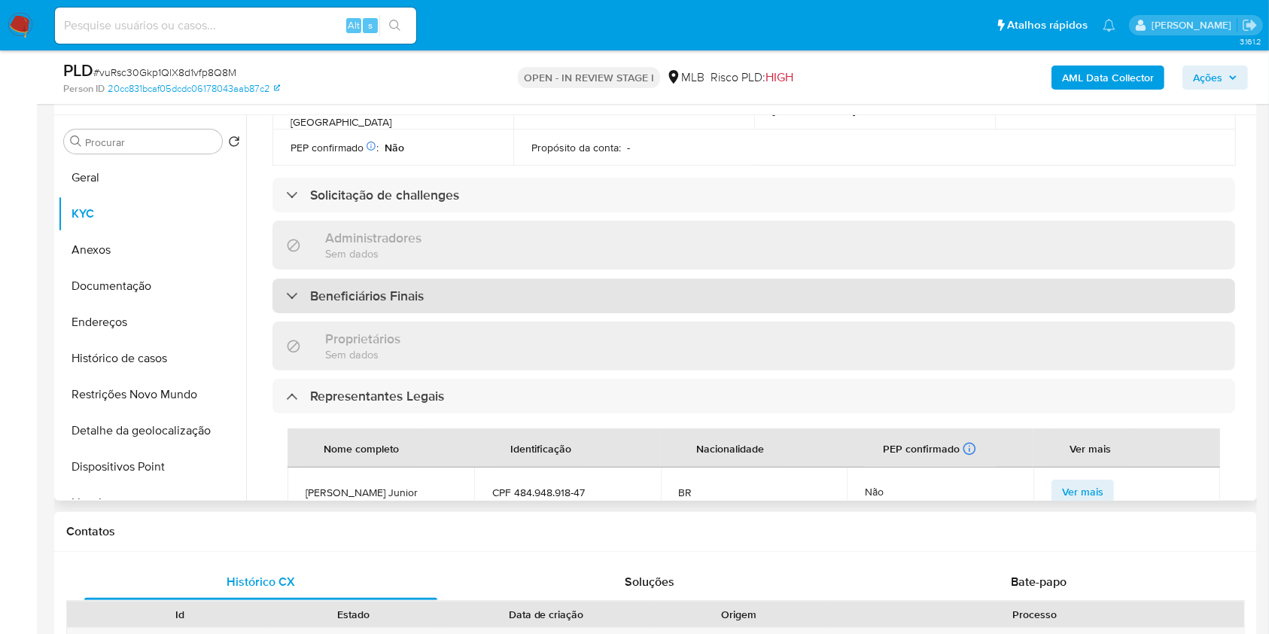
scroll to position [592, 0]
click at [610, 280] on div "Beneficiários Finais" at bounding box center [753, 297] width 963 height 35
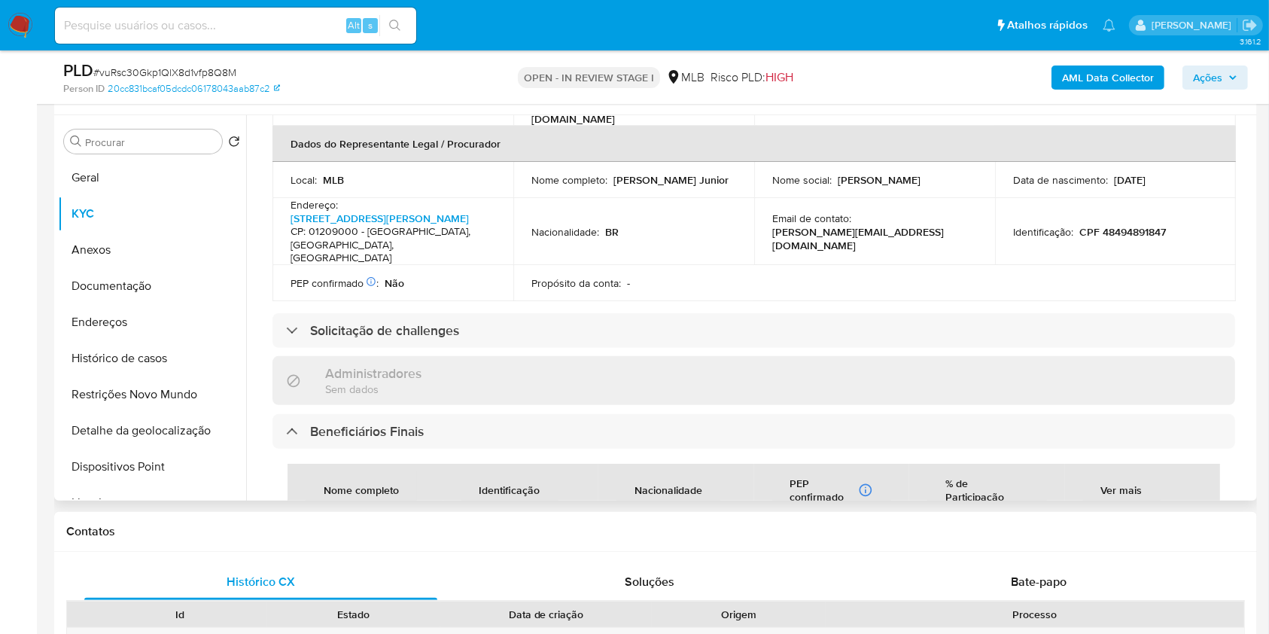
scroll to position [385, 0]
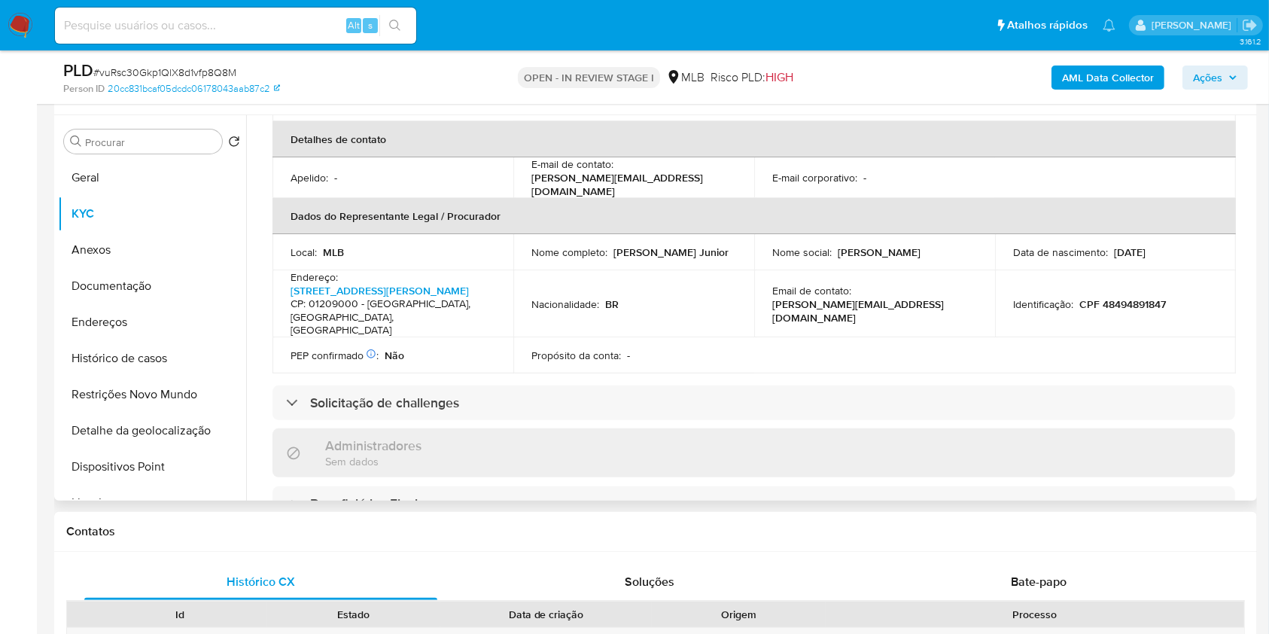
click at [1129, 297] on p "CPF 48494891847" at bounding box center [1122, 304] width 87 height 14
copy p "48494891847"
click at [1207, 79] on span "Ações" at bounding box center [1207, 77] width 29 height 24
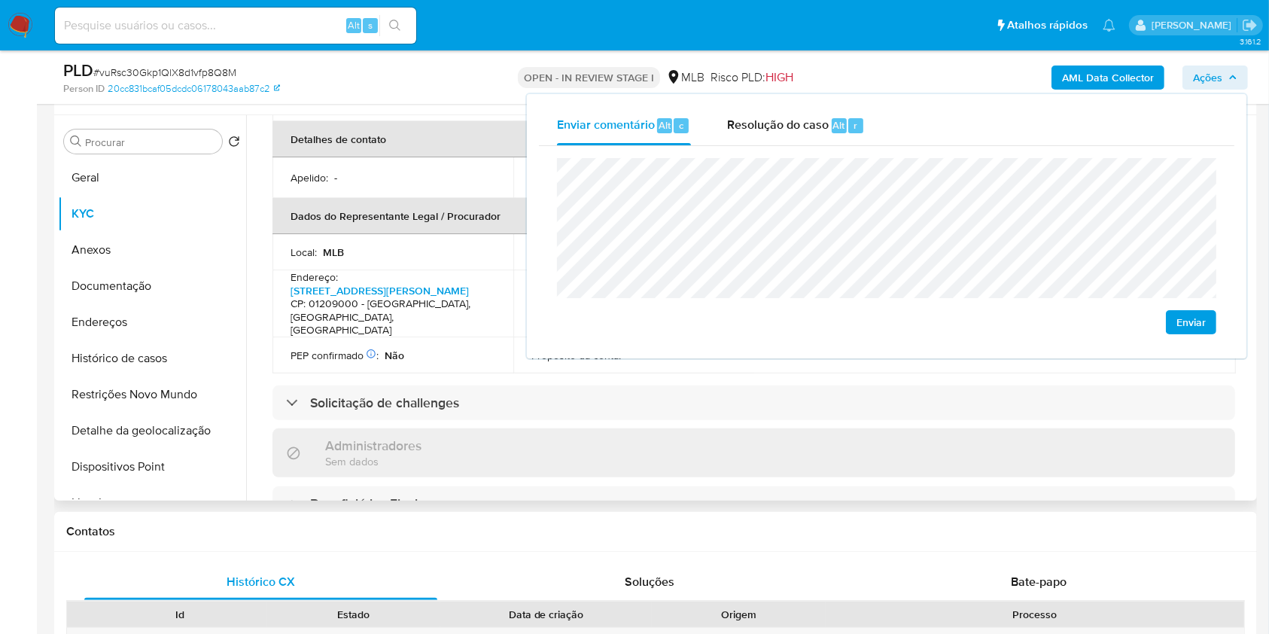
click at [410, 337] on td "PEP confirmado Obtido de listas internas : Não" at bounding box center [392, 355] width 241 height 36
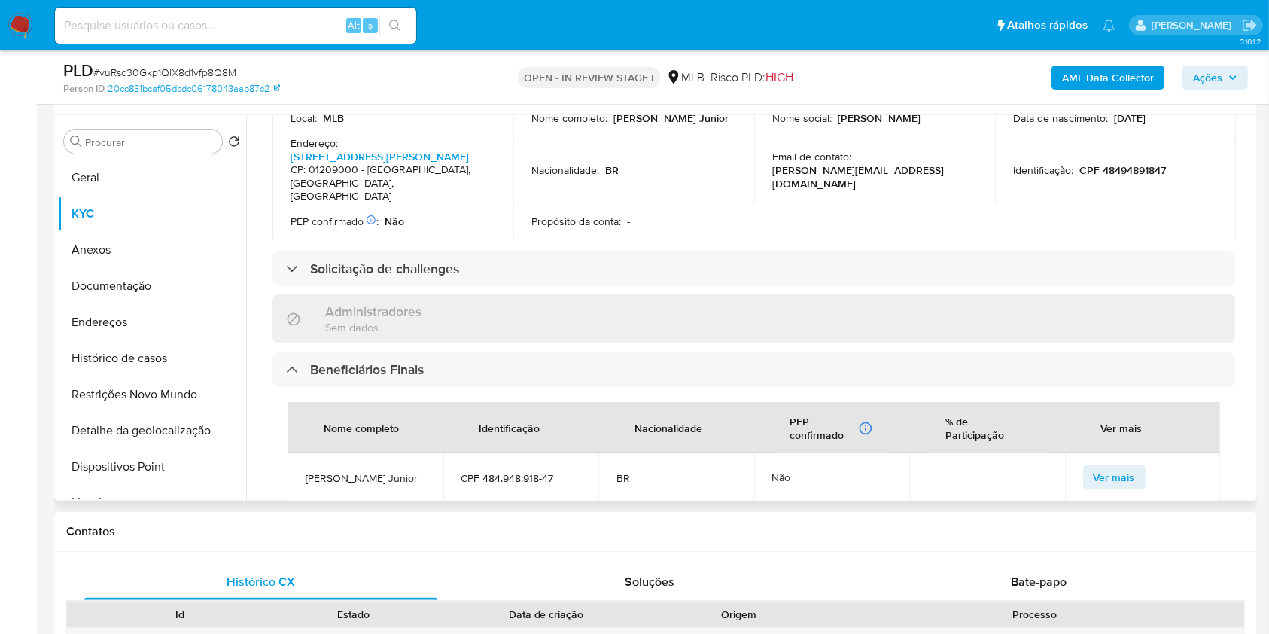
scroll to position [521, 0]
click at [1203, 87] on span "Ações" at bounding box center [1207, 77] width 29 height 24
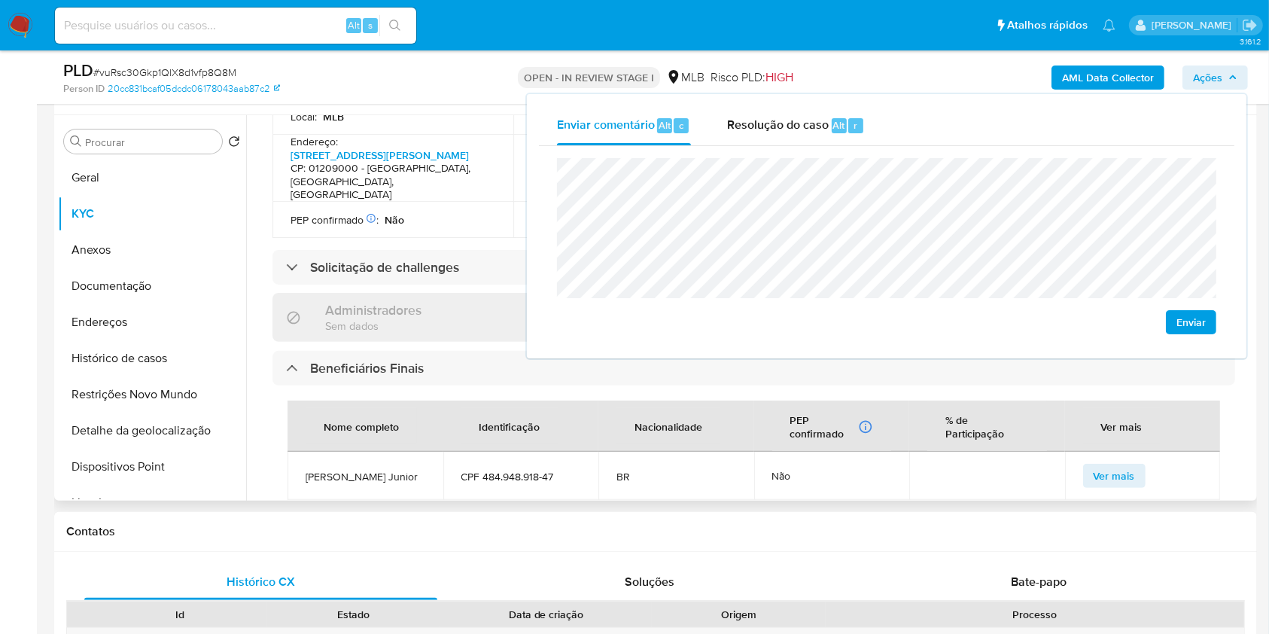
click at [496, 385] on div "Nome completo Identificação Nacionalidade PEP confirmado Recuperado de listas i…" at bounding box center [753, 449] width 963 height 129
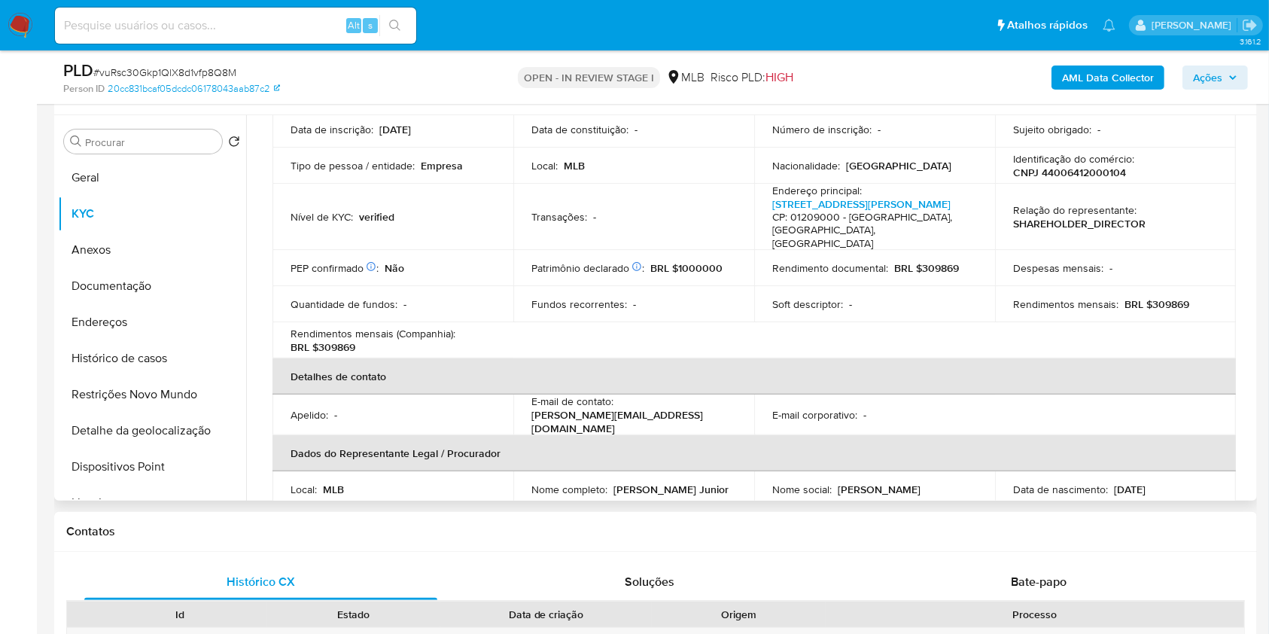
scroll to position [140, 0]
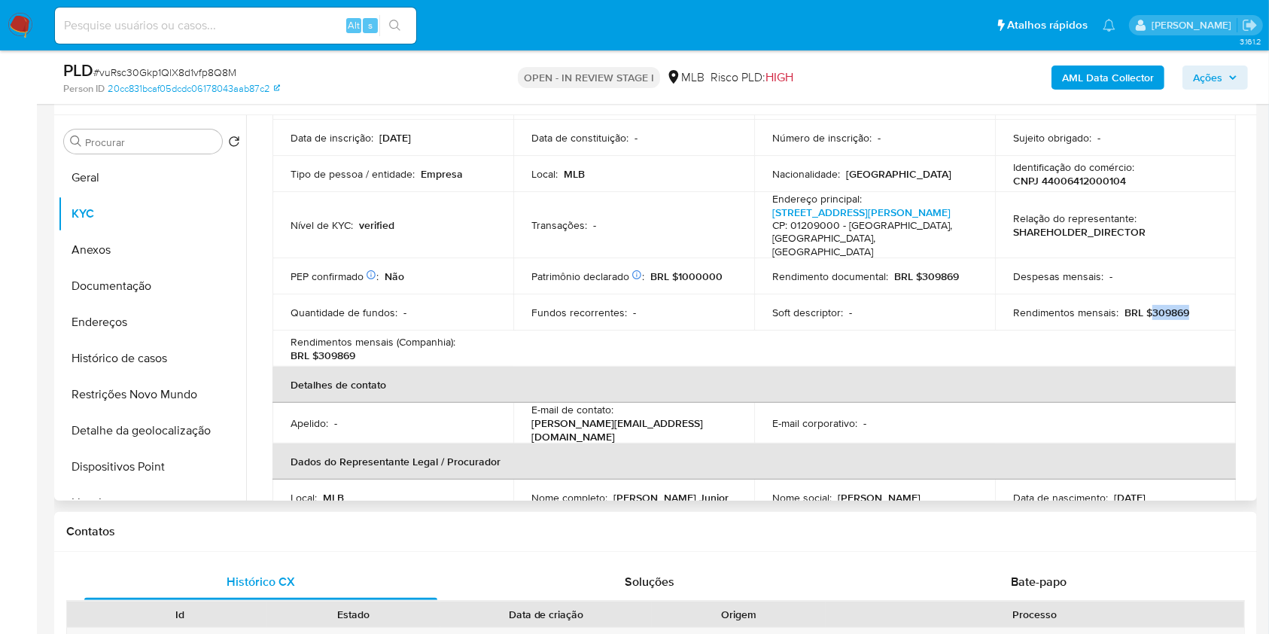
drag, startPoint x: 1145, startPoint y: 303, endPoint x: 1189, endPoint y: 306, distance: 44.6
click at [1189, 306] on div "Rendimentos mensais : BRL $309869" at bounding box center [1115, 313] width 205 height 14
copy p "309869"
click at [1208, 68] on span "Ações" at bounding box center [1207, 77] width 29 height 24
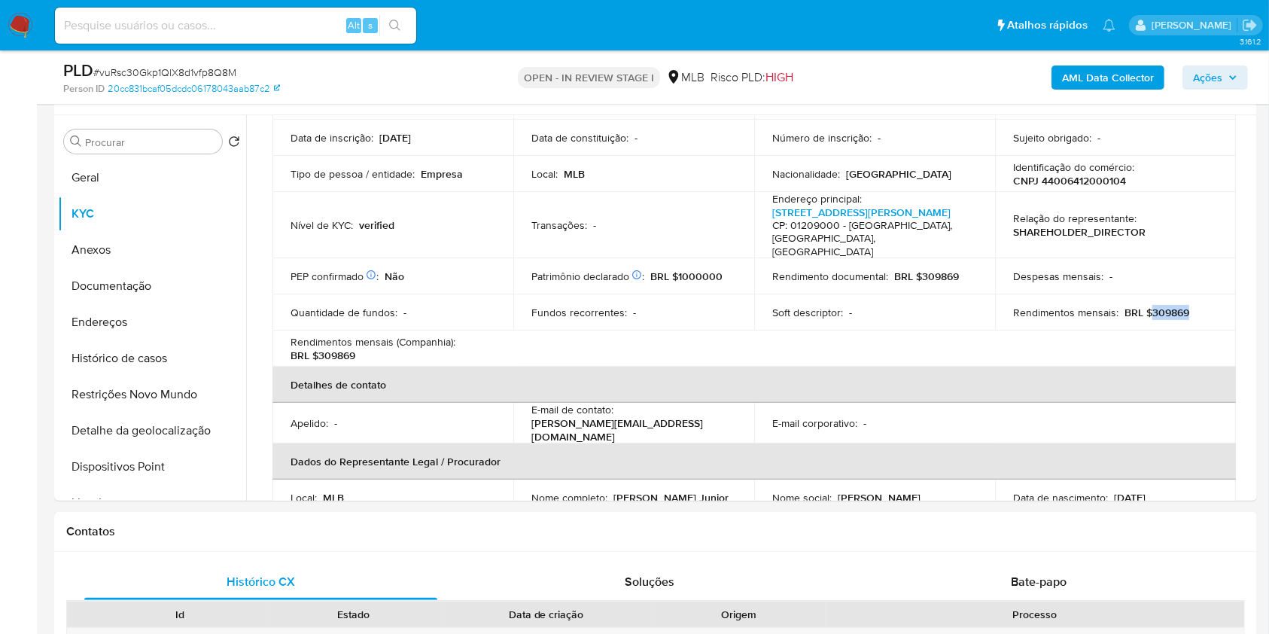
drag, startPoint x: 1209, startPoint y: 78, endPoint x: 1197, endPoint y: 83, distance: 12.2
click at [1207, 78] on span "Ações" at bounding box center [1207, 77] width 29 height 24
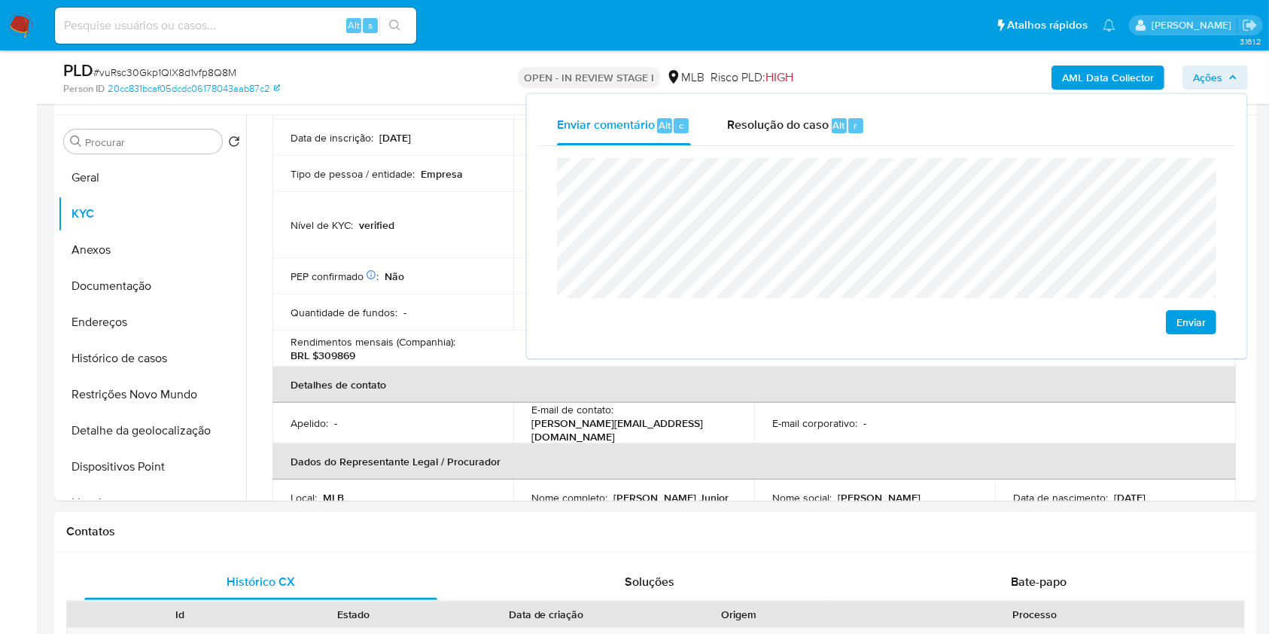
click at [0, 0] on lt-strong "da" at bounding box center [0, 0] width 0 height 0
click at [0, 0] on lt-span "econômica" at bounding box center [0, 0] width 0 height 0
click at [114, 318] on button "Endereços" at bounding box center [146, 322] width 176 height 36
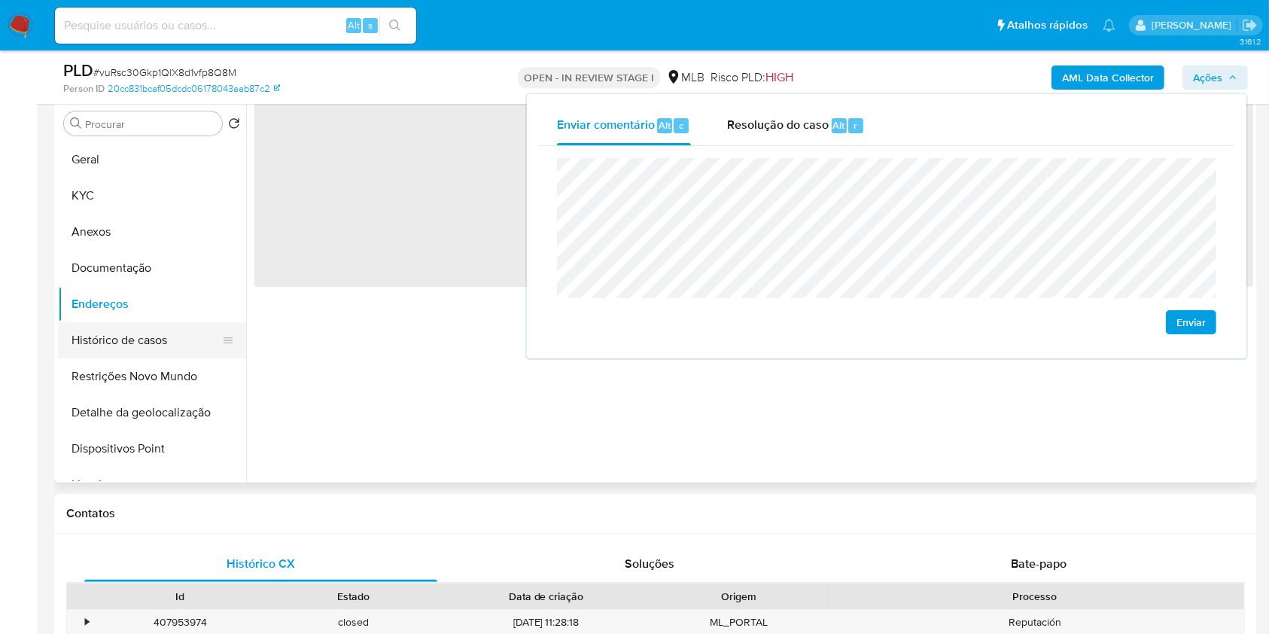
scroll to position [0, 0]
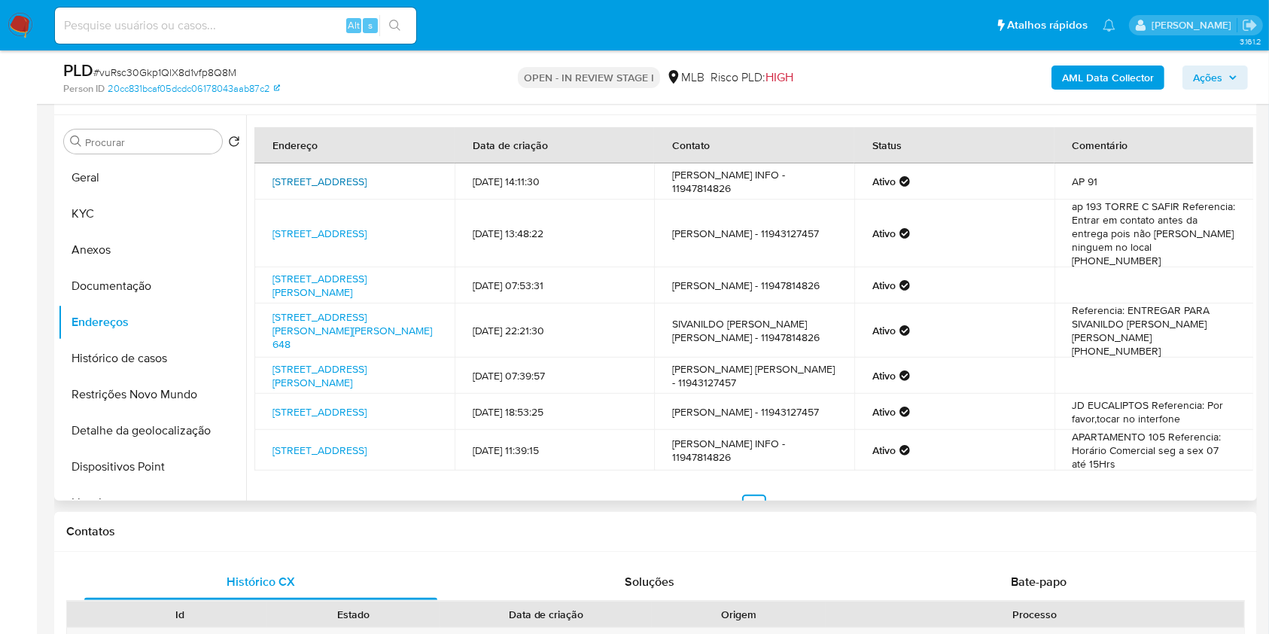
click at [334, 184] on link "[STREET_ADDRESS]" at bounding box center [319, 181] width 94 height 15
click at [329, 226] on link "[STREET_ADDRESS]" at bounding box center [319, 233] width 94 height 15
click at [350, 271] on link "[STREET_ADDRESS][PERSON_NAME]" at bounding box center [319, 285] width 94 height 29
click at [151, 288] on button "Documentação" at bounding box center [146, 286] width 176 height 36
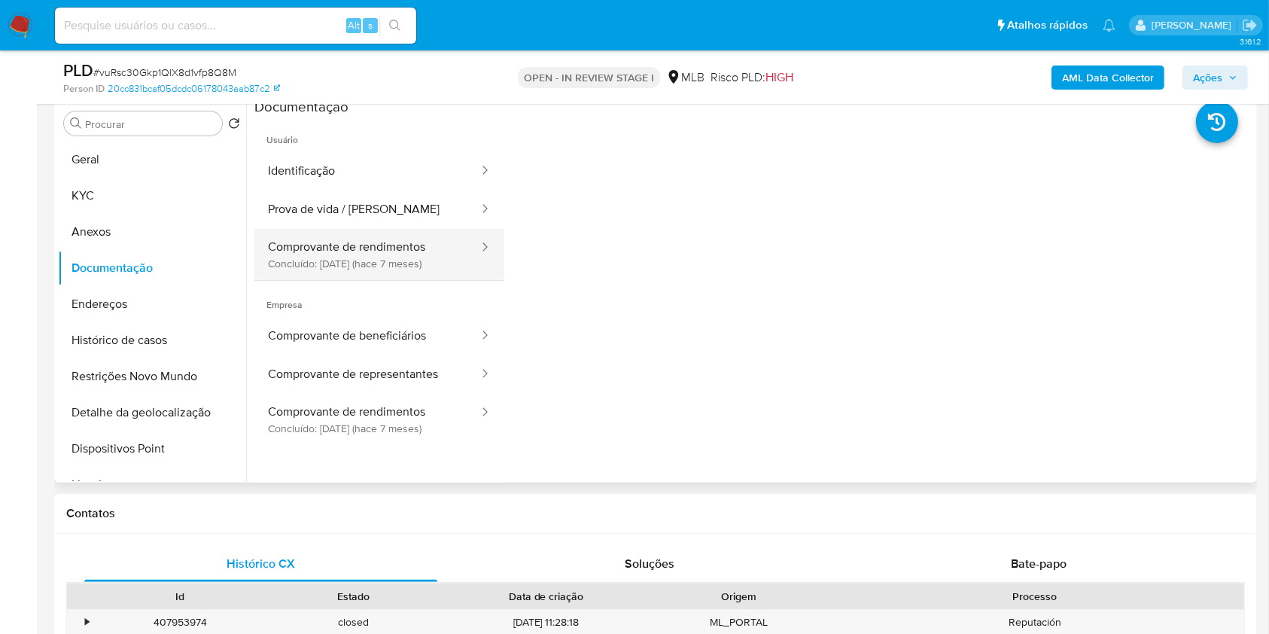
click at [379, 252] on button "Comprovante de rendimentos Concluído: [DATE] (hace 7 meses)" at bounding box center [367, 254] width 226 height 51
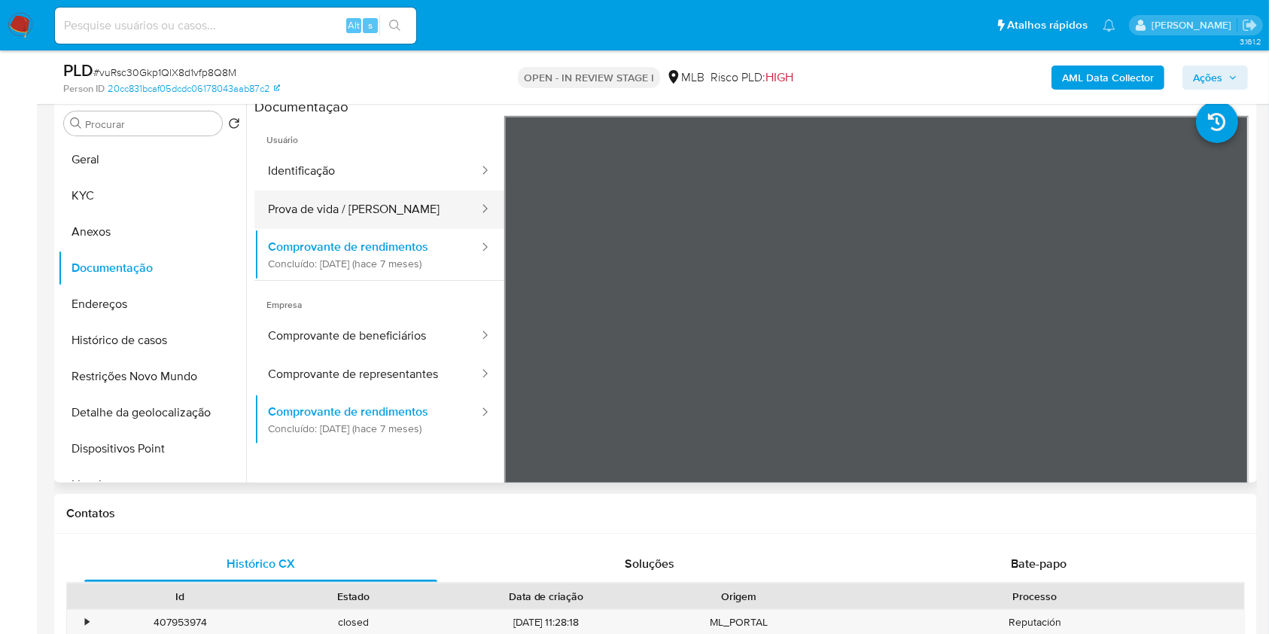
click at [345, 200] on button "Prova de vida / [PERSON_NAME]" at bounding box center [367, 209] width 226 height 38
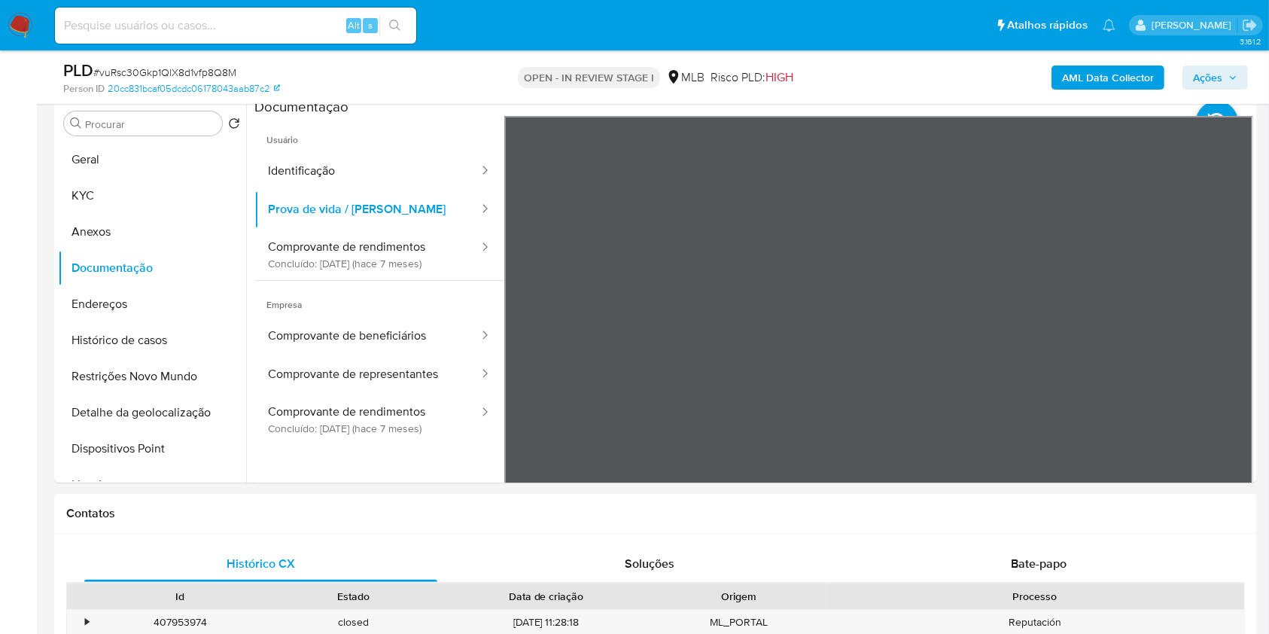
click at [1192, 78] on button "Ações" at bounding box center [1214, 77] width 65 height 24
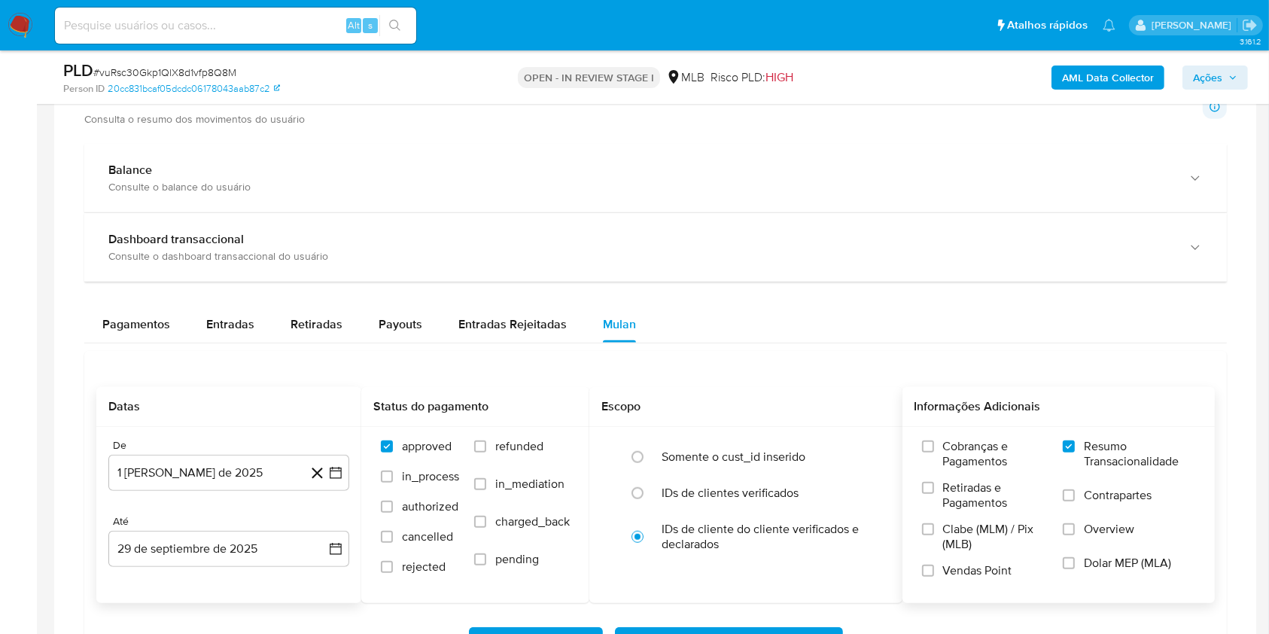
scroll to position [1143, 0]
click at [247, 316] on span "Entradas" at bounding box center [230, 324] width 48 height 17
select select "10"
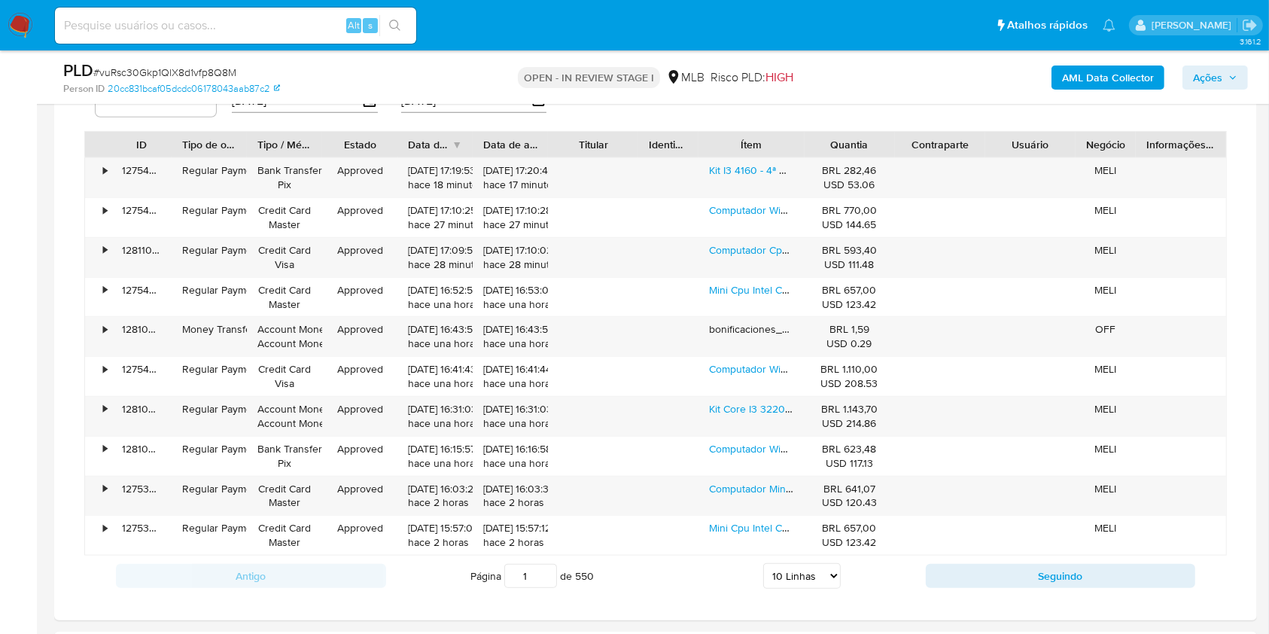
scroll to position [1441, 0]
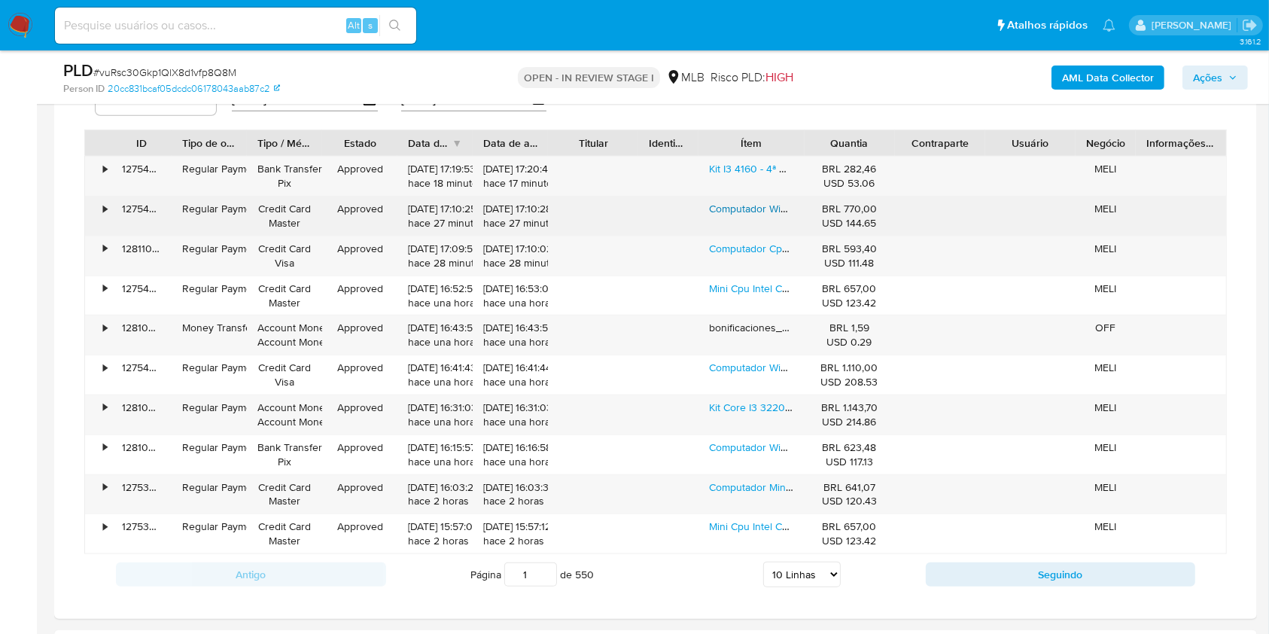
click at [742, 204] on link "Computador Windows 11 Cpu Intel I7, Ssd 240gb, 16gb + Wifi 16 Gb" at bounding box center [863, 208] width 308 height 15
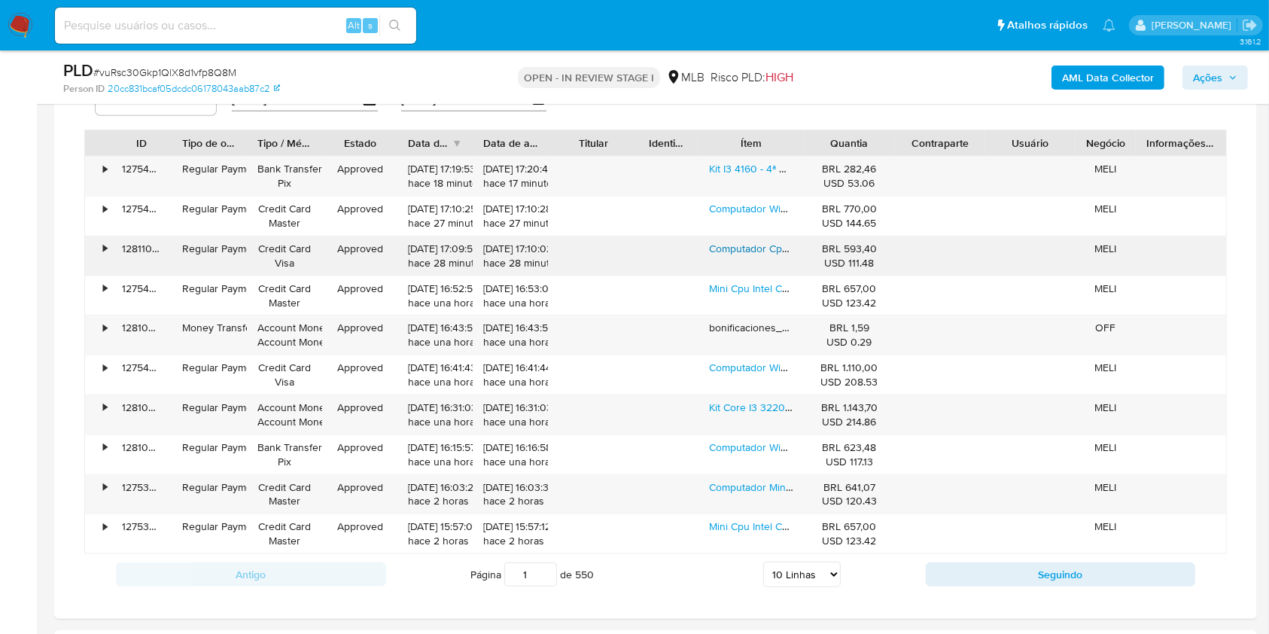
click at [728, 245] on link "Computador Cpu Intel I5 Ssd 240gb 8gb Ram Wifi Windows 11 8 Gb" at bounding box center [865, 248] width 312 height 15
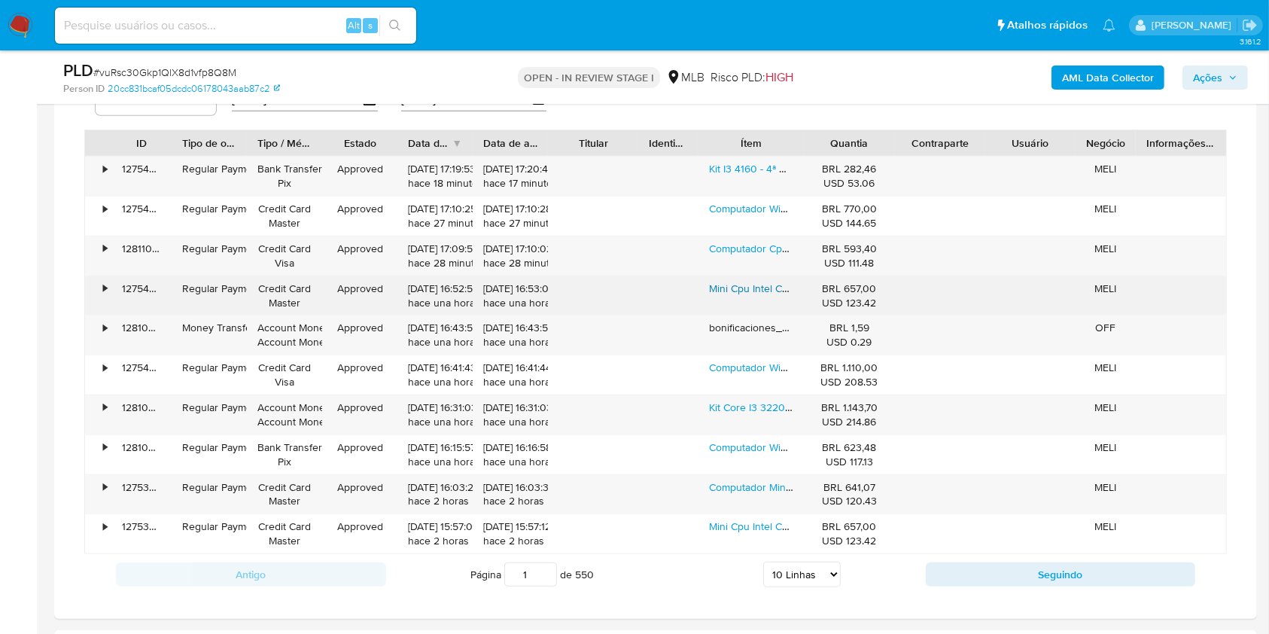
click at [734, 286] on link "Mini Cpu Intel Core I5 16gb Ssd 240gb De Capacidade 110/220" at bounding box center [855, 288] width 292 height 15
